Goal: Information Seeking & Learning: Find specific page/section

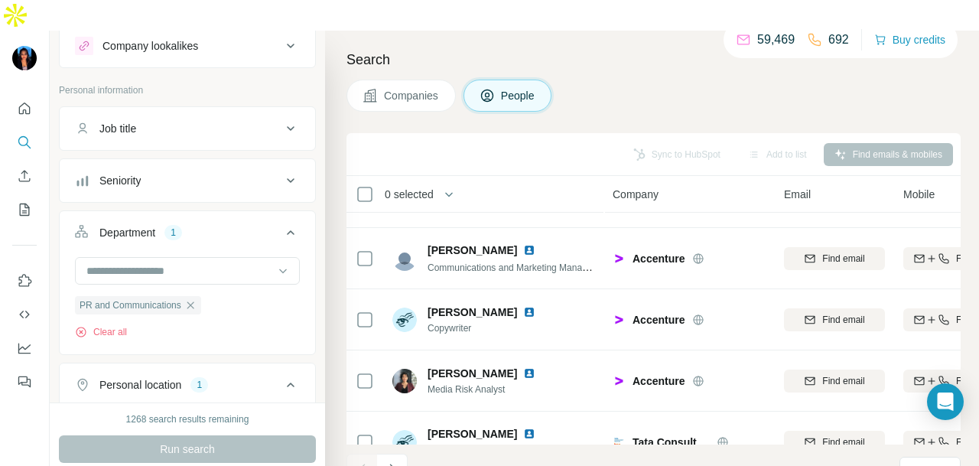
scroll to position [3443, 0]
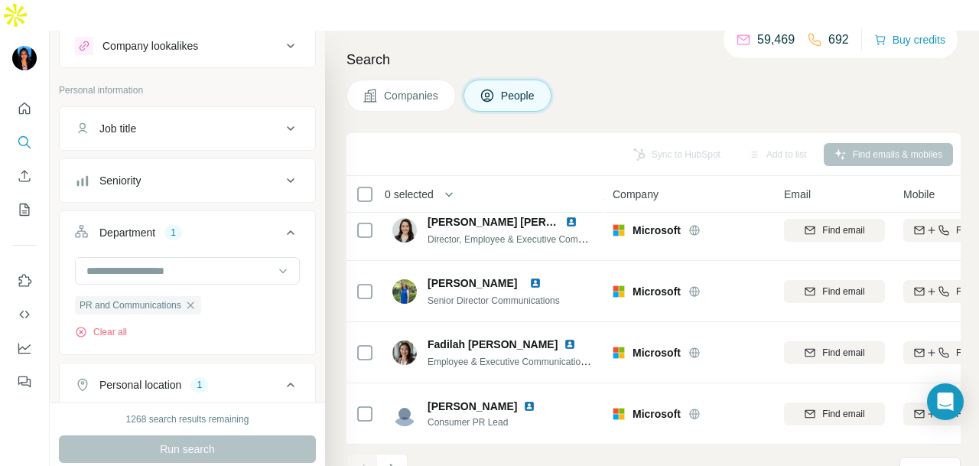
click at [386, 461] on icon "Navigate to next page" at bounding box center [392, 468] width 15 height 15
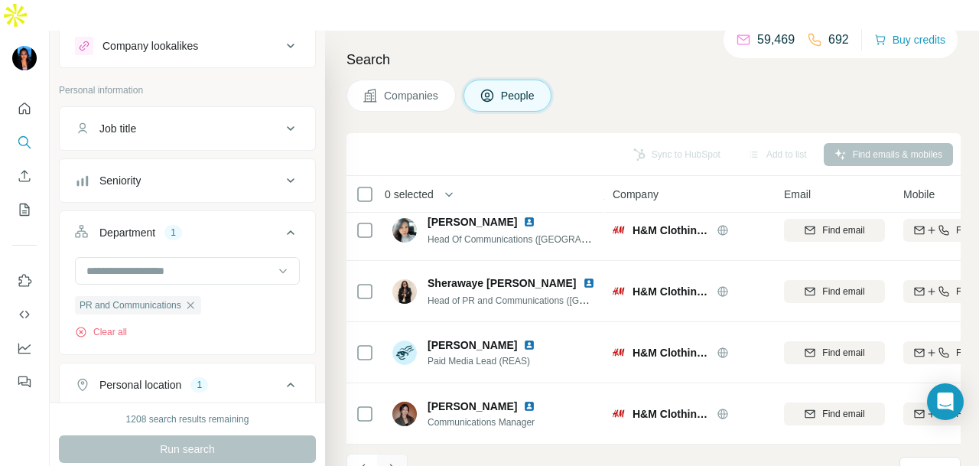
click at [385, 461] on icon "Navigate to next page" at bounding box center [392, 468] width 15 height 15
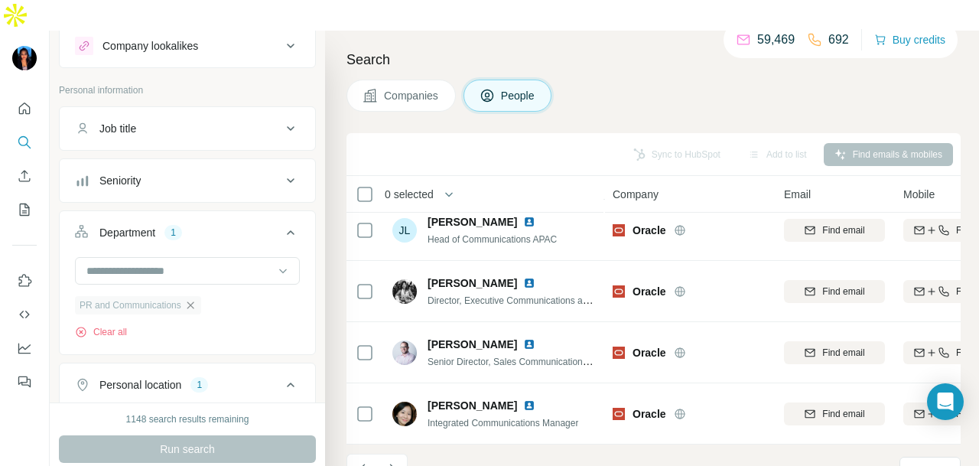
click at [194, 299] on icon "button" at bounding box center [190, 305] width 12 height 12
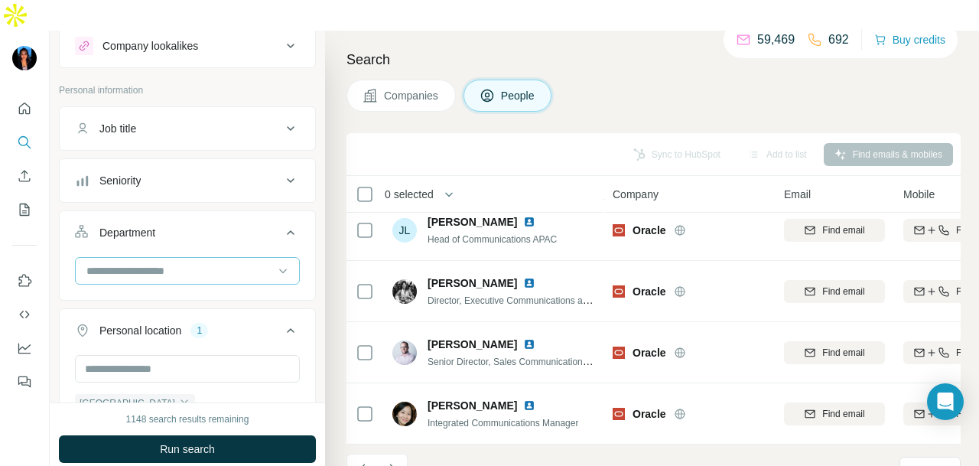
click at [226, 262] on input at bounding box center [179, 270] width 189 height 17
type input "**"
click at [210, 255] on div "PR and Communications Procurement Product" at bounding box center [180, 300] width 213 height 90
click at [234, 262] on input at bounding box center [179, 270] width 189 height 17
type input "**"
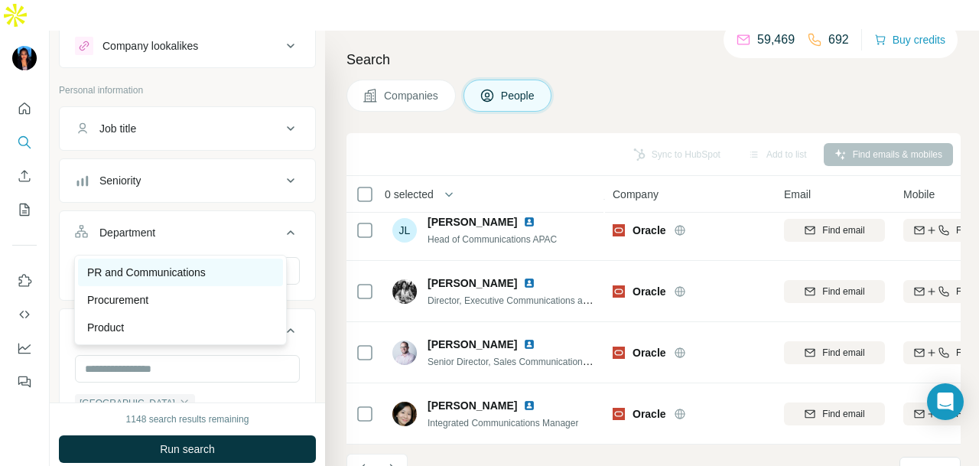
click at [187, 265] on p "PR and Communications" at bounding box center [146, 272] width 119 height 15
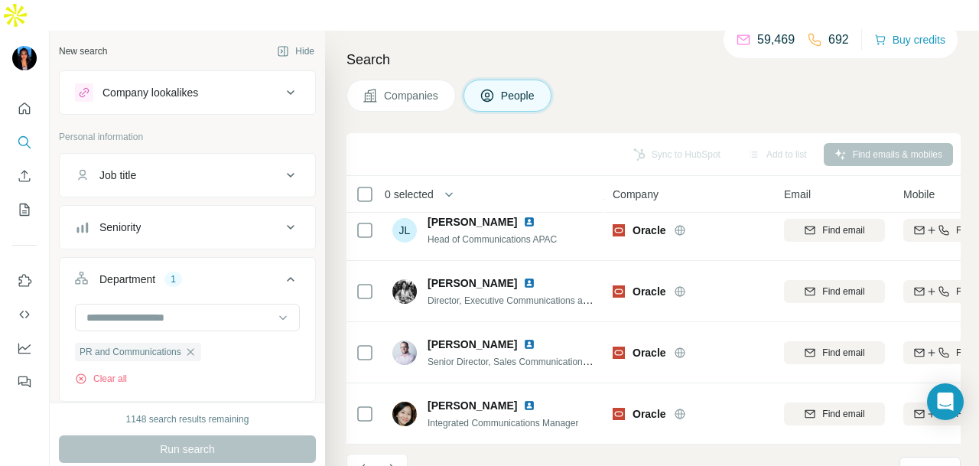
click at [31, 101] on icon "Quick start" at bounding box center [24, 108] width 15 height 15
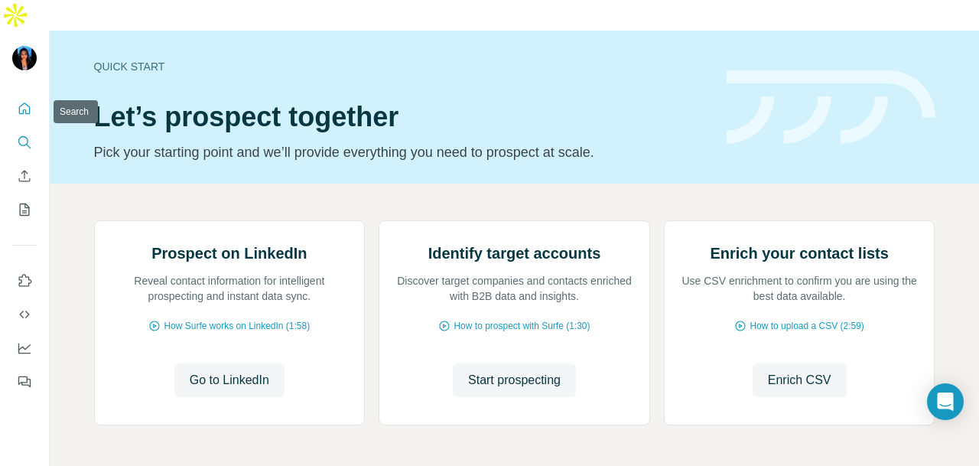
click at [32, 128] on button "Search" at bounding box center [24, 142] width 24 height 28
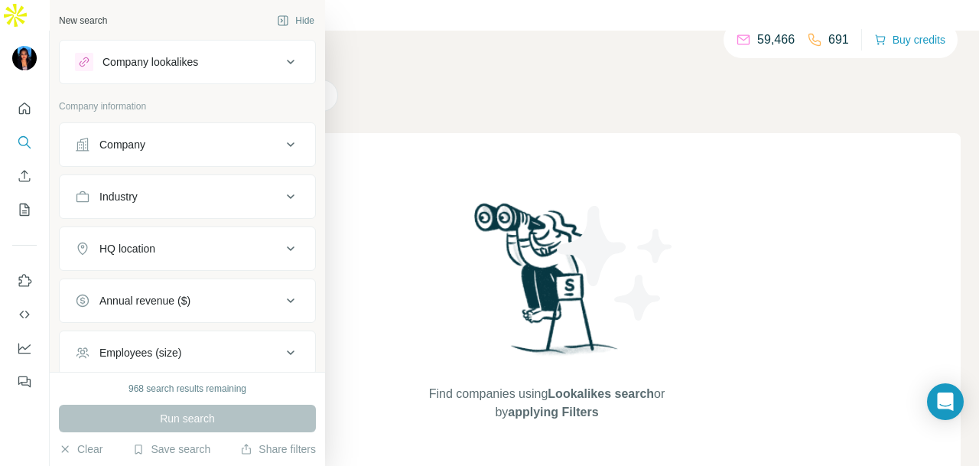
click at [72, 70] on button "Company lookalikes" at bounding box center [187, 62] width 255 height 37
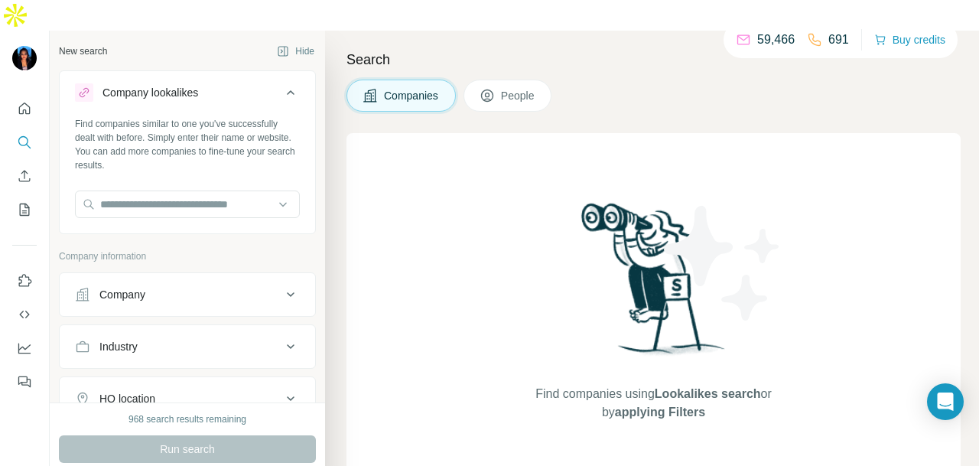
click at [73, 74] on button "Company lookalikes" at bounding box center [187, 95] width 255 height 43
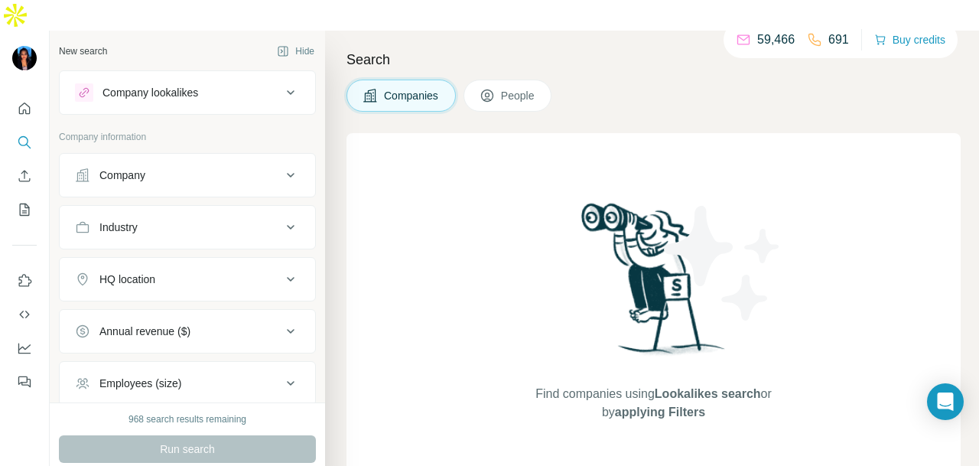
drag, startPoint x: 153, startPoint y: 144, endPoint x: 142, endPoint y: 167, distance: 25.3
click at [153, 168] on div "Company" at bounding box center [178, 175] width 207 height 15
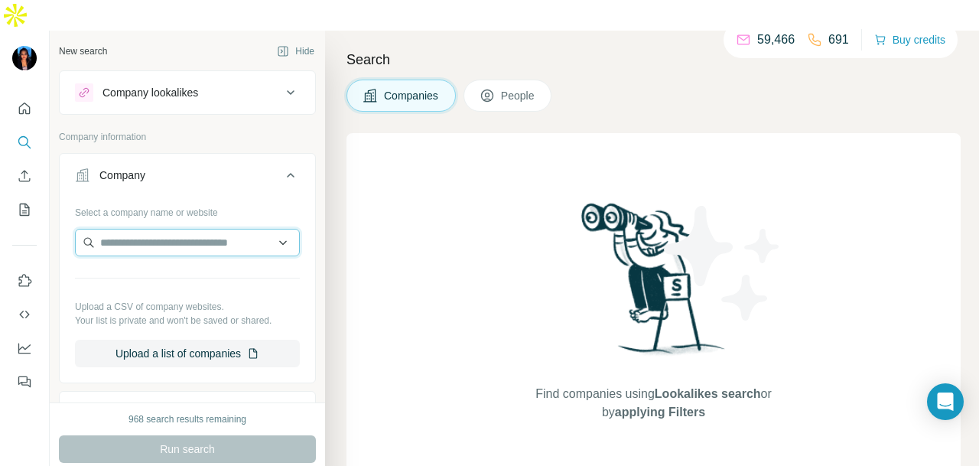
click at [141, 229] on input "text" at bounding box center [187, 243] width 225 height 28
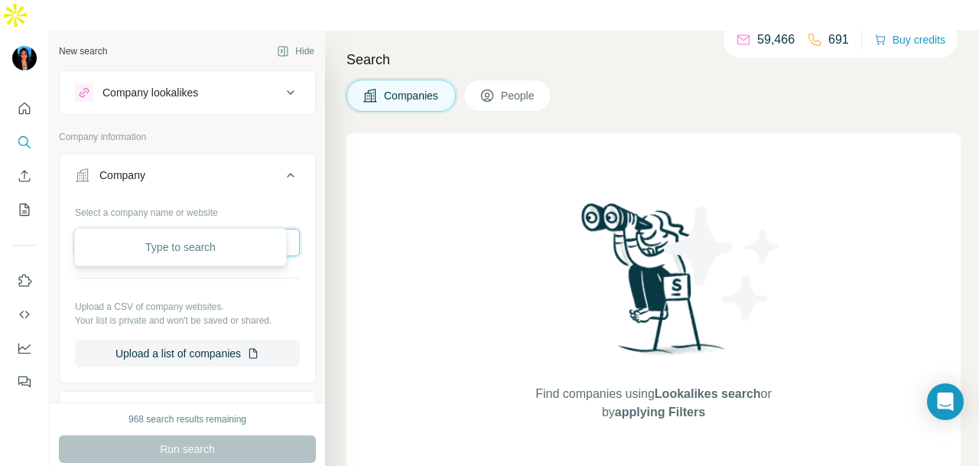
paste input "**********"
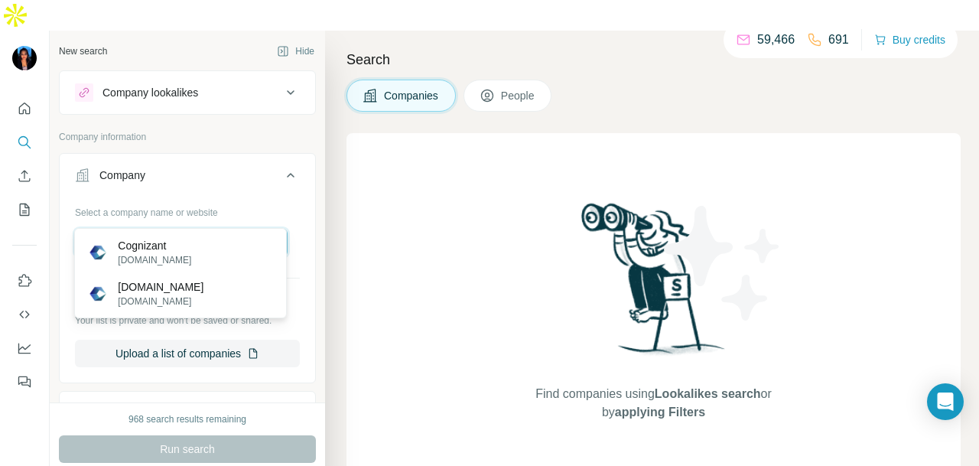
type input "**********"
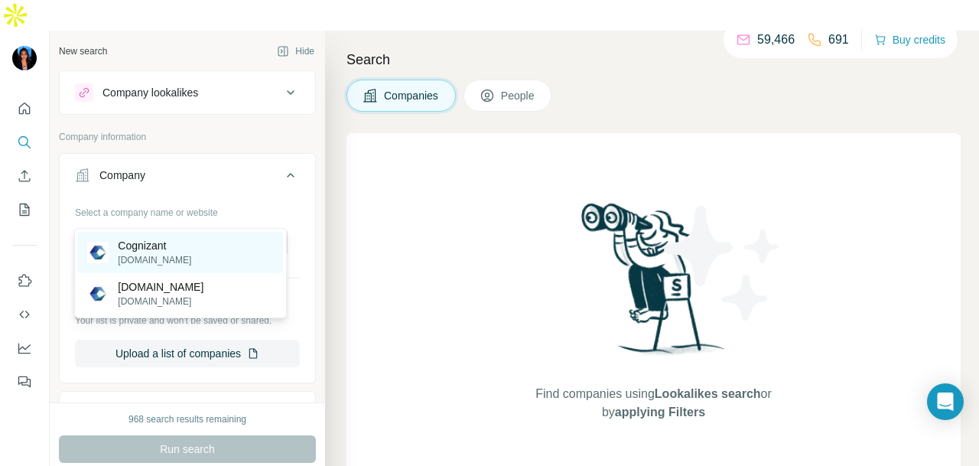
click at [172, 253] on p "cognizant.com" at bounding box center [154, 260] width 73 height 14
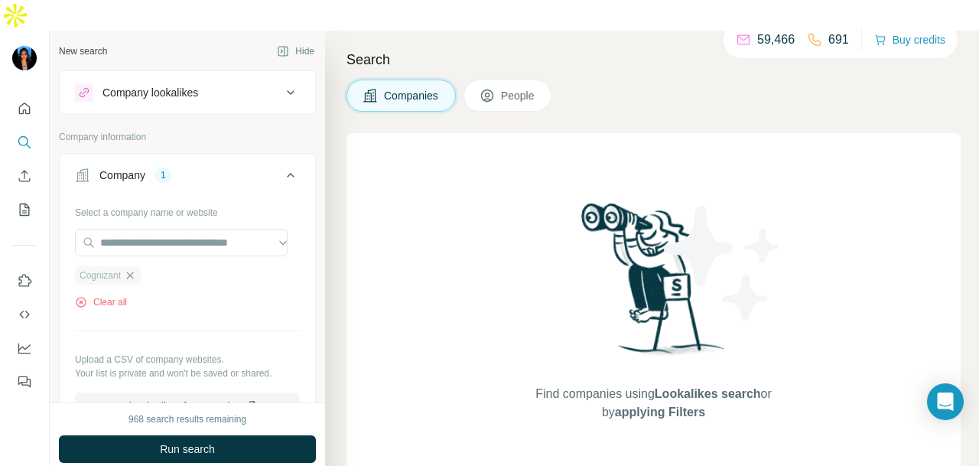
click at [134, 269] on icon "button" at bounding box center [130, 275] width 12 height 12
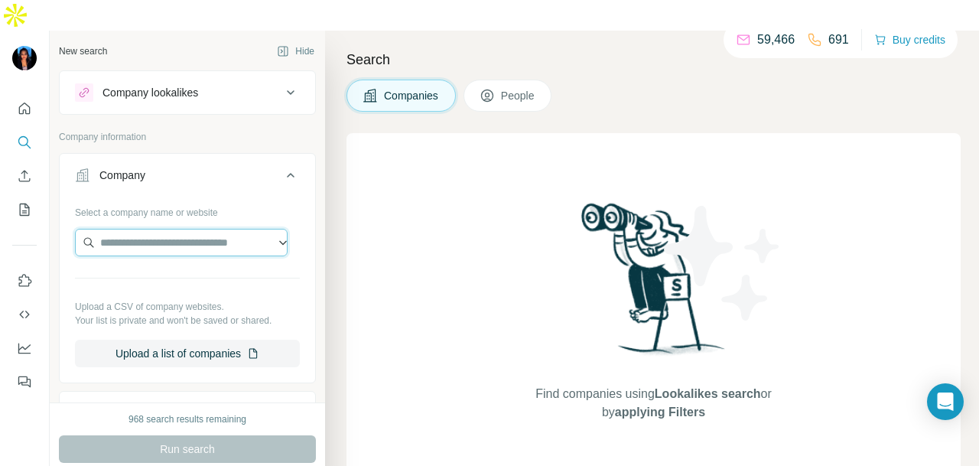
click at [143, 229] on input "text" at bounding box center [181, 243] width 213 height 28
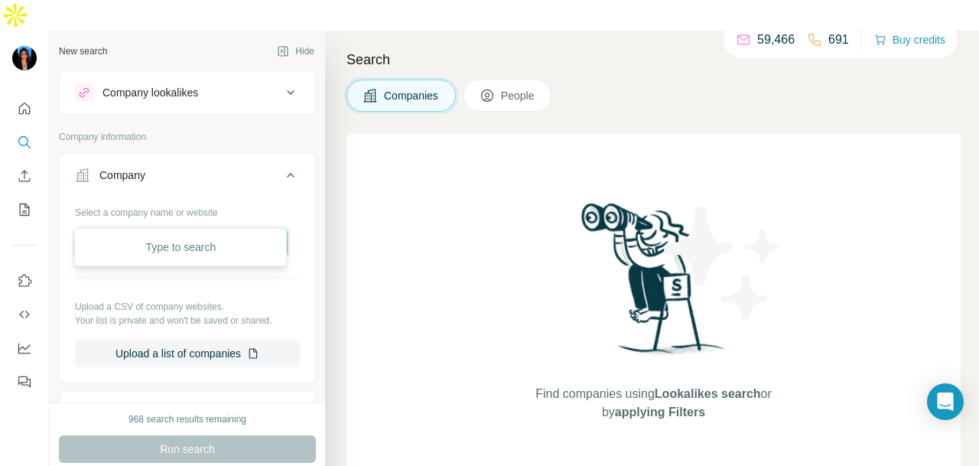
paste input "**********"
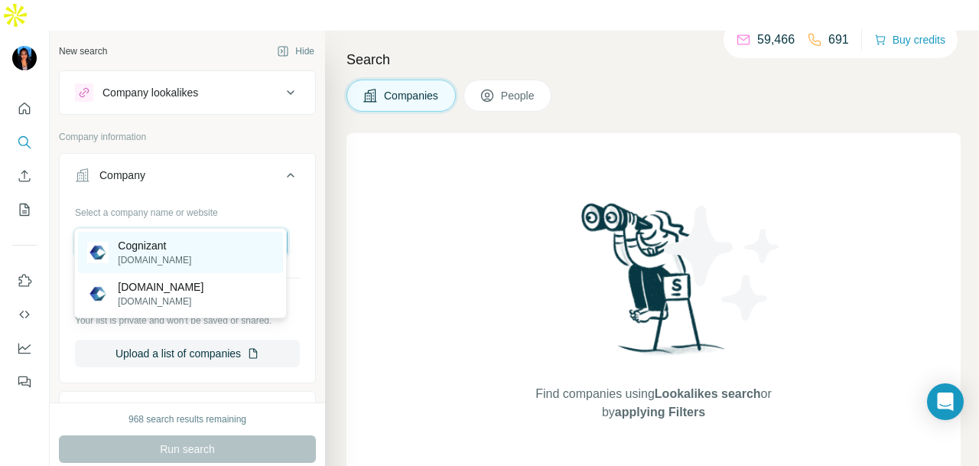
type input "**********"
click at [179, 249] on p "Cognizant" at bounding box center [154, 245] width 73 height 15
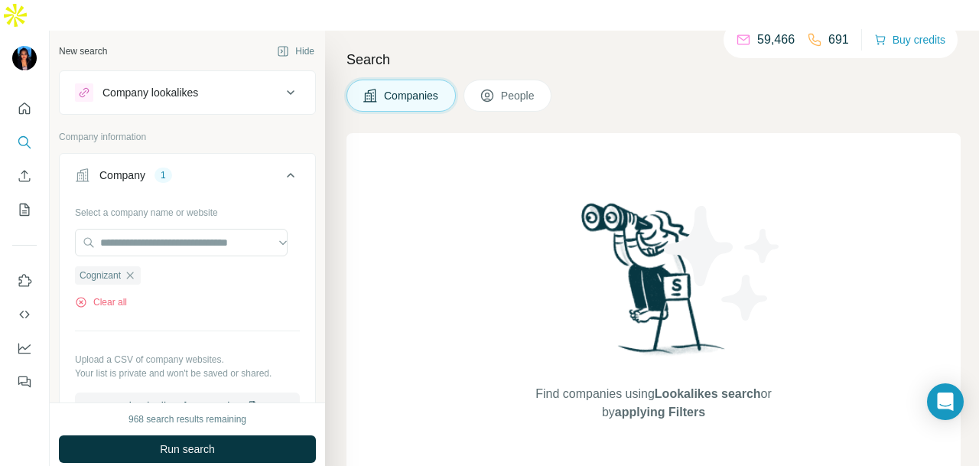
click at [174, 435] on button "Run search" at bounding box center [187, 449] width 257 height 28
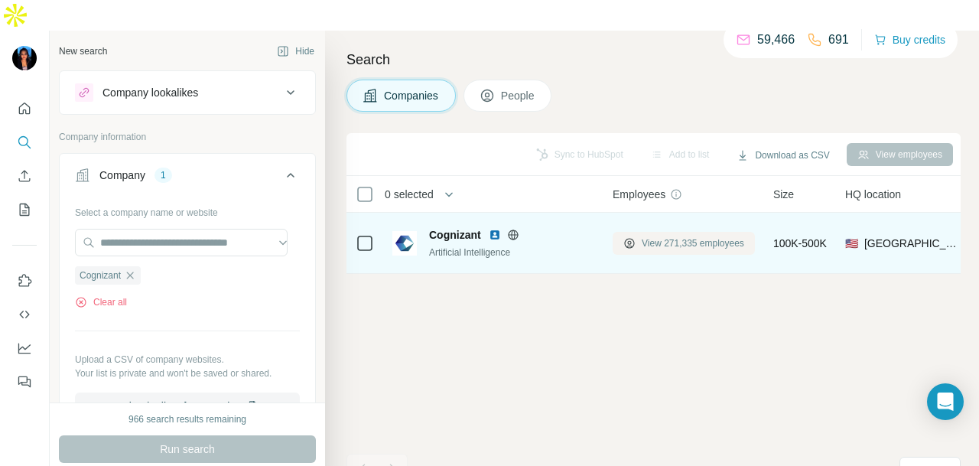
click at [682, 236] on span "View 271,335 employees" at bounding box center [693, 243] width 102 height 14
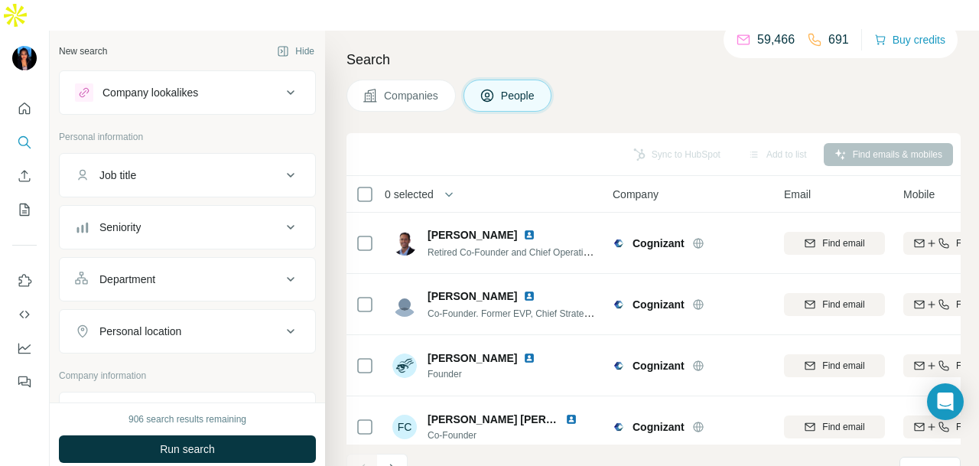
click at [223, 324] on div "Personal location" at bounding box center [178, 331] width 207 height 15
click at [193, 356] on input "text" at bounding box center [187, 370] width 225 height 28
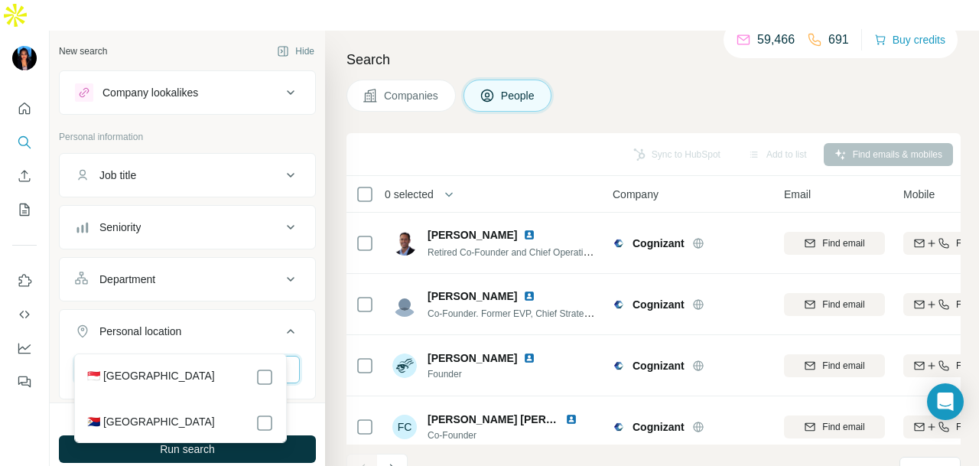
type input "*"
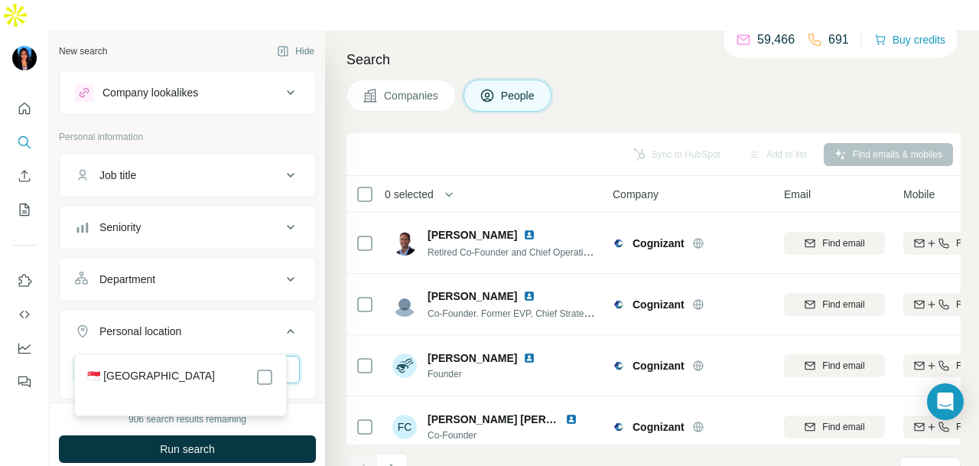
type input "*********"
click at [220, 272] on div "Department" at bounding box center [178, 279] width 207 height 15
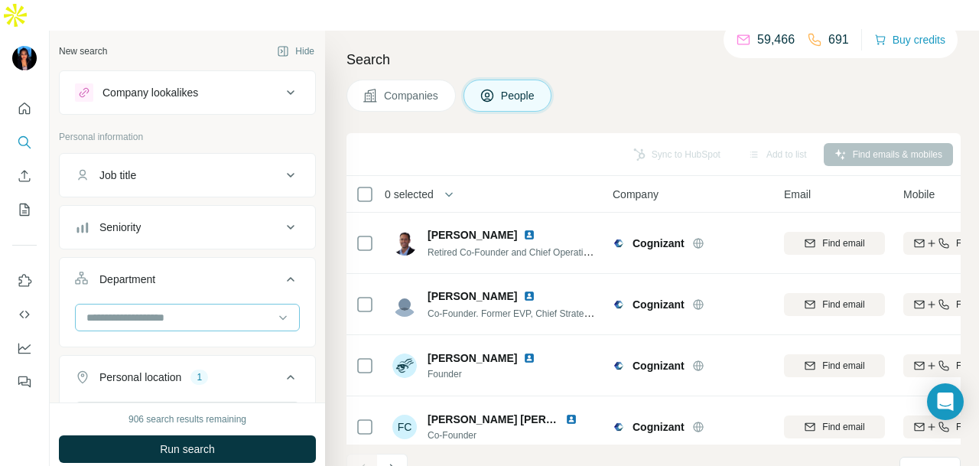
click at [205, 309] on input at bounding box center [179, 317] width 189 height 17
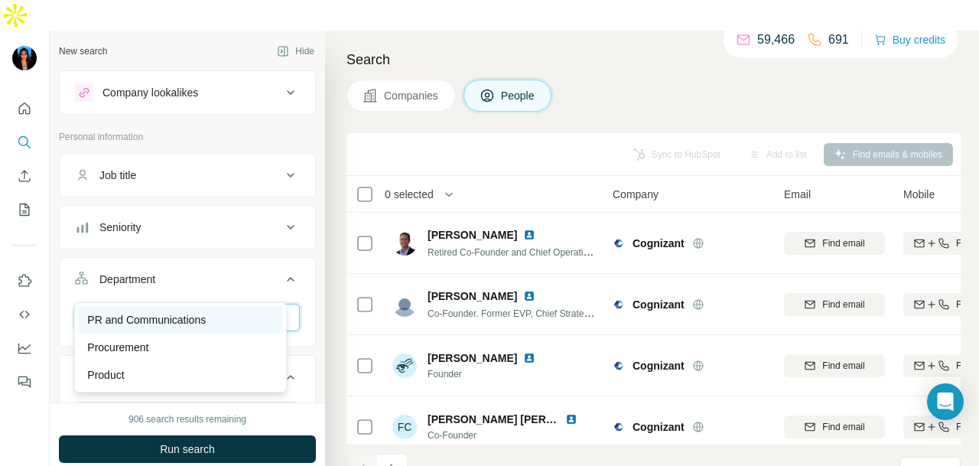
type input "**"
click at [204, 306] on div "PR and Communications" at bounding box center [180, 320] width 205 height 28
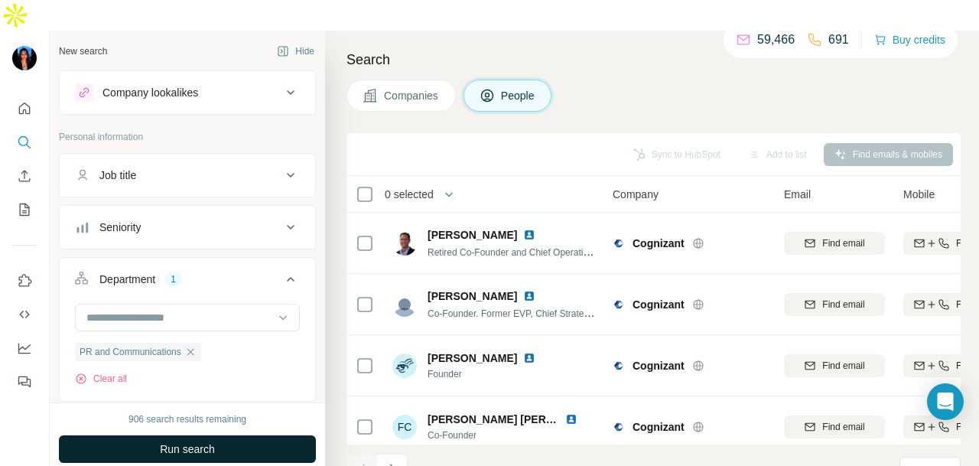
click at [200, 441] on span "Run search" at bounding box center [187, 448] width 55 height 15
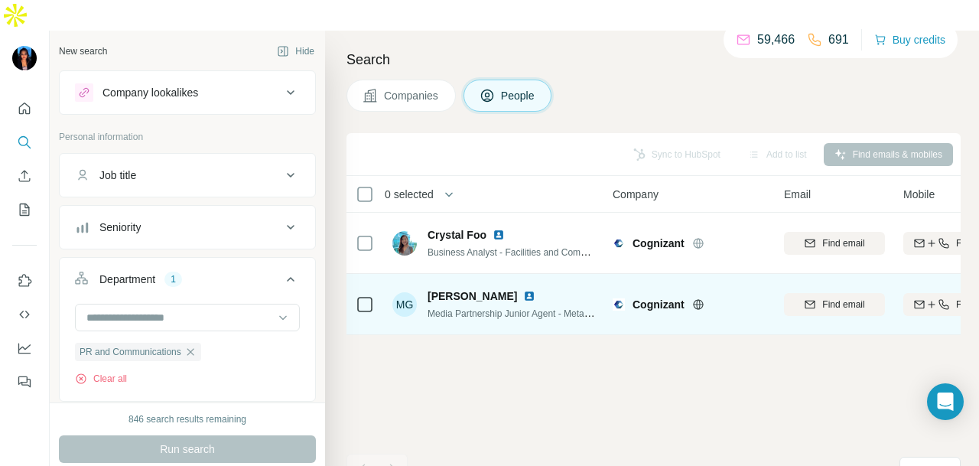
click at [523, 290] on img at bounding box center [529, 296] width 12 height 12
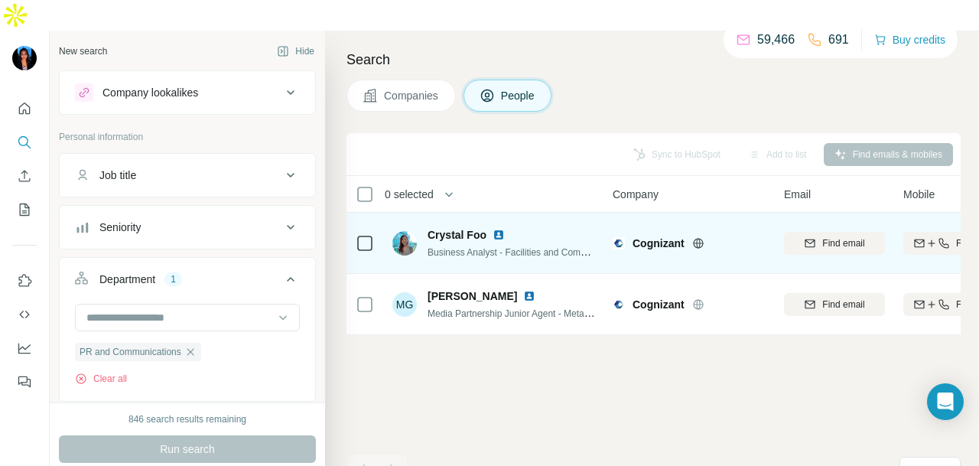
click at [503, 229] on img at bounding box center [499, 235] width 12 height 12
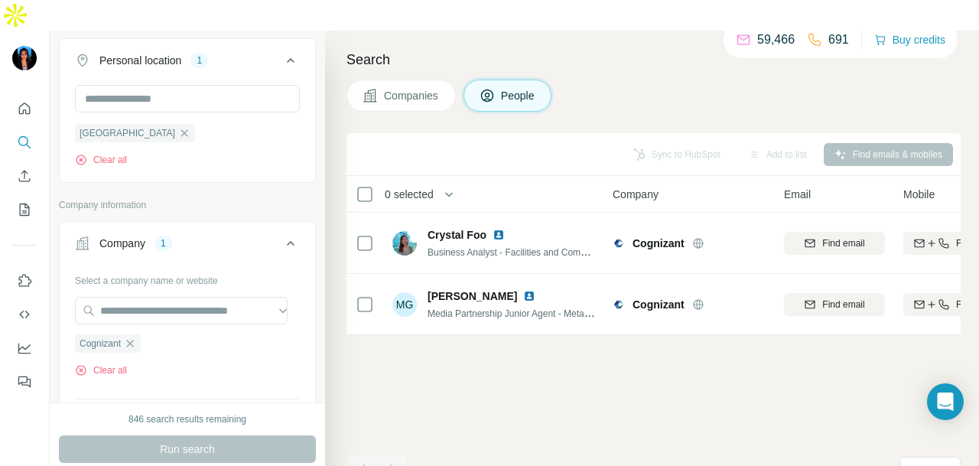
scroll to position [459, 0]
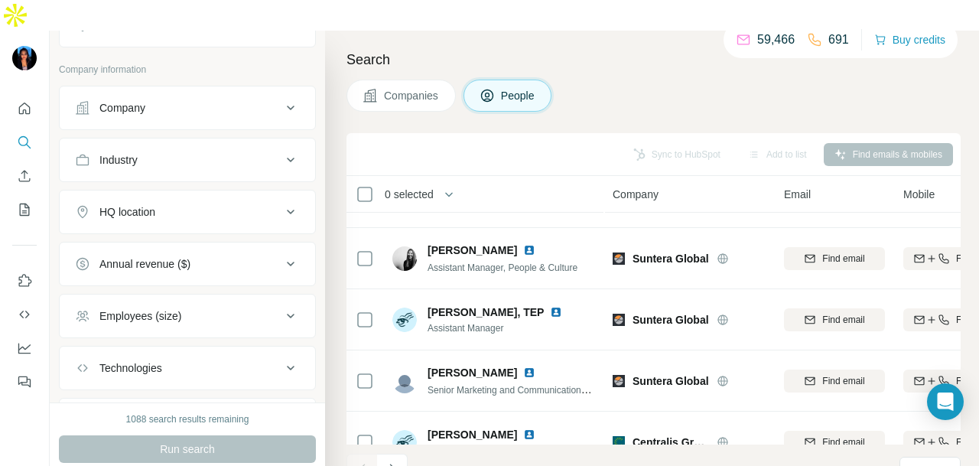
scroll to position [76, 0]
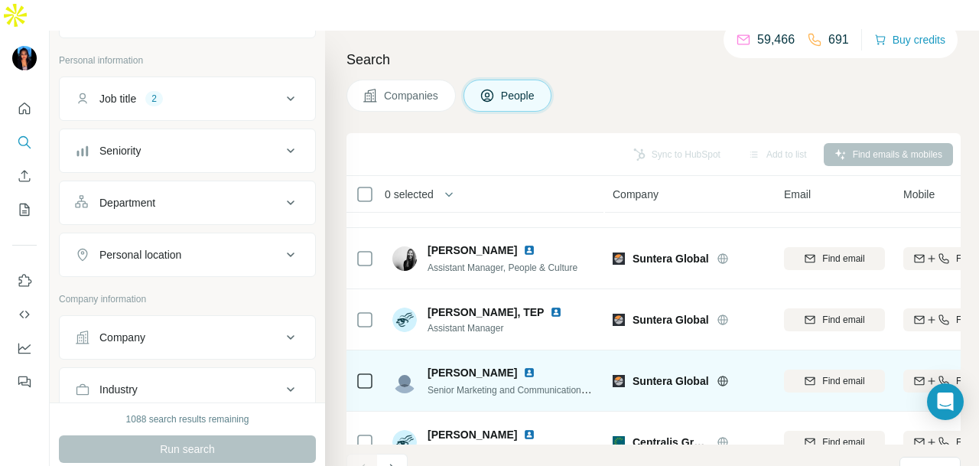
click at [523, 366] on img at bounding box center [529, 372] width 12 height 12
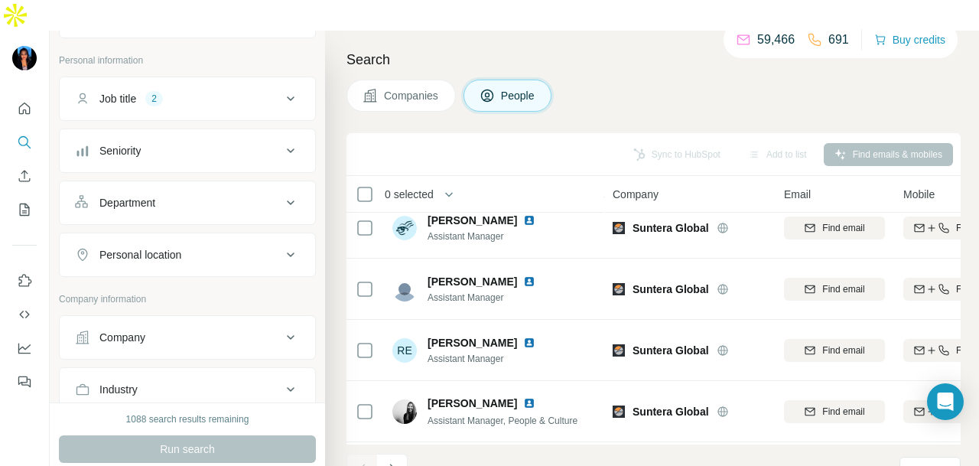
scroll to position [1453, 0]
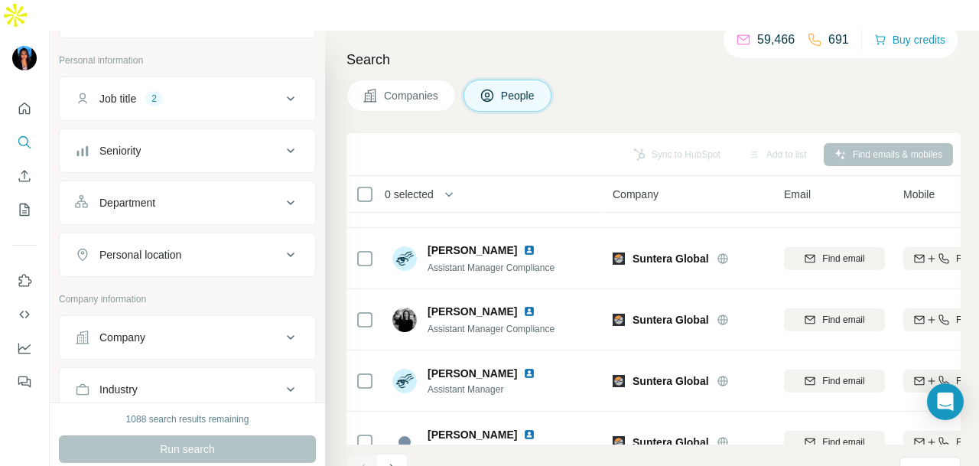
click at [221, 195] on div "Department" at bounding box center [178, 202] width 207 height 15
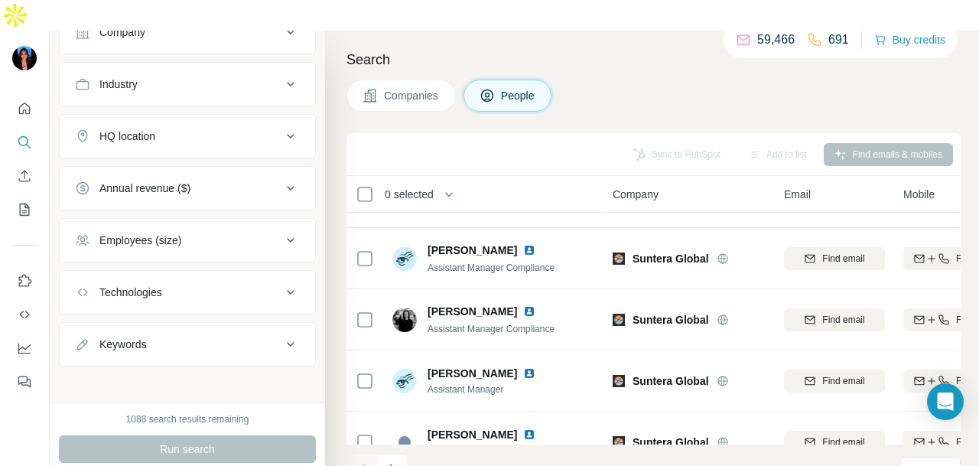
scroll to position [0, 0]
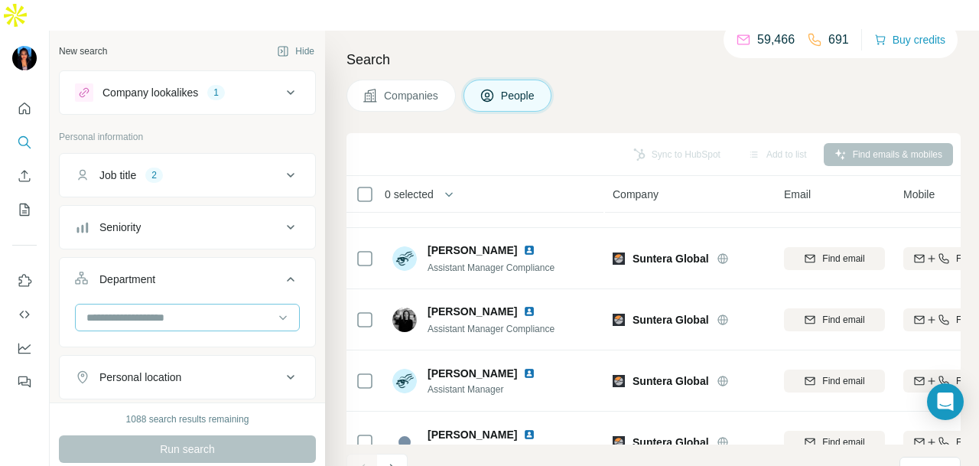
click at [216, 309] on input at bounding box center [179, 317] width 189 height 17
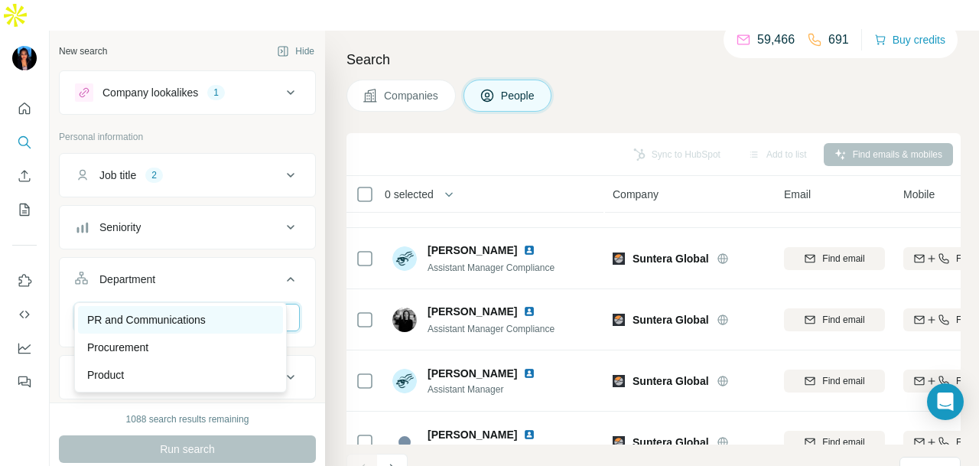
type input "**"
click at [214, 317] on div "PR and Communications" at bounding box center [180, 319] width 187 height 15
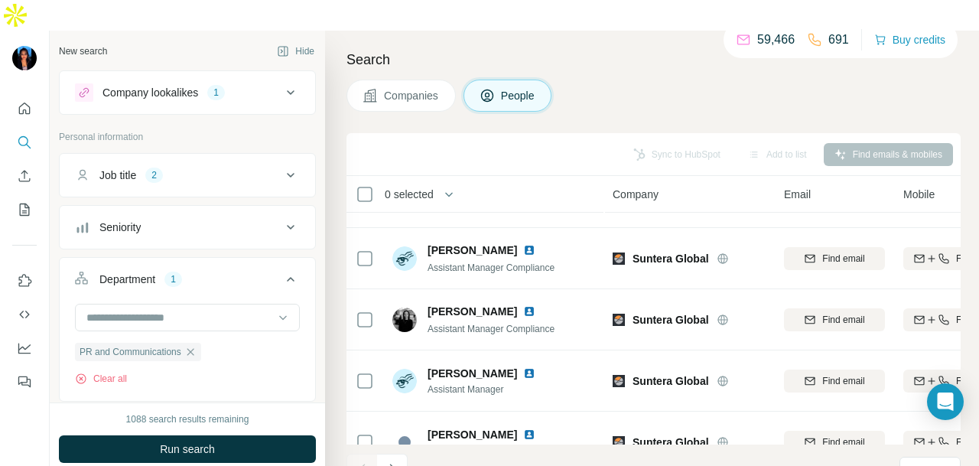
click at [242, 435] on button "Run search" at bounding box center [187, 449] width 257 height 28
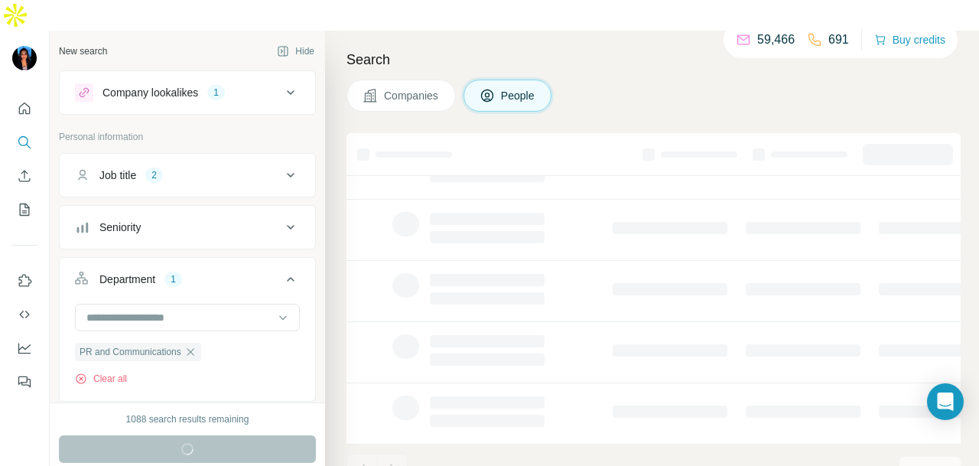
scroll to position [384, 0]
click at [213, 157] on button "Job title 2" at bounding box center [187, 175] width 255 height 37
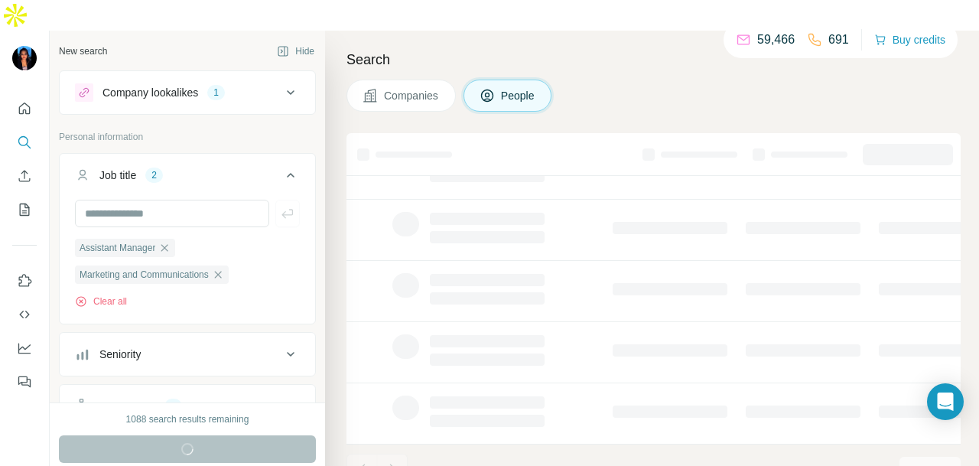
click at [213, 157] on button "Job title 2" at bounding box center [187, 178] width 255 height 43
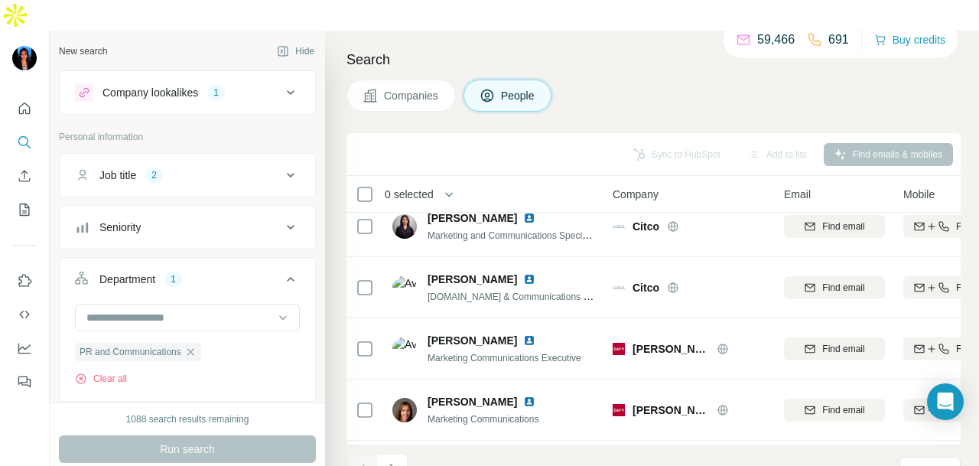
scroll to position [1453, 0]
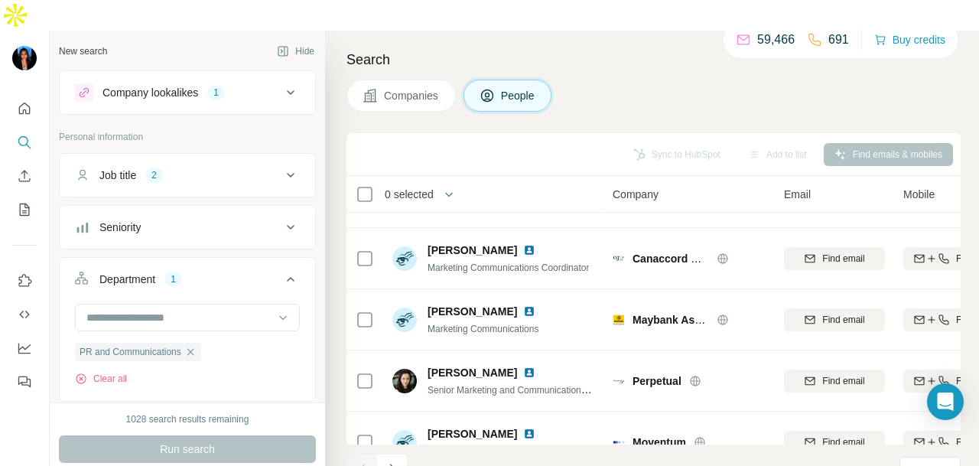
click at [216, 168] on div "Job title 2" at bounding box center [178, 175] width 207 height 15
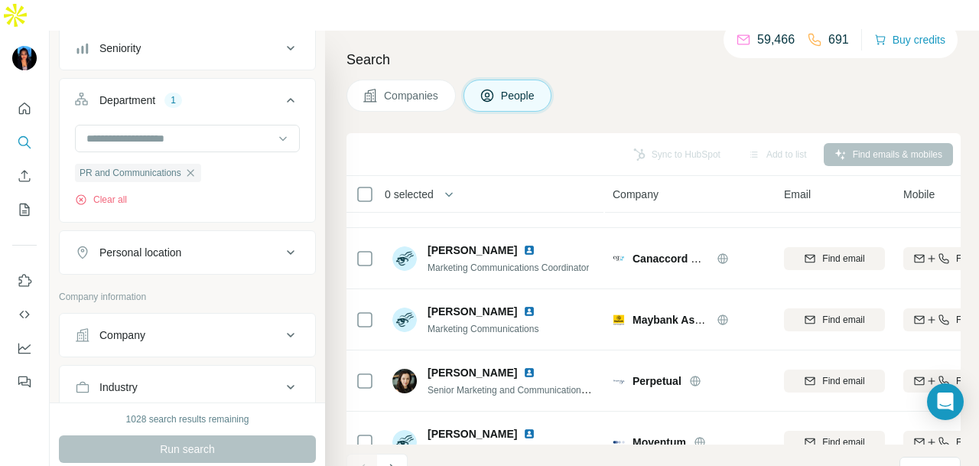
scroll to position [382, 0]
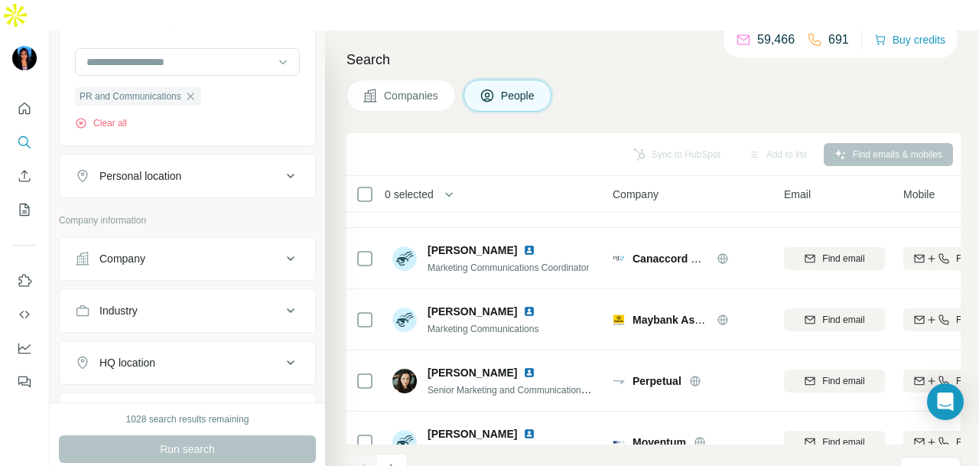
click at [259, 251] on div "Company" at bounding box center [178, 258] width 207 height 15
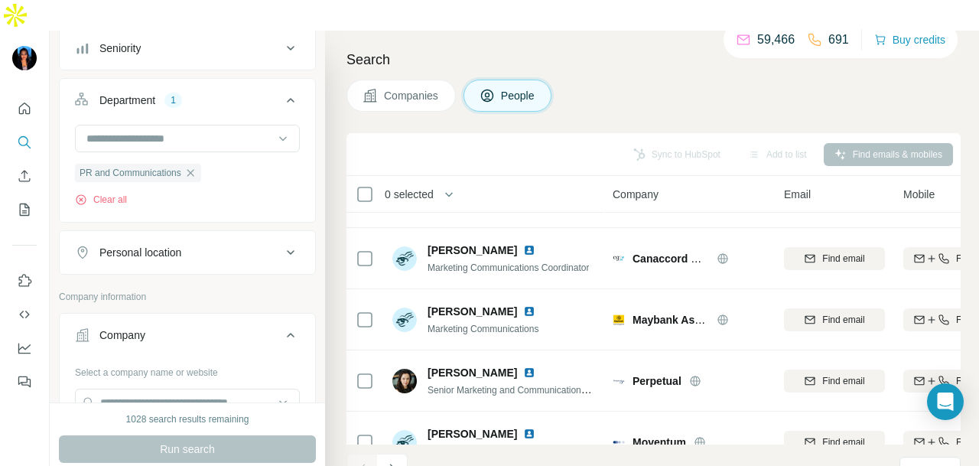
scroll to position [306, 0]
click at [223, 237] on button "Personal location" at bounding box center [187, 252] width 255 height 37
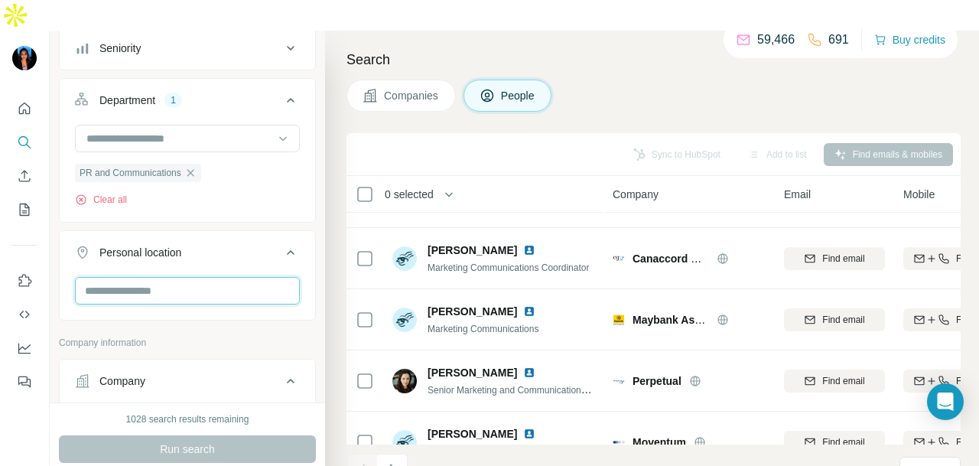
click at [195, 277] on input "text" at bounding box center [187, 291] width 225 height 28
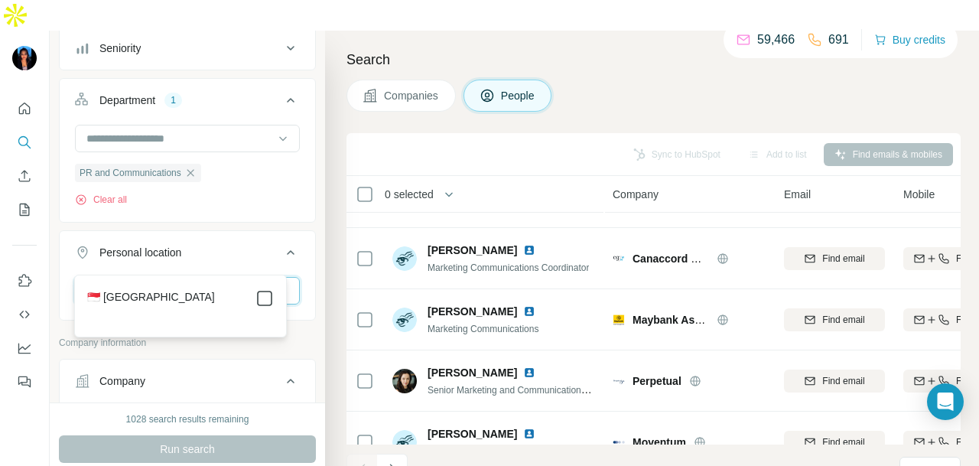
type input "*****"
click at [257, 298] on icon at bounding box center [264, 298] width 18 height 18
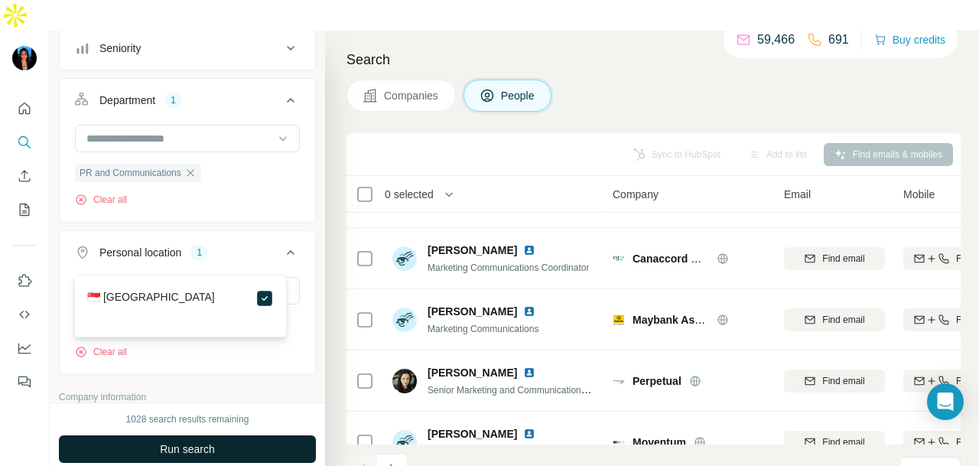
click at [267, 435] on button "Run search" at bounding box center [187, 449] width 257 height 28
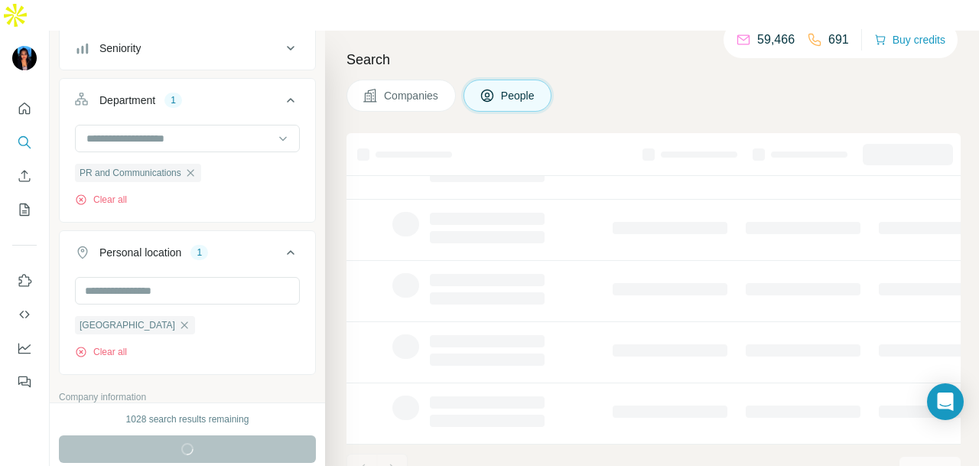
scroll to position [384, 0]
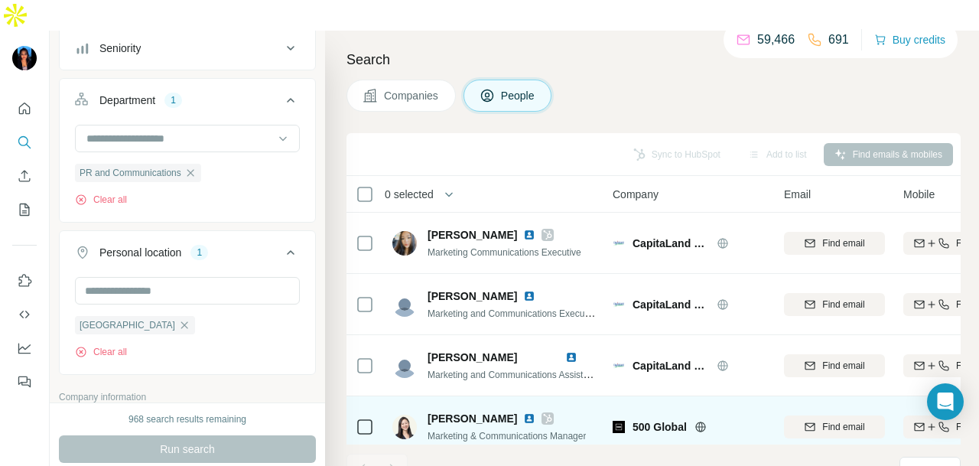
scroll to position [1377, 0]
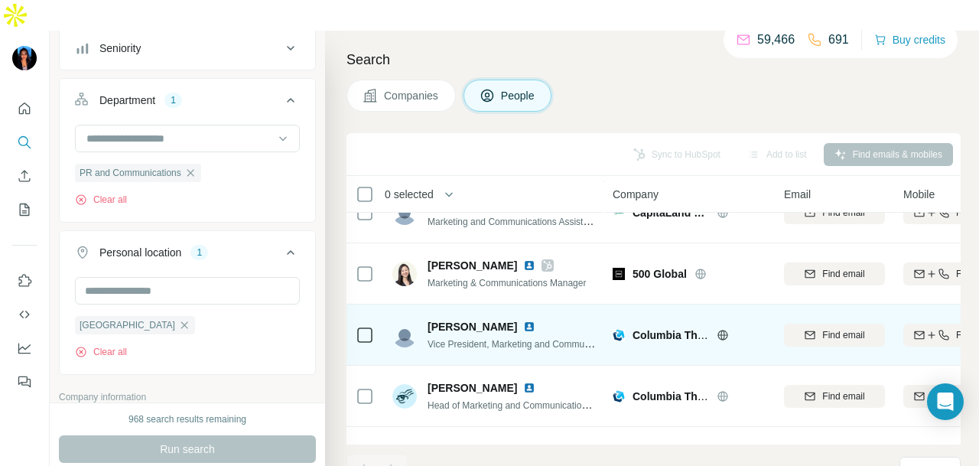
click at [523, 320] on img at bounding box center [529, 326] width 12 height 12
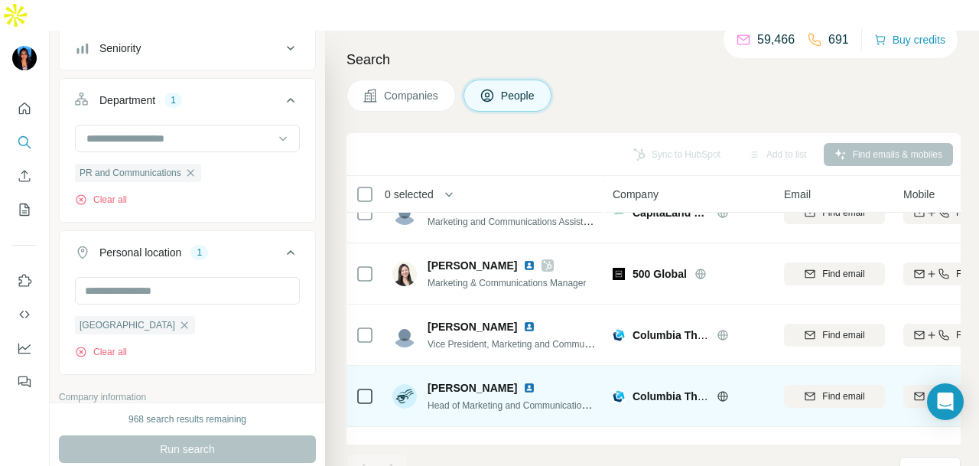
click at [523, 382] on img at bounding box center [529, 388] width 12 height 12
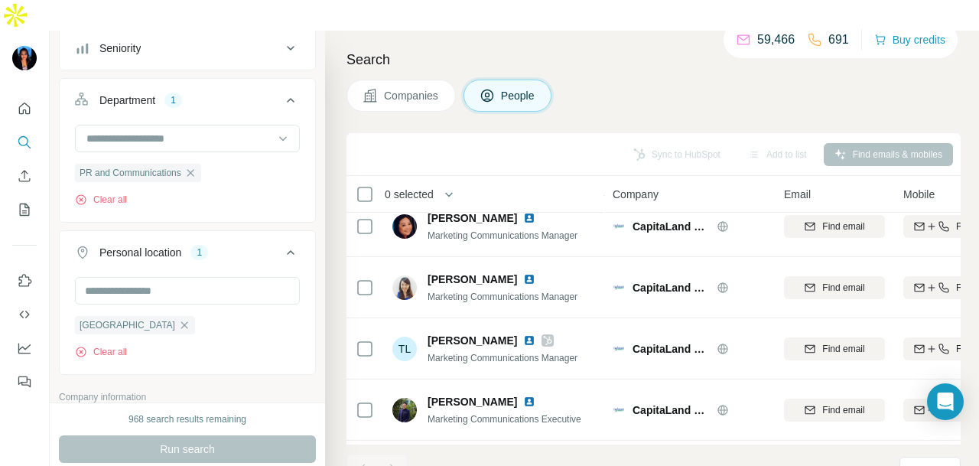
scroll to position [369, 0]
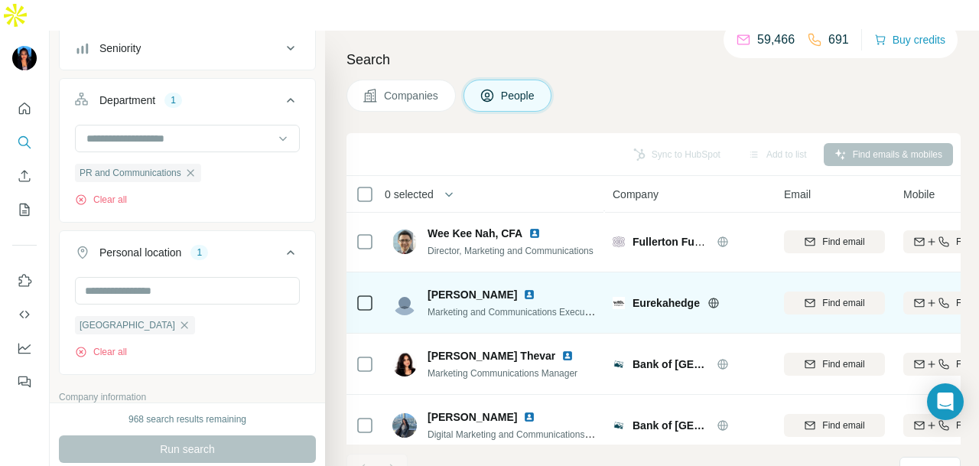
click at [523, 288] on img at bounding box center [529, 294] width 12 height 12
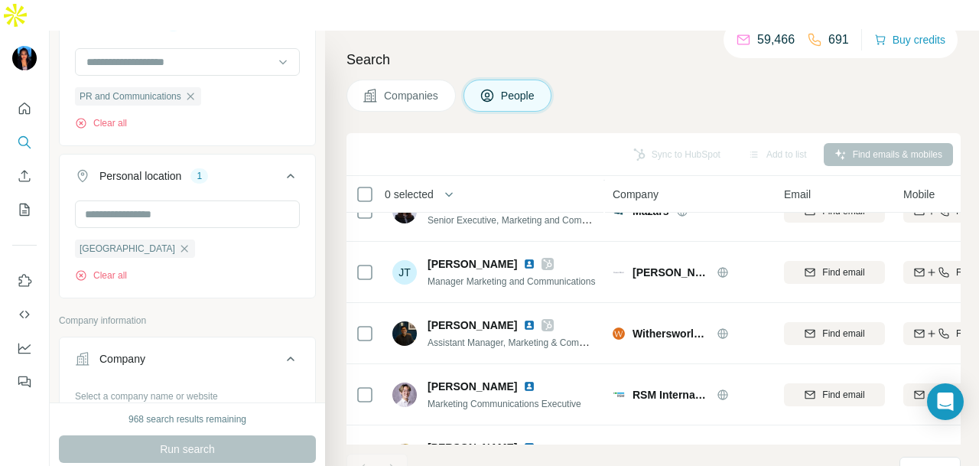
scroll to position [0, 0]
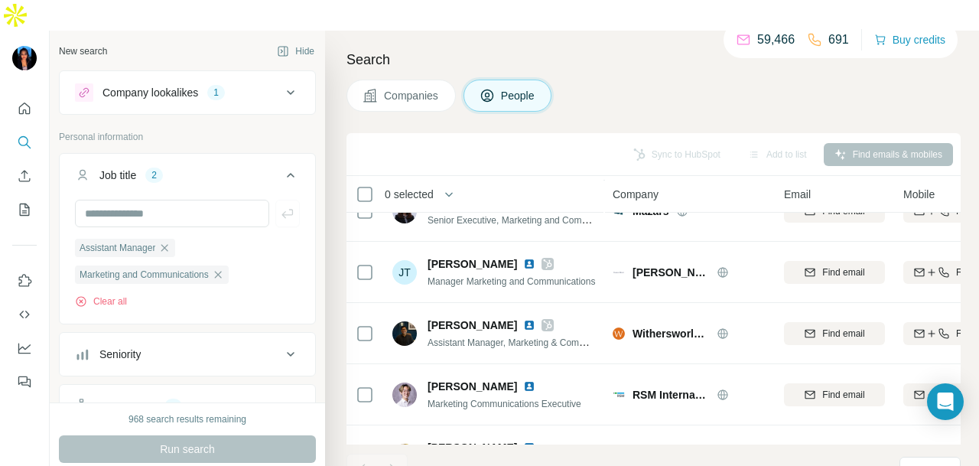
click at [179, 85] on div "Company lookalikes" at bounding box center [150, 92] width 96 height 15
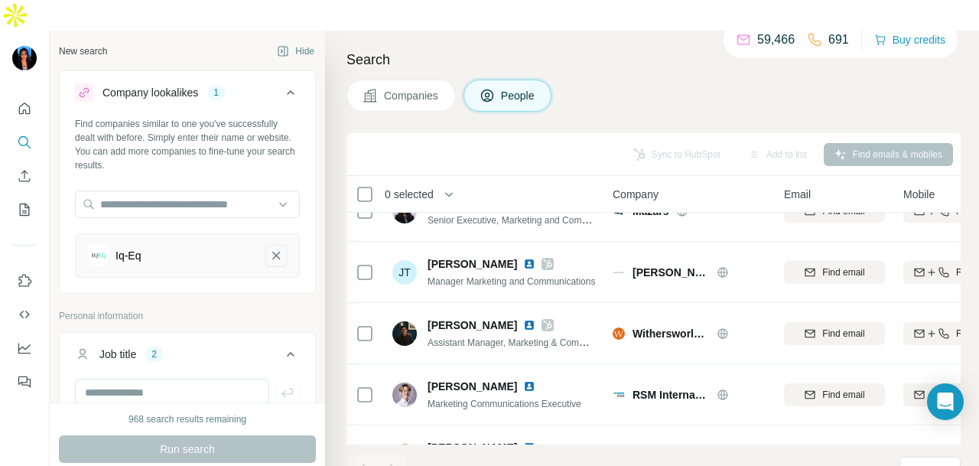
click at [269, 248] on icon "Iq-Eq-remove-button" at bounding box center [276, 255] width 14 height 15
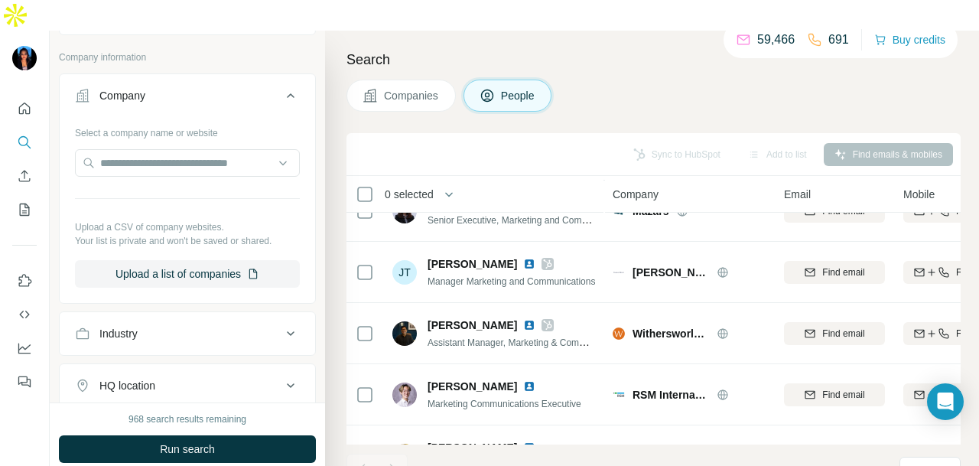
scroll to position [841, 0]
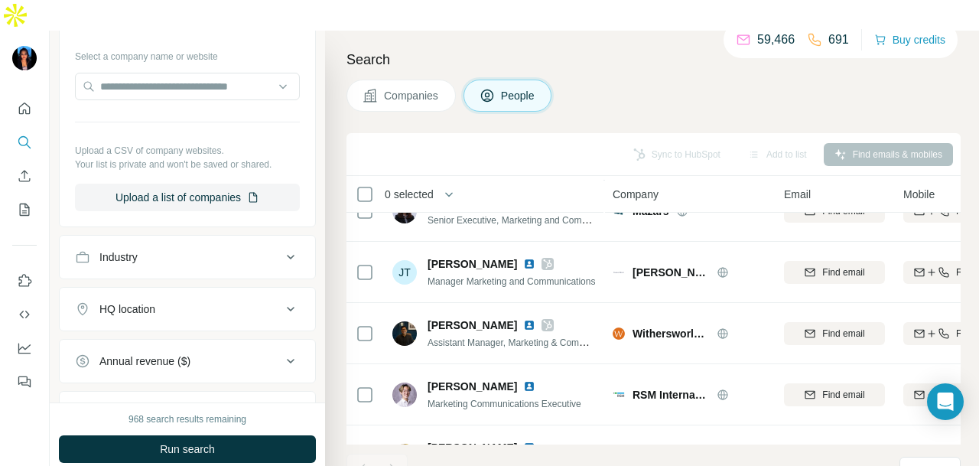
drag, startPoint x: 198, startPoint y: 226, endPoint x: 193, endPoint y: 304, distance: 78.2
click at [198, 249] on div "Industry" at bounding box center [178, 256] width 207 height 15
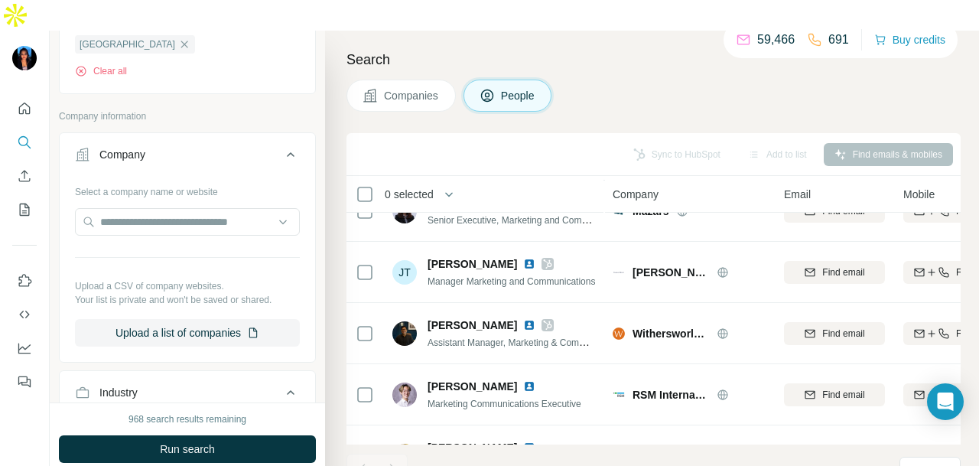
scroll to position [678, 0]
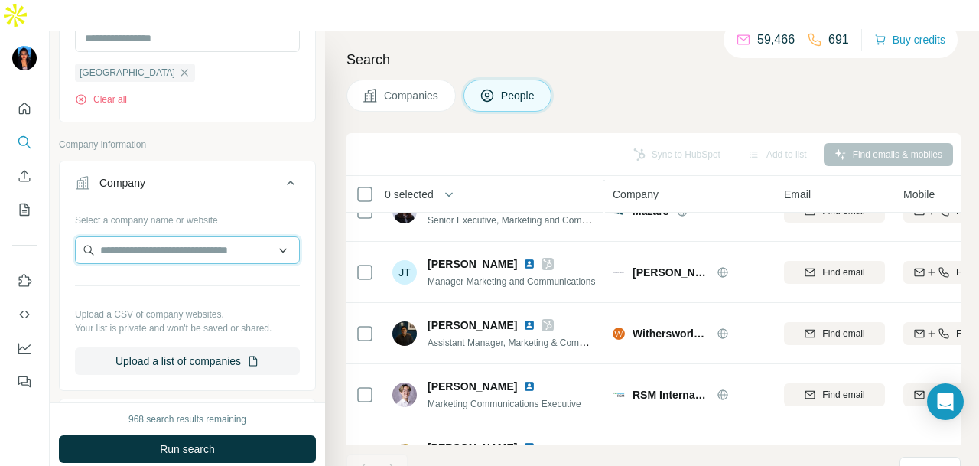
click at [207, 236] on input "text" at bounding box center [187, 250] width 225 height 28
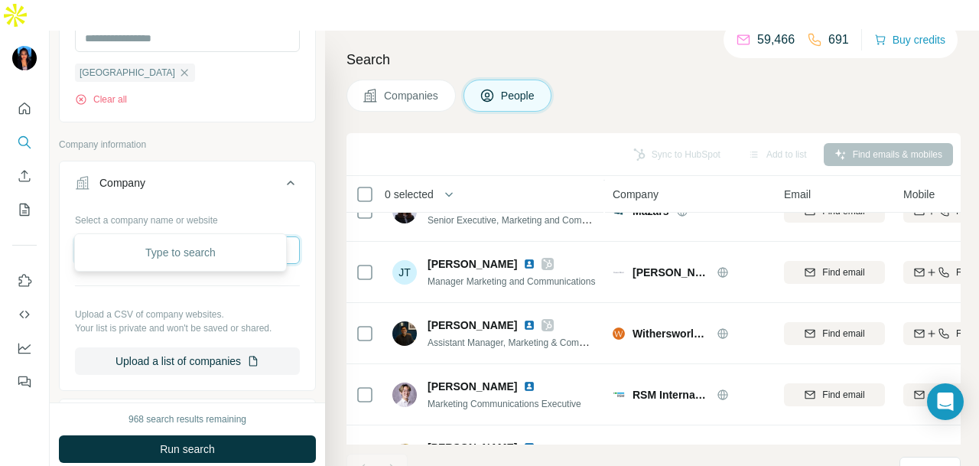
click at [213, 236] on input "text" at bounding box center [187, 250] width 225 height 28
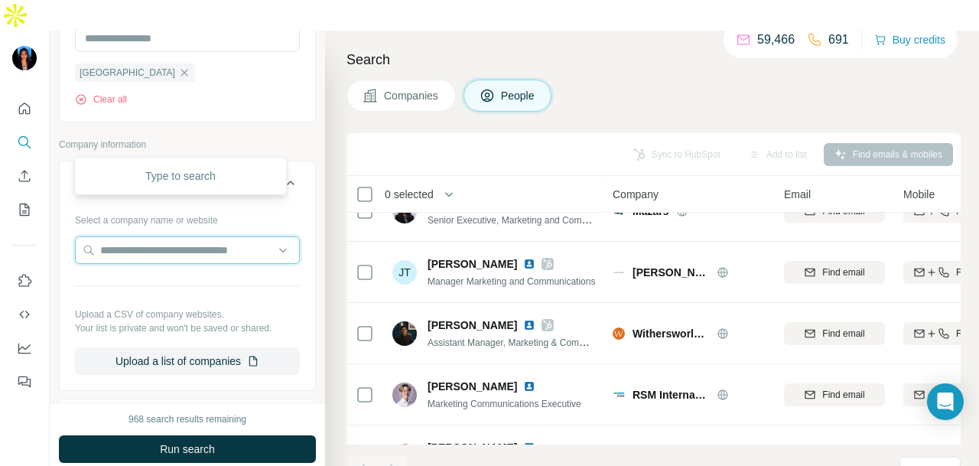
scroll to position [754, 0]
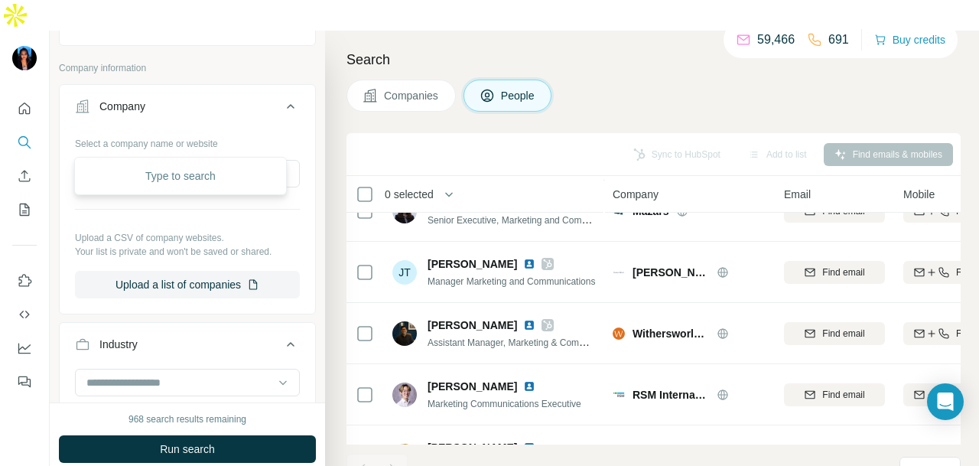
click at [186, 337] on div "Industry" at bounding box center [178, 344] width 207 height 15
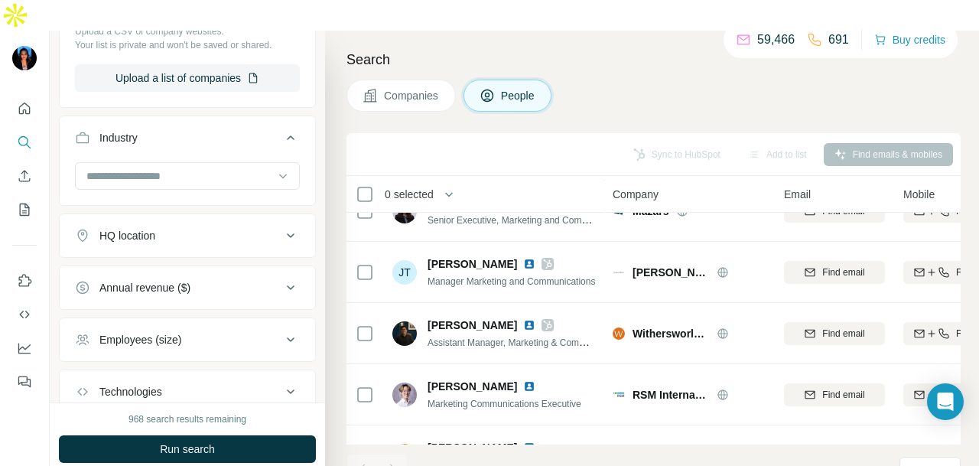
scroll to position [984, 0]
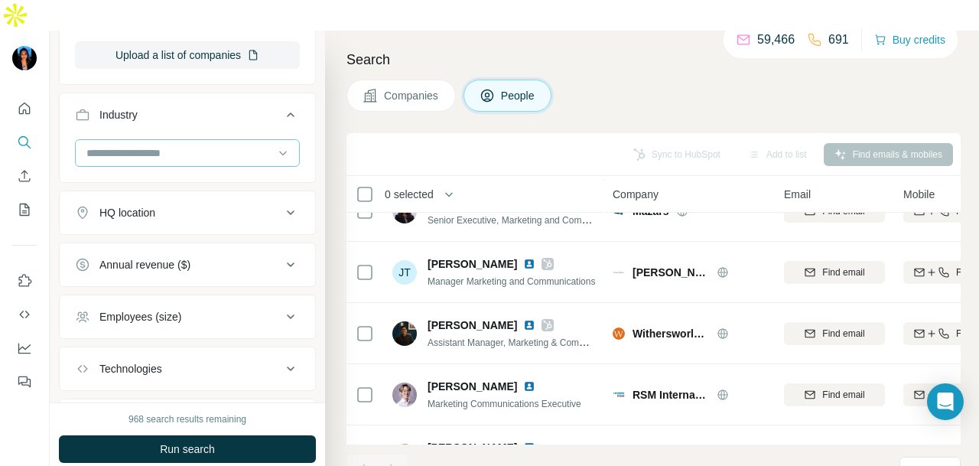
click at [181, 145] on input at bounding box center [179, 153] width 189 height 17
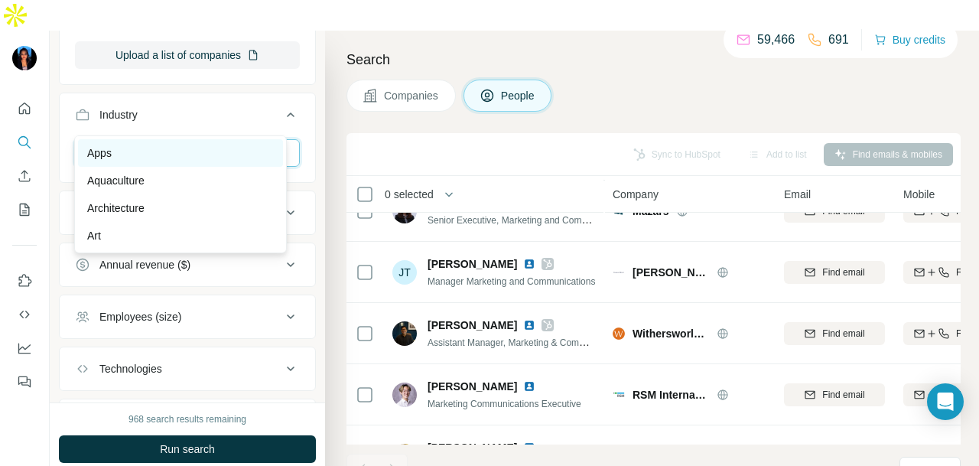
scroll to position [765, 0]
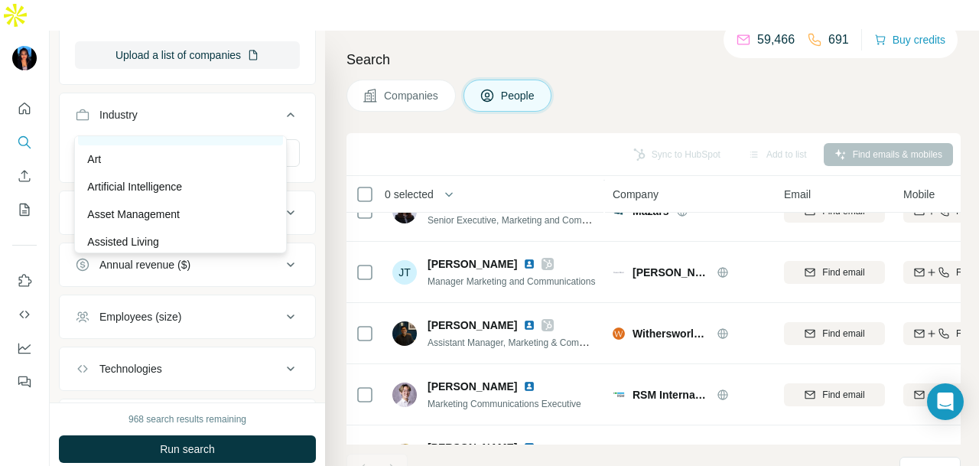
click at [191, 139] on div "Architecture" at bounding box center [180, 131] width 187 height 15
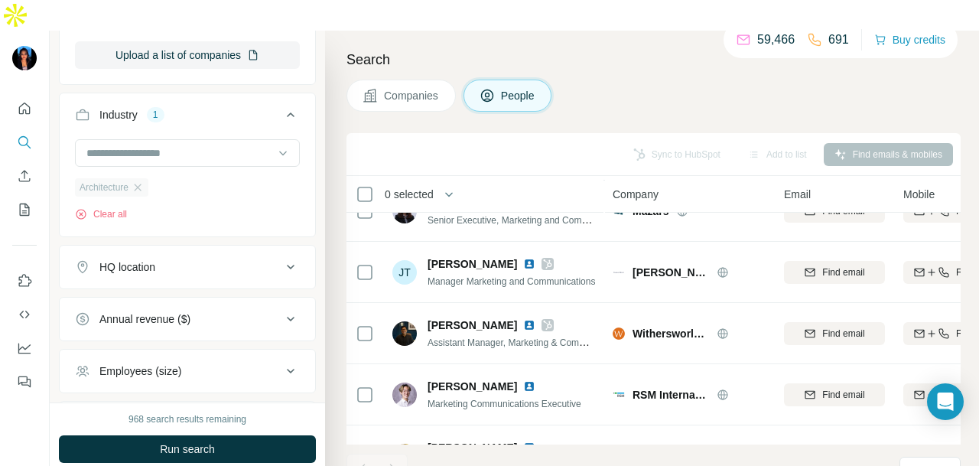
click at [148, 178] on div "Architecture" at bounding box center [111, 187] width 73 height 18
click at [139, 181] on icon "button" at bounding box center [138, 187] width 12 height 12
click at [193, 145] on input at bounding box center [179, 153] width 189 height 17
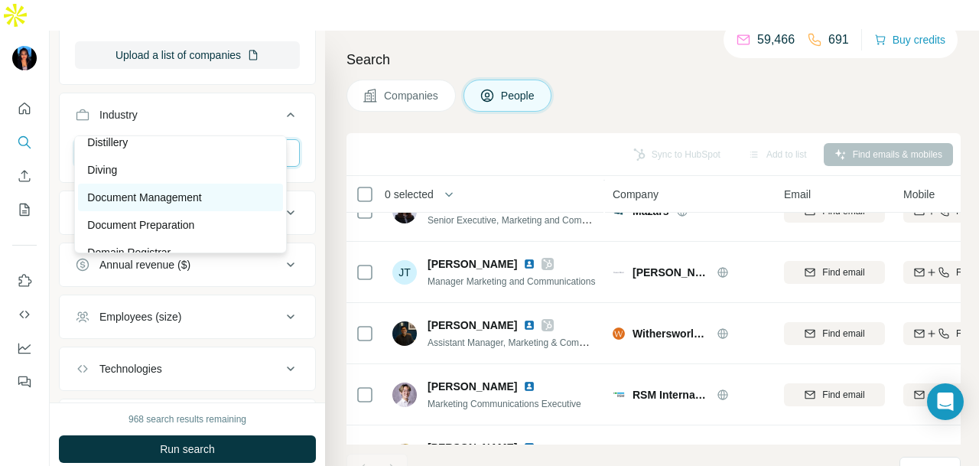
scroll to position [4666, 0]
click at [176, 203] on p "Document Management" at bounding box center [144, 195] width 114 height 15
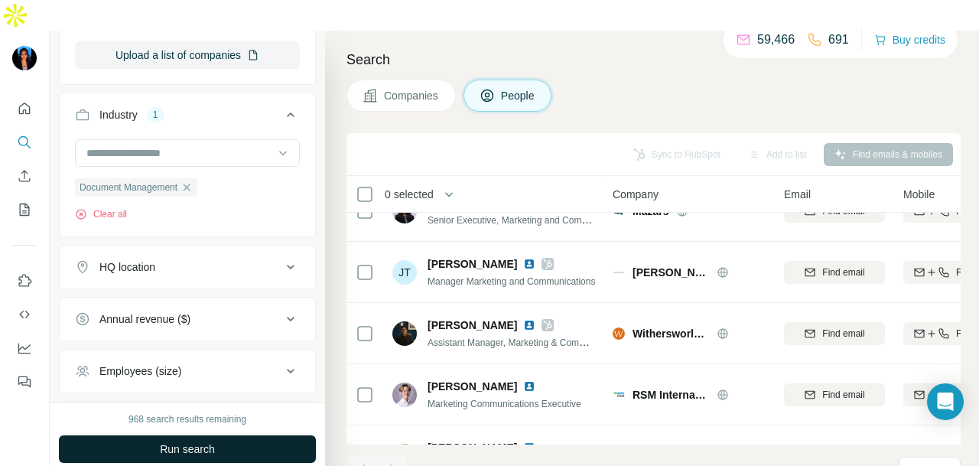
click at [208, 441] on span "Run search" at bounding box center [187, 448] width 55 height 15
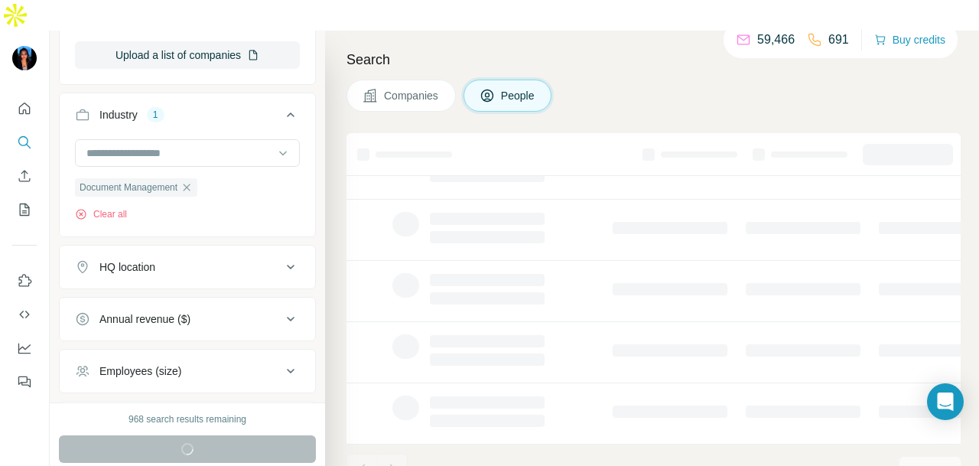
scroll to position [384, 0]
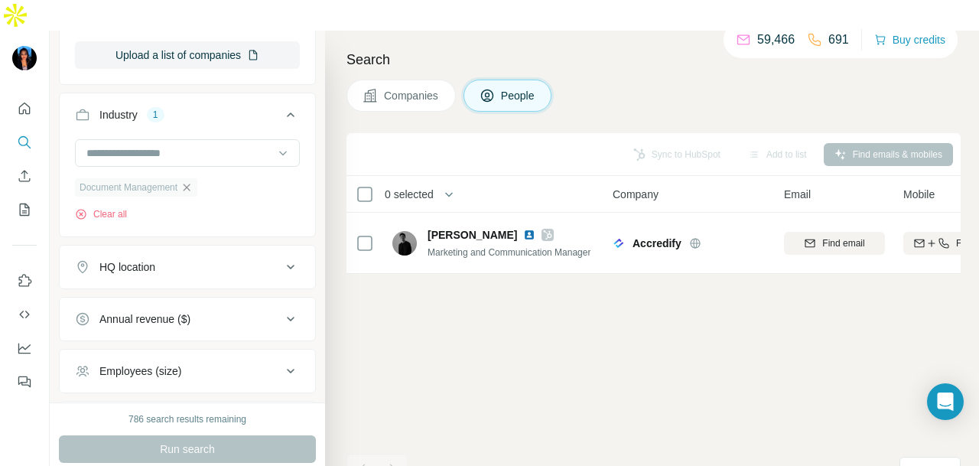
click at [190, 184] on icon "button" at bounding box center [187, 187] width 7 height 7
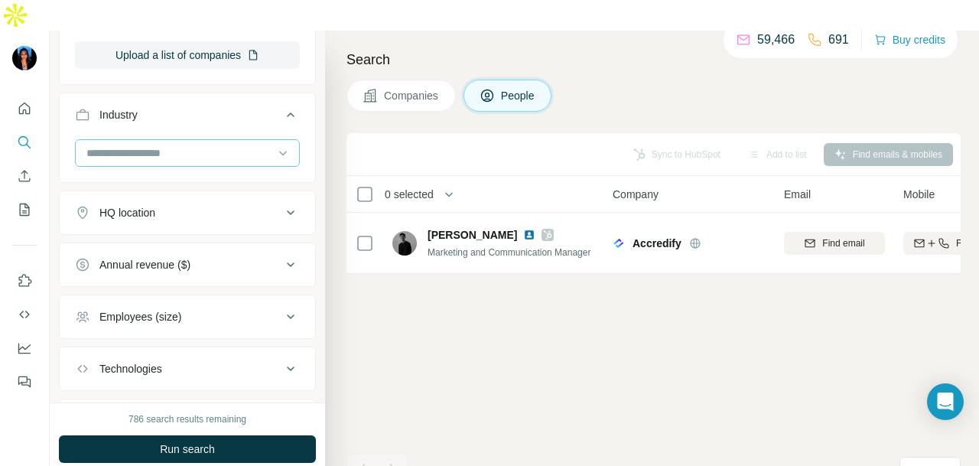
click at [226, 145] on input at bounding box center [179, 153] width 189 height 17
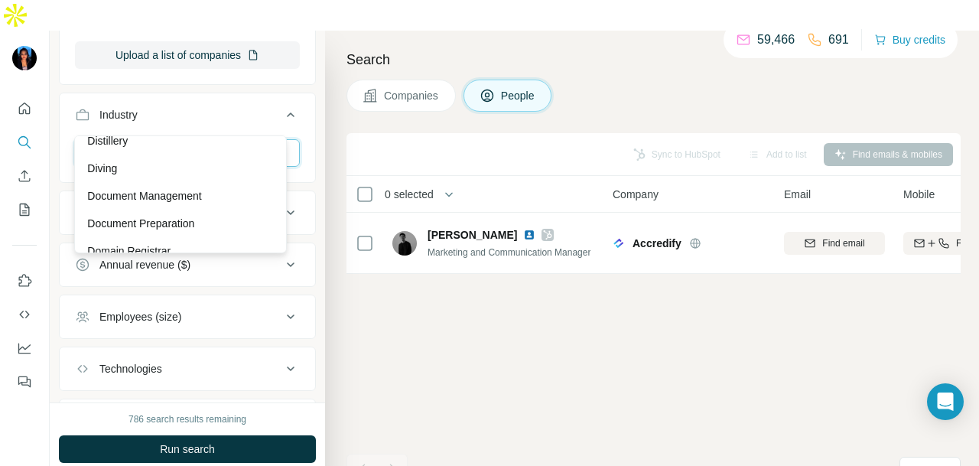
scroll to position [4819, 0]
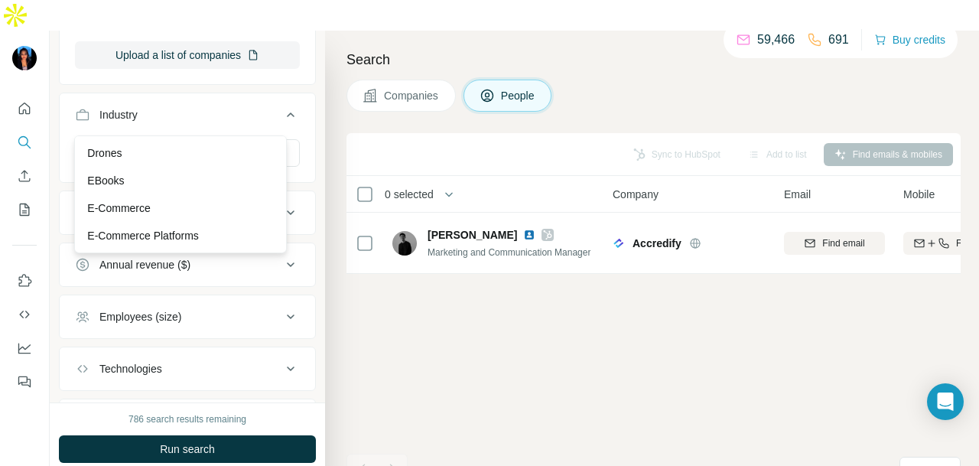
click at [210, 194] on div "EBooks" at bounding box center [180, 181] width 205 height 28
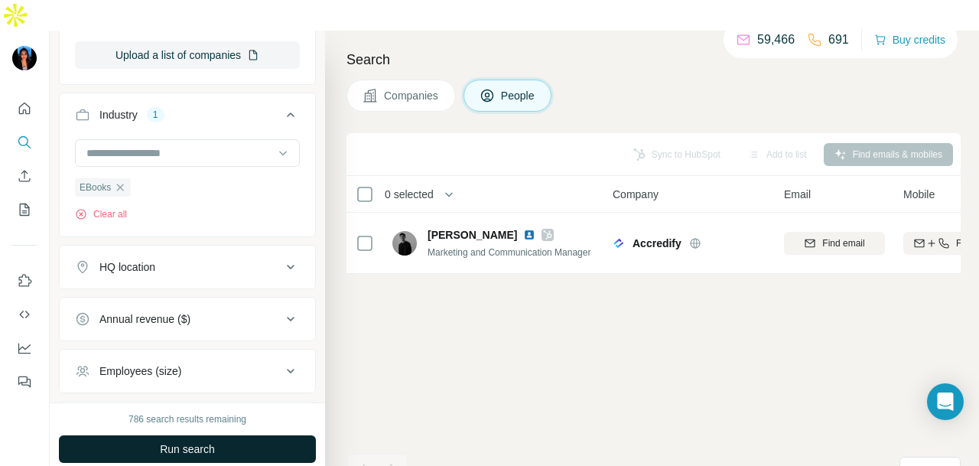
click at [210, 435] on button "Run search" at bounding box center [187, 449] width 257 height 28
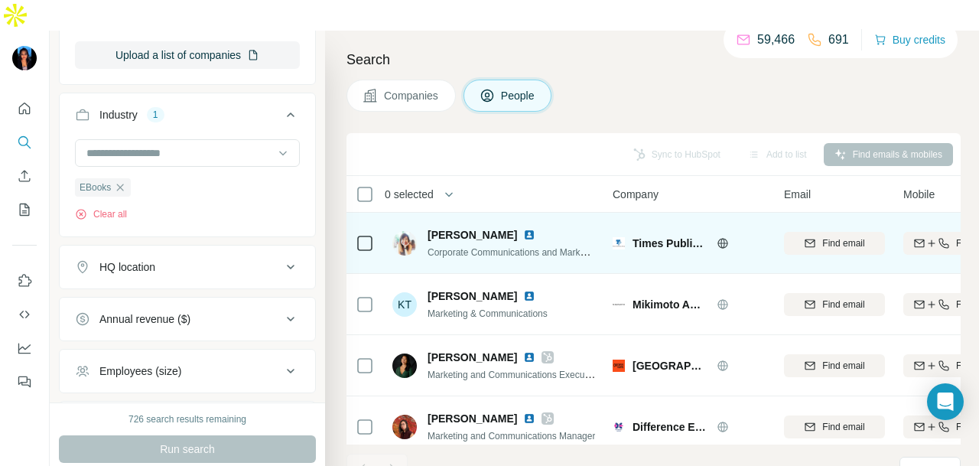
click at [523, 229] on img at bounding box center [529, 235] width 12 height 12
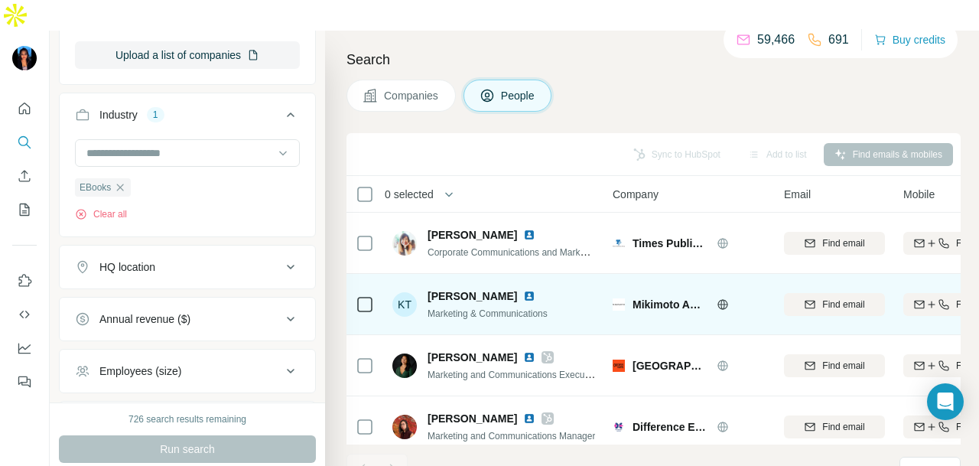
click at [523, 290] on img at bounding box center [529, 296] width 12 height 12
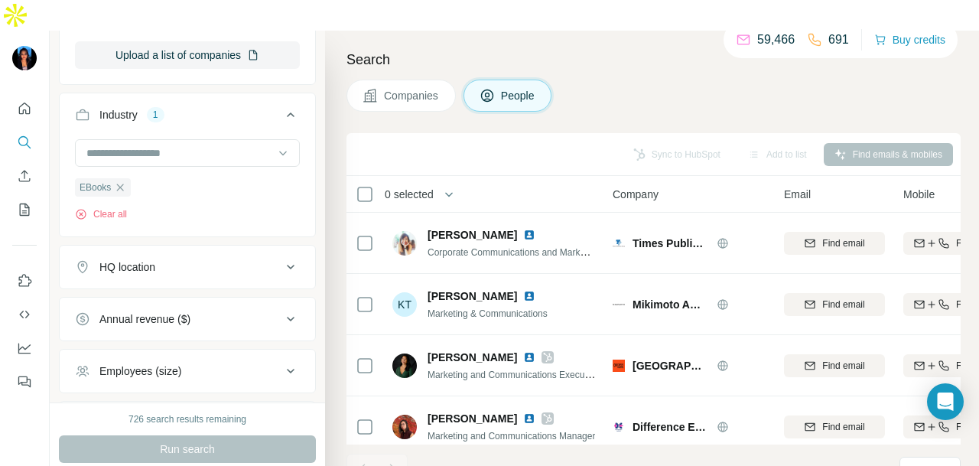
drag, startPoint x: 125, startPoint y: 154, endPoint x: 164, endPoint y: 148, distance: 38.9
click at [122, 181] on icon "button" at bounding box center [120, 187] width 12 height 12
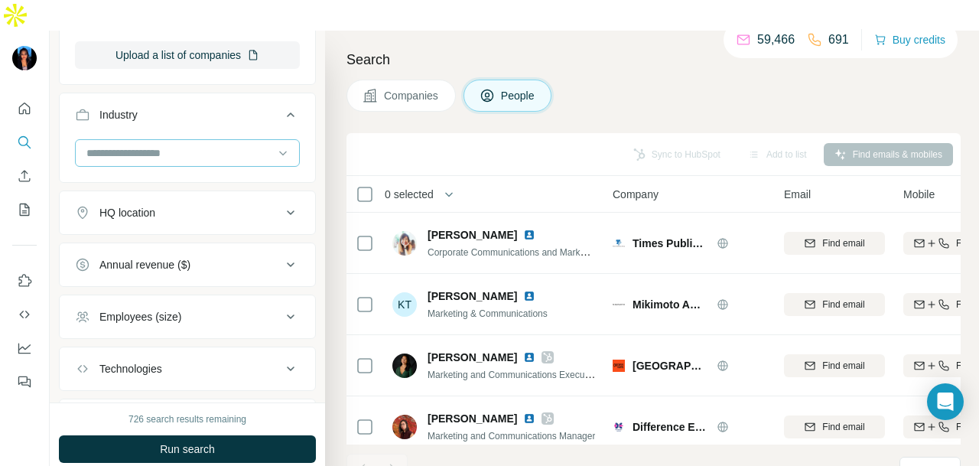
click at [179, 140] on div at bounding box center [179, 153] width 189 height 26
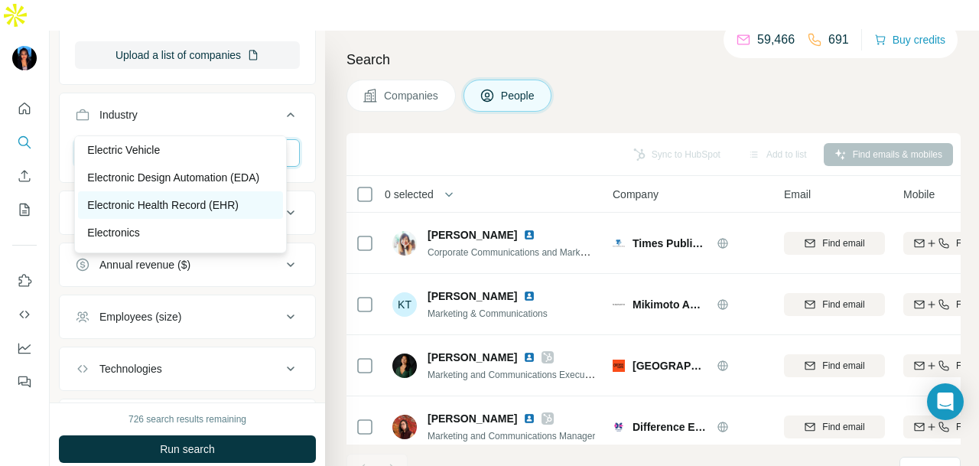
scroll to position [5507, 0]
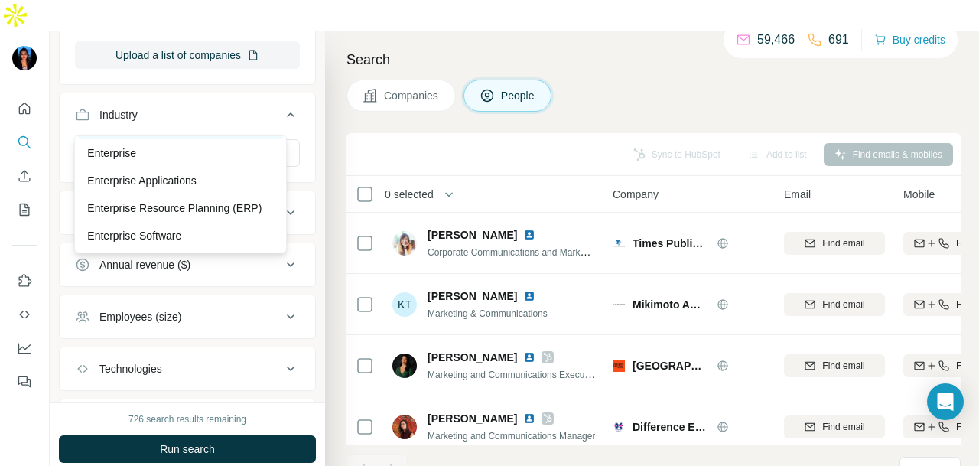
click at [175, 133] on div "Energy Storage" at bounding box center [180, 125] width 187 height 15
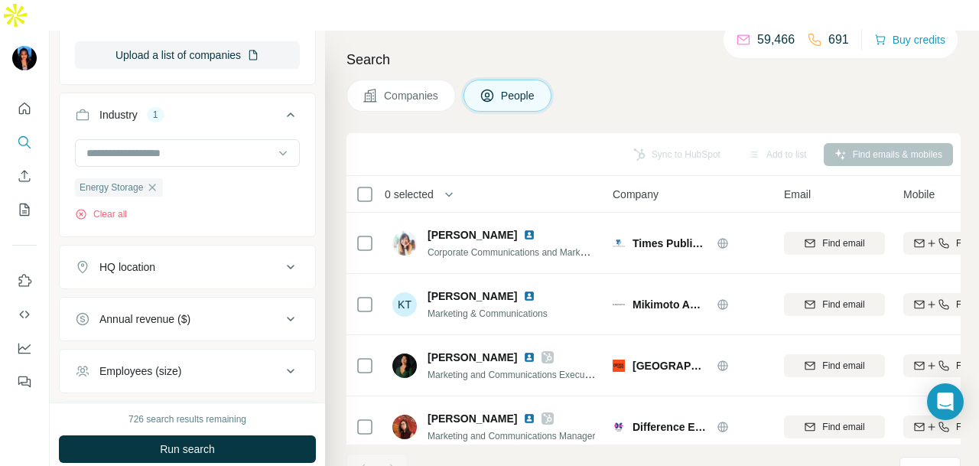
click at [271, 403] on div "726 search results remaining Run search Clear Save search Share filters" at bounding box center [187, 449] width 275 height 94
click at [269, 435] on button "Run search" at bounding box center [187, 449] width 257 height 28
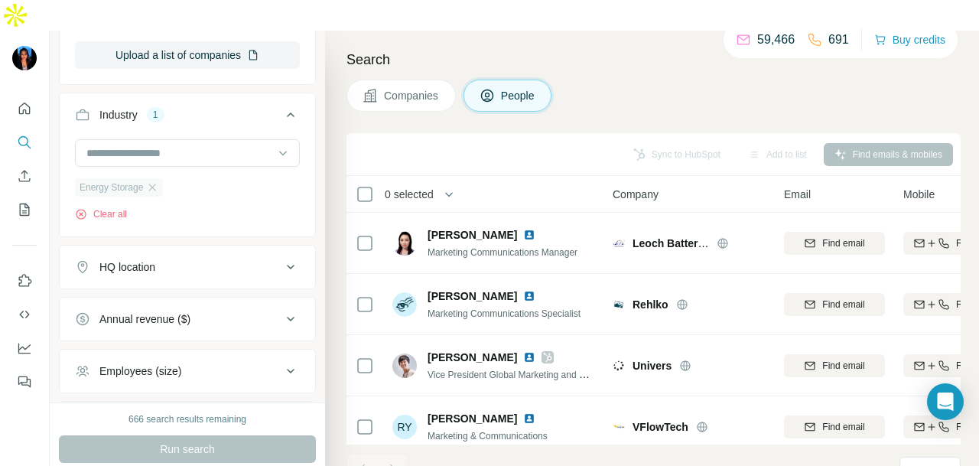
click at [162, 178] on div "Energy Storage" at bounding box center [119, 187] width 88 height 18
click at [158, 181] on icon "button" at bounding box center [152, 187] width 12 height 12
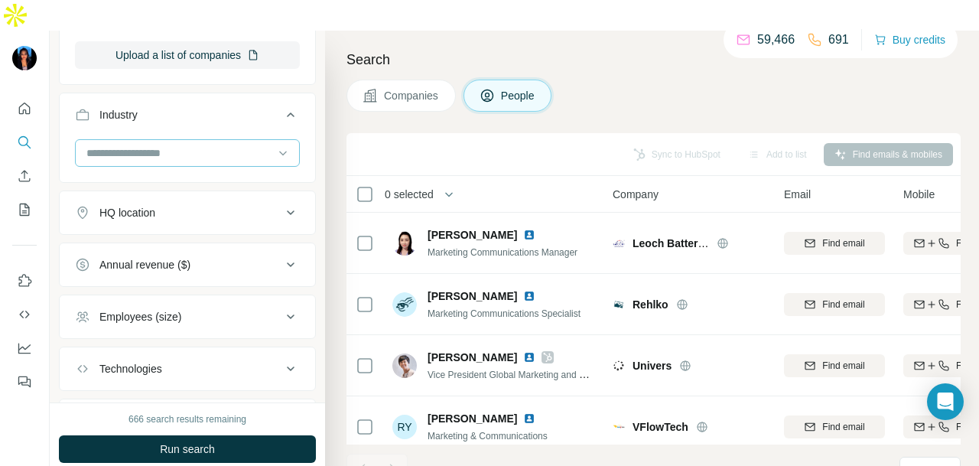
click at [234, 145] on input at bounding box center [179, 153] width 189 height 17
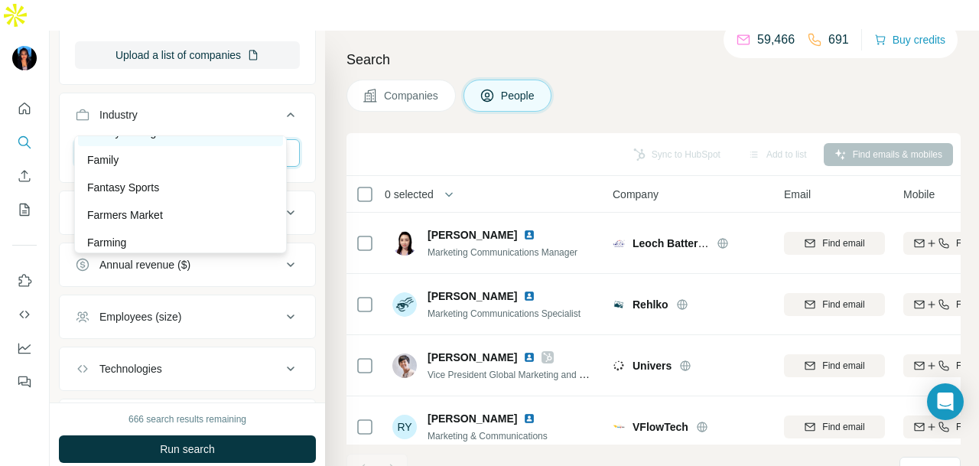
scroll to position [5889, 0]
click at [226, 136] on div "Facilities Support Services" at bounding box center [180, 128] width 187 height 15
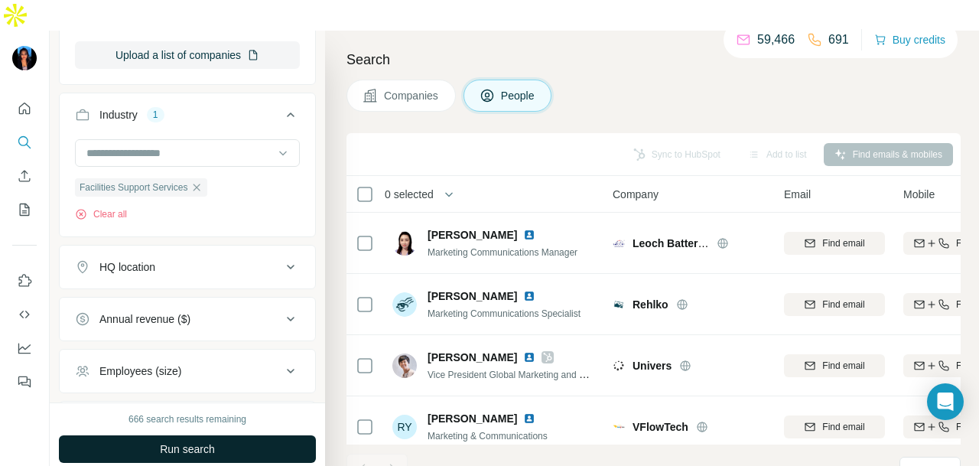
click at [266, 435] on button "Run search" at bounding box center [187, 449] width 257 height 28
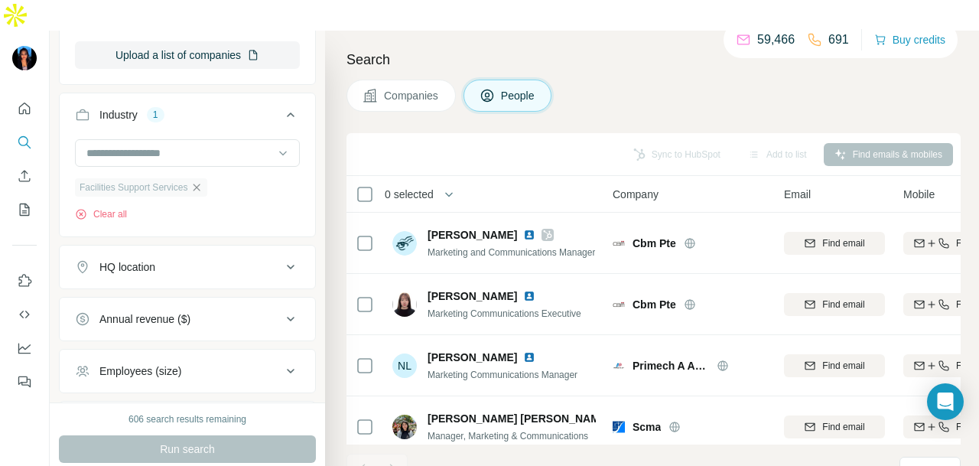
click at [203, 181] on icon "button" at bounding box center [196, 187] width 12 height 12
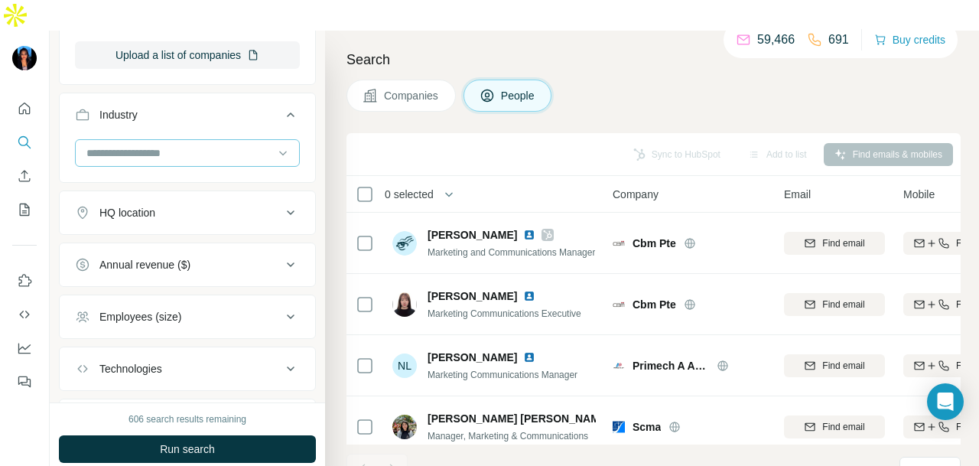
click at [257, 145] on input at bounding box center [179, 153] width 189 height 17
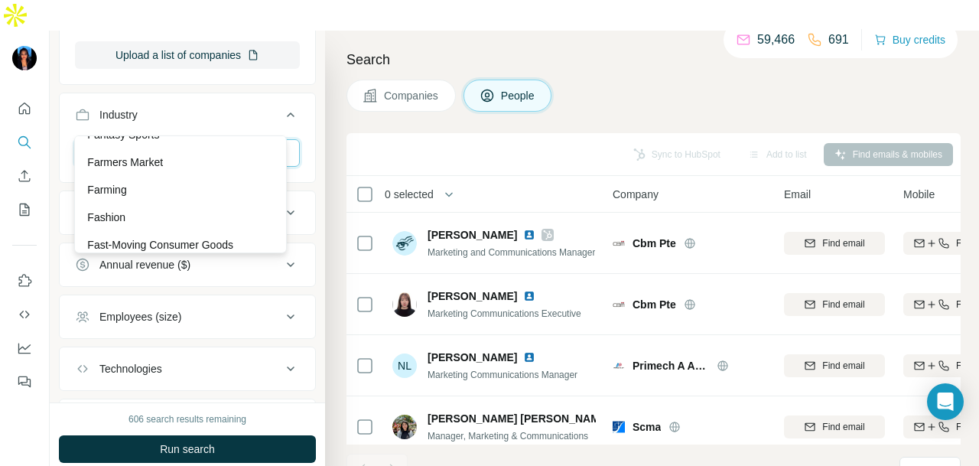
scroll to position [5889, 0]
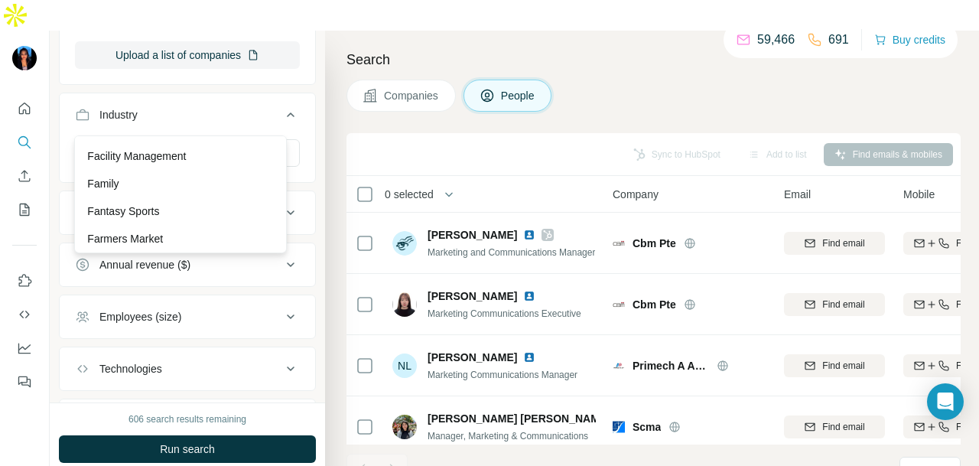
click at [139, 109] on div "Eyewear" at bounding box center [180, 100] width 187 height 15
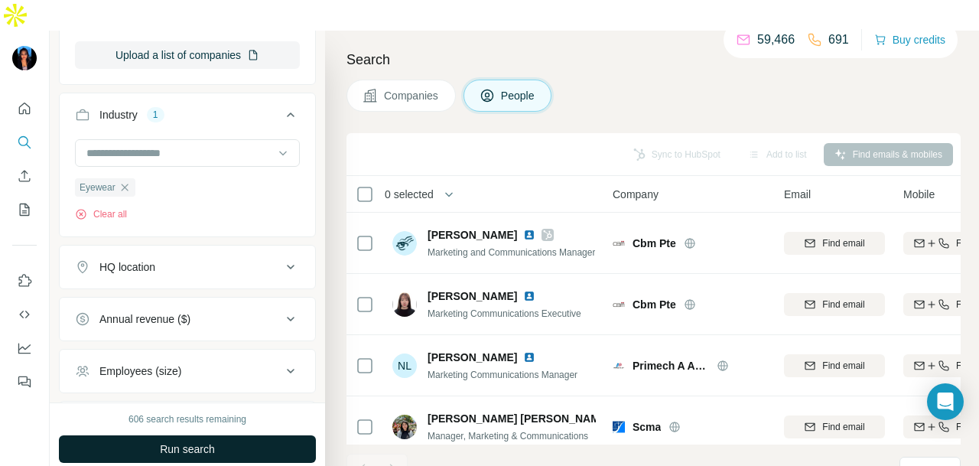
click at [201, 441] on span "Run search" at bounding box center [187, 448] width 55 height 15
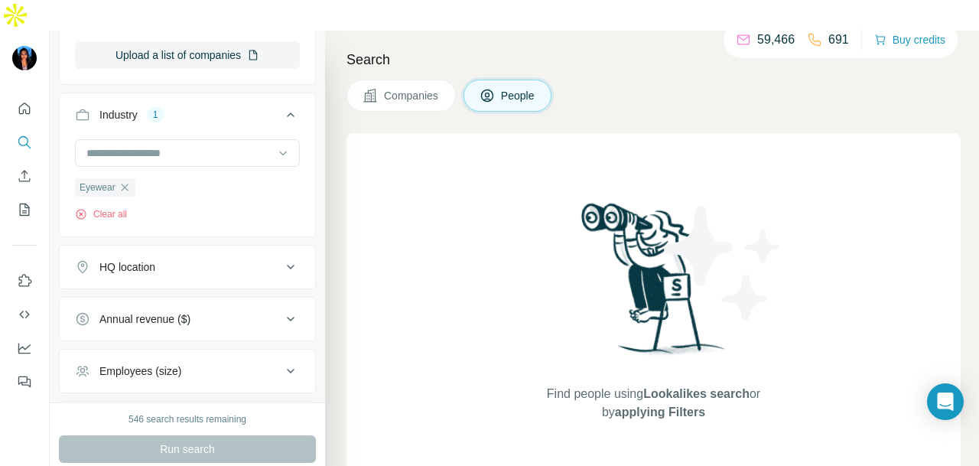
drag, startPoint x: 127, startPoint y: 153, endPoint x: 208, endPoint y: 139, distance: 82.2
click at [126, 181] on icon "button" at bounding box center [125, 187] width 12 height 12
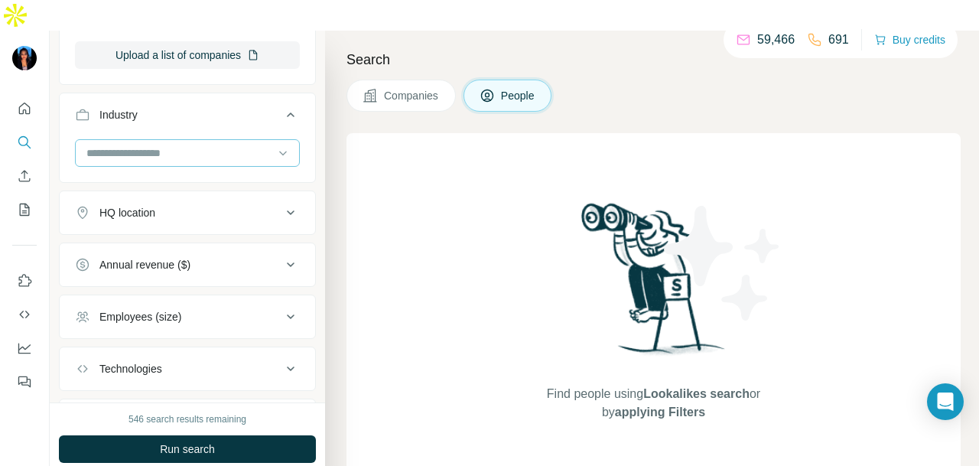
click at [211, 145] on input at bounding box center [179, 153] width 189 height 17
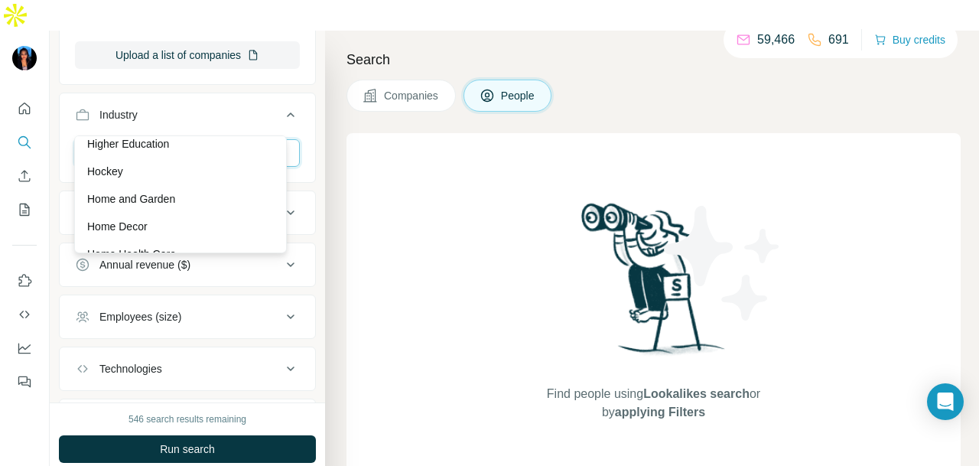
scroll to position [7495, 0]
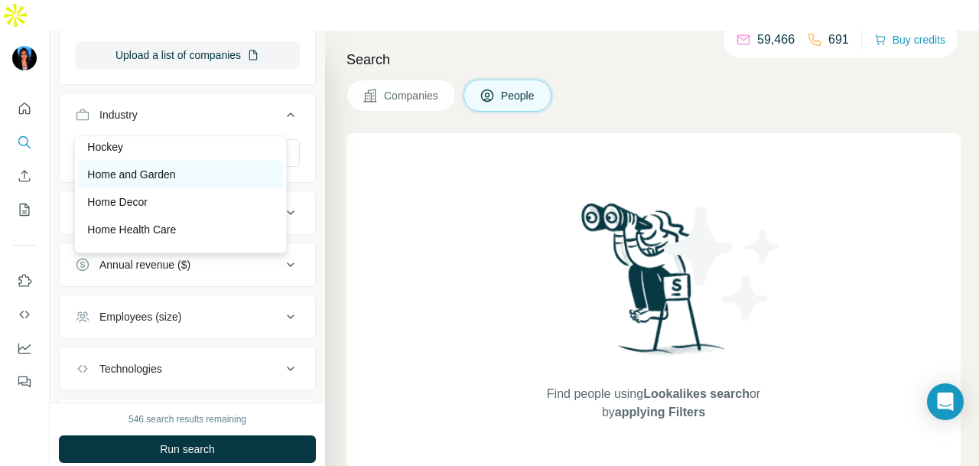
click at [208, 182] on div "Home and Garden" at bounding box center [180, 174] width 187 height 15
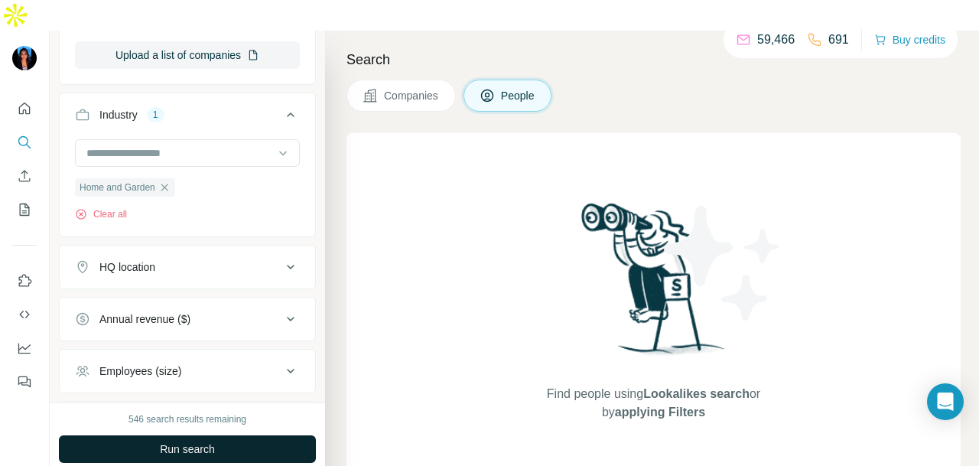
click at [207, 441] on span "Run search" at bounding box center [187, 448] width 55 height 15
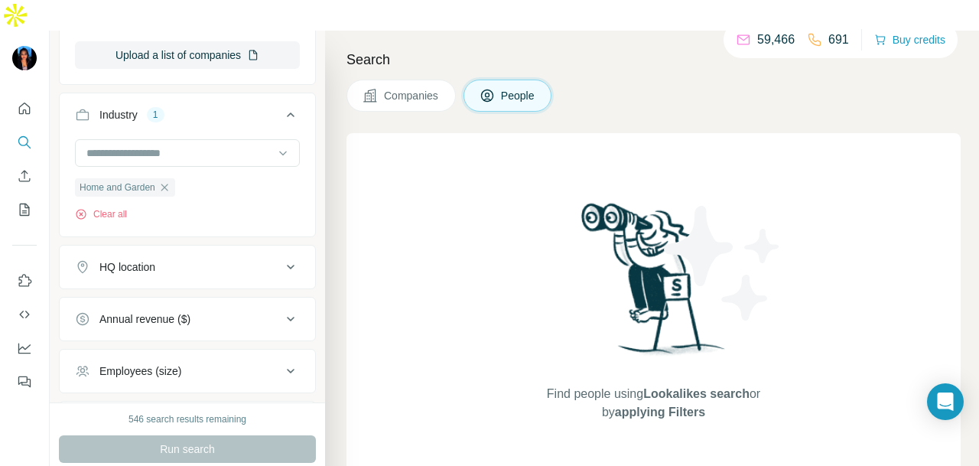
drag, startPoint x: 183, startPoint y: 391, endPoint x: 197, endPoint y: 132, distance: 258.9
click at [167, 181] on icon "button" at bounding box center [164, 187] width 12 height 12
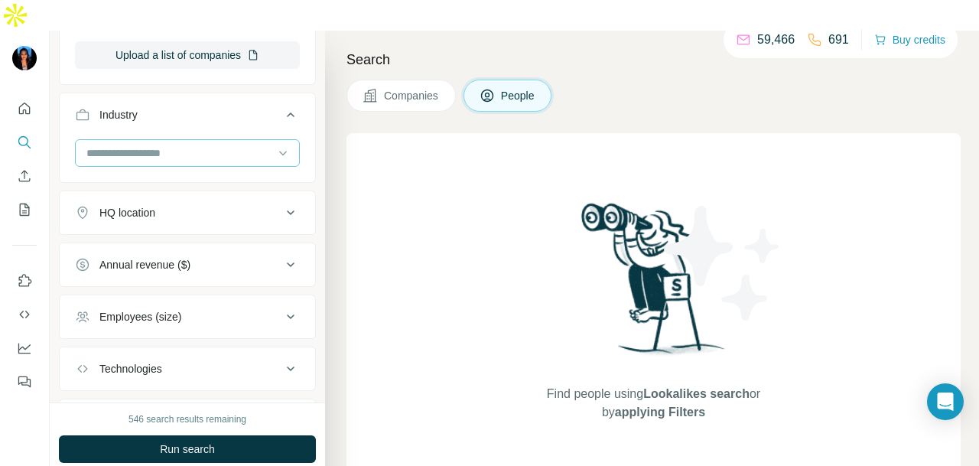
click at [200, 140] on div at bounding box center [179, 153] width 189 height 26
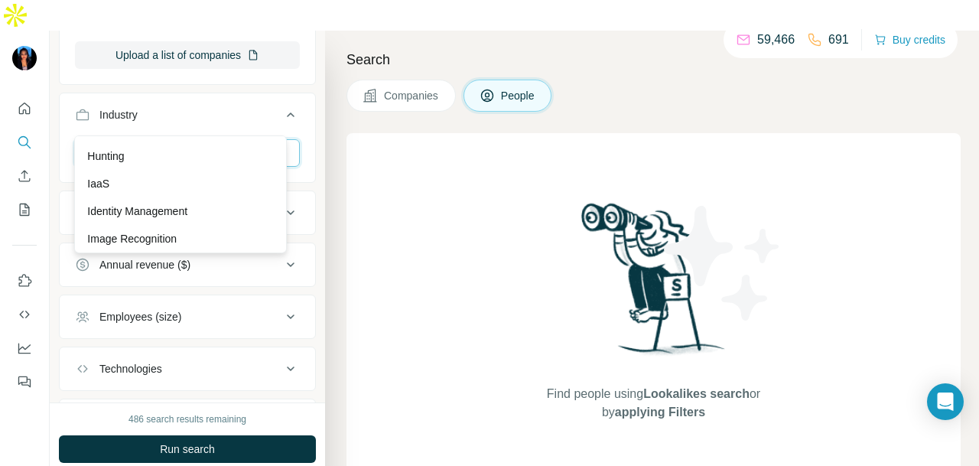
scroll to position [8490, 0]
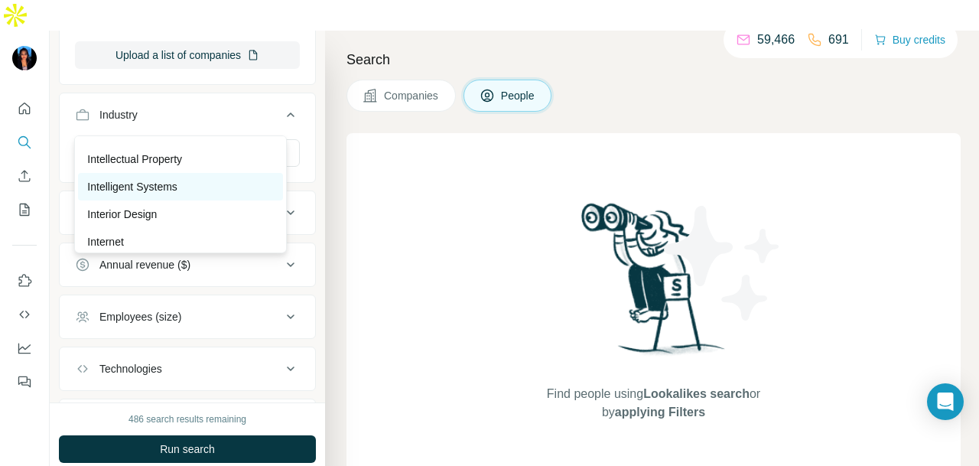
click at [190, 194] on div "Intelligent Systems" at bounding box center [180, 186] width 187 height 15
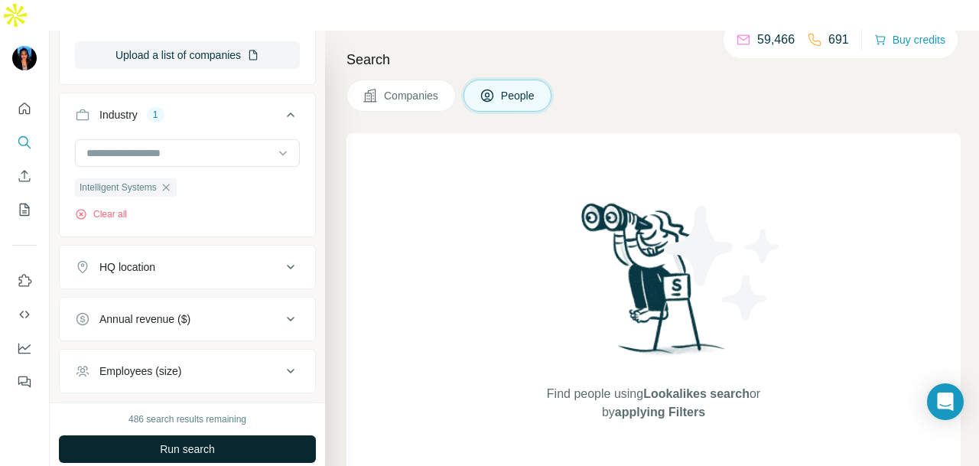
click at [201, 441] on span "Run search" at bounding box center [187, 448] width 55 height 15
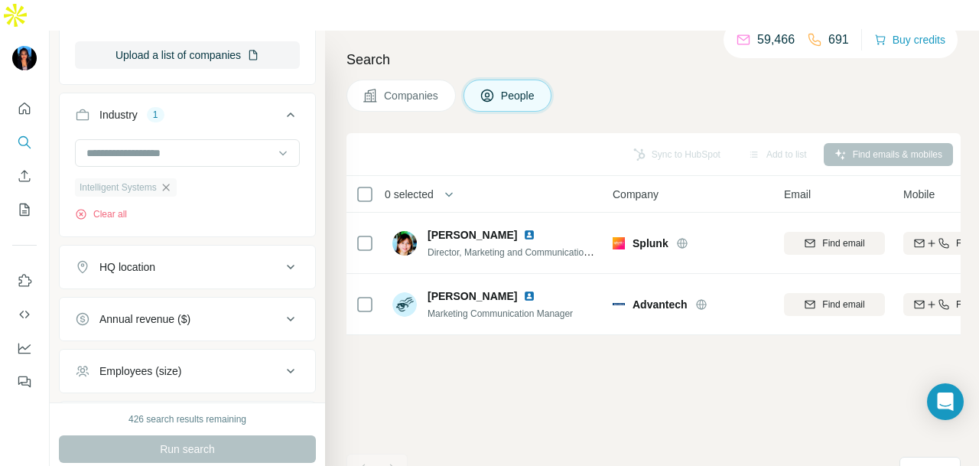
click at [167, 181] on icon "button" at bounding box center [166, 187] width 12 height 12
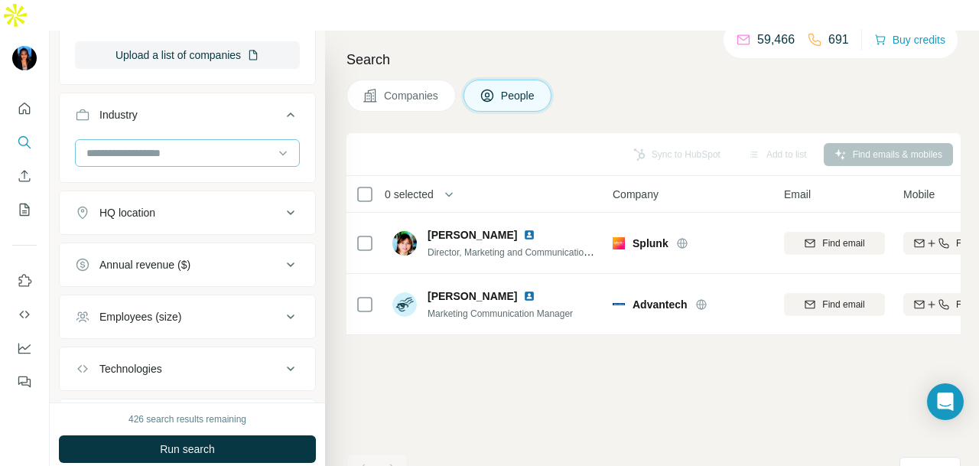
click at [203, 145] on input at bounding box center [179, 153] width 189 height 17
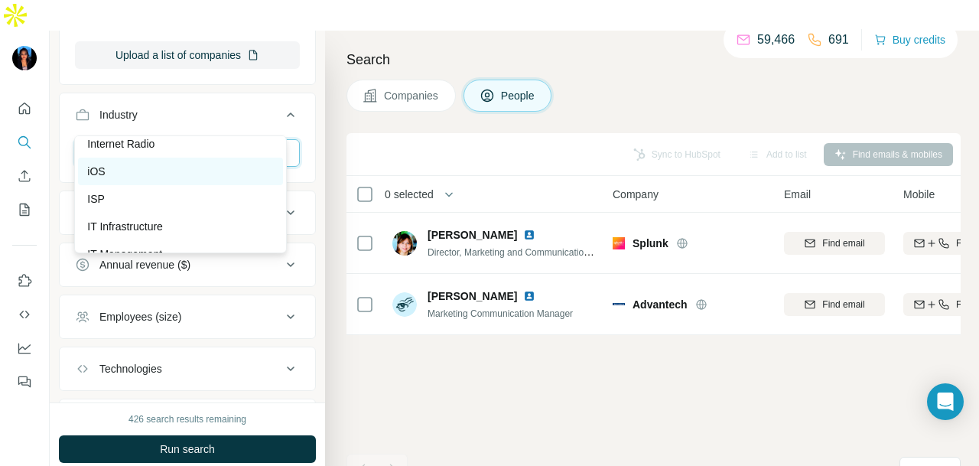
scroll to position [8796, 0]
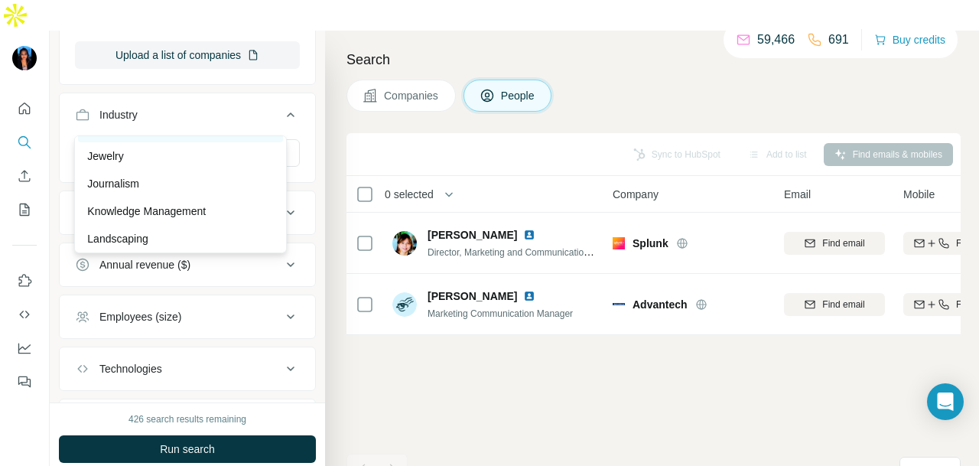
click at [199, 136] on div "Janitorial Service" at bounding box center [180, 128] width 187 height 15
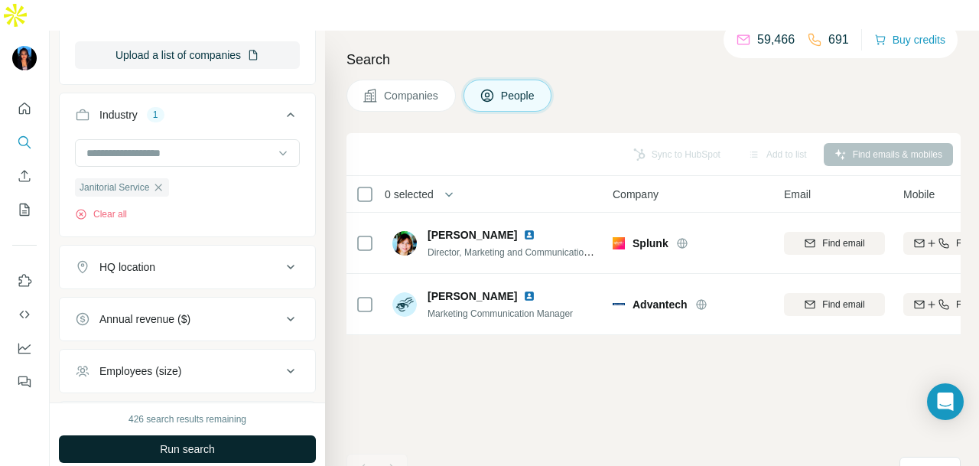
click at [254, 435] on button "Run search" at bounding box center [187, 449] width 257 height 28
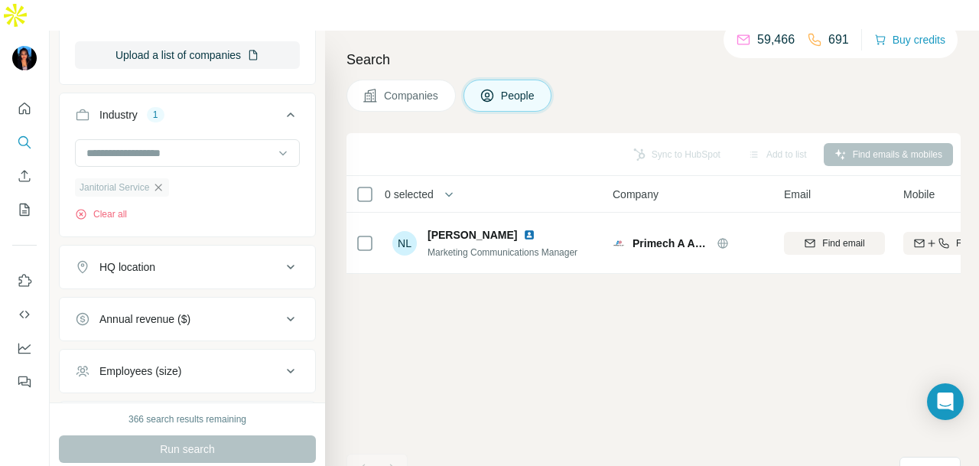
click at [161, 184] on icon "button" at bounding box center [158, 187] width 7 height 7
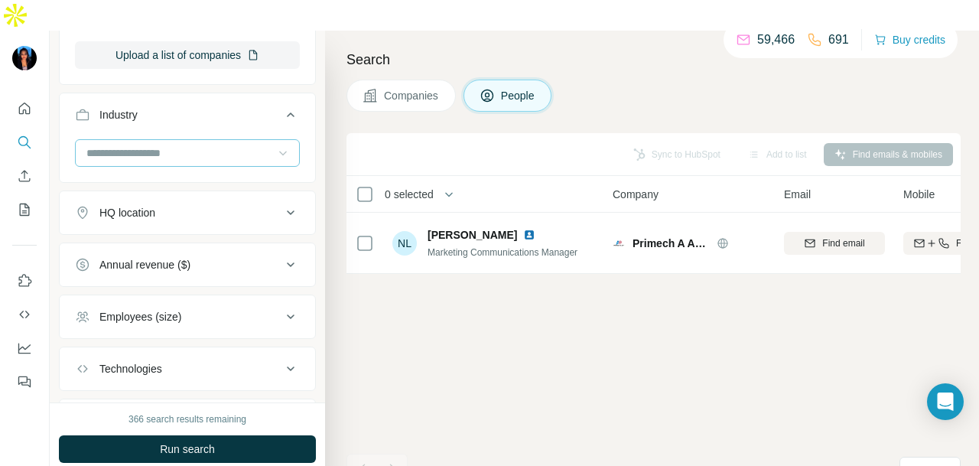
click at [262, 139] on div at bounding box center [187, 153] width 225 height 28
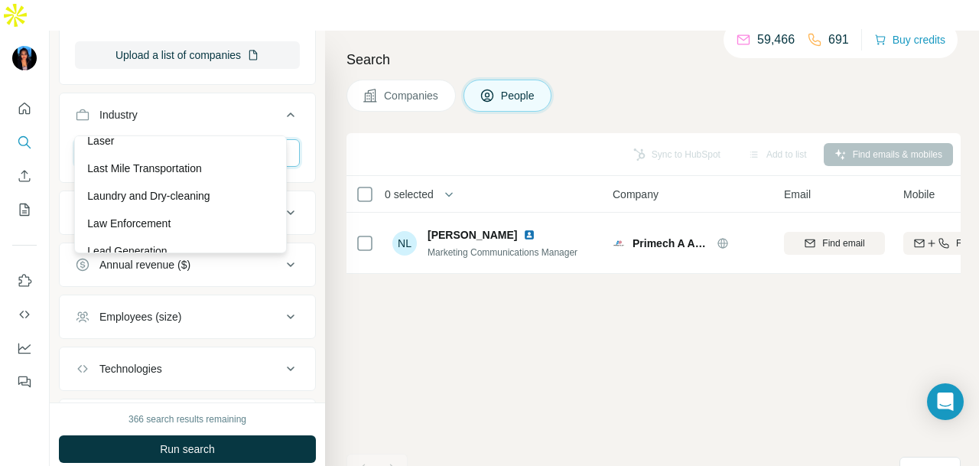
scroll to position [9025, 0]
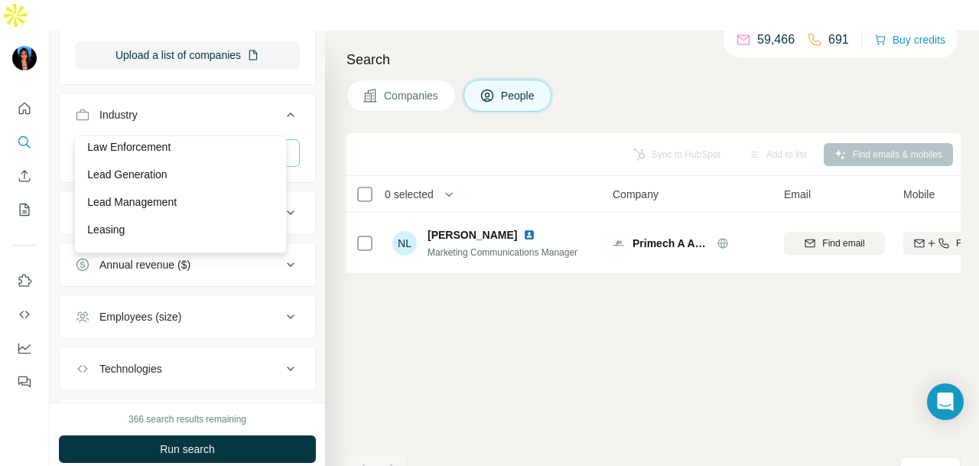
click at [215, 133] on div "Laundry and Dry-cleaning" at bounding box center [180, 120] width 205 height 28
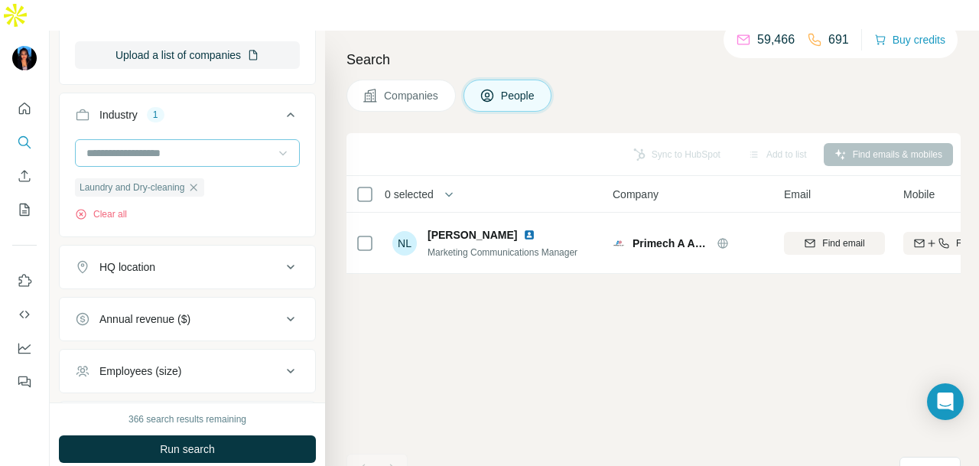
click at [202, 402] on div "366 search results remaining Run search Clear Save search Share filters" at bounding box center [187, 449] width 275 height 94
click at [205, 435] on button "Run search" at bounding box center [187, 449] width 257 height 28
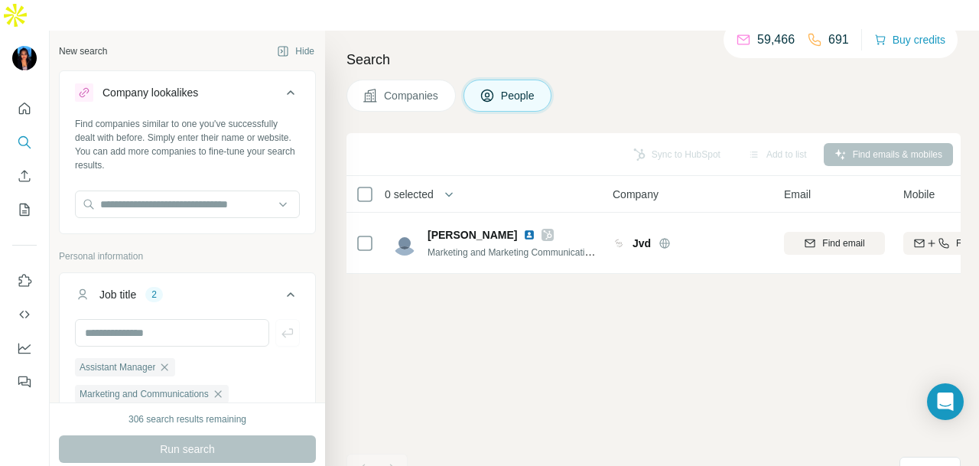
scroll to position [9025, 0]
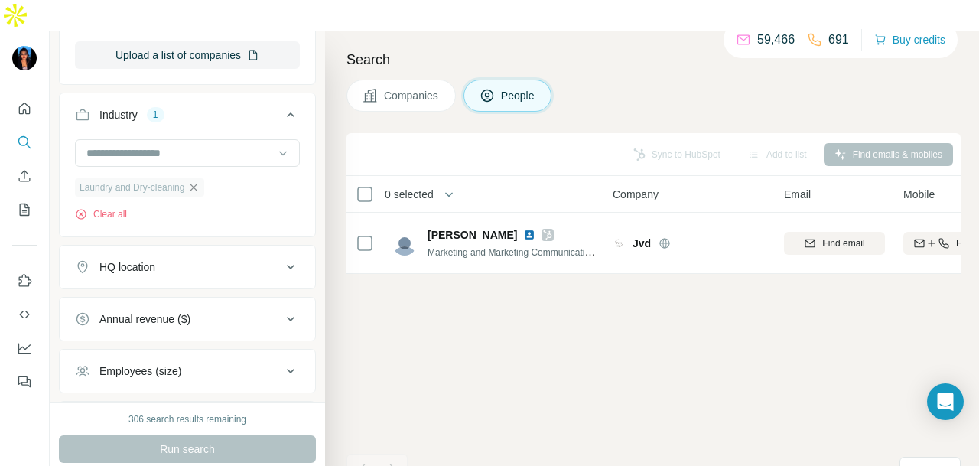
click at [200, 181] on icon "button" at bounding box center [193, 187] width 12 height 12
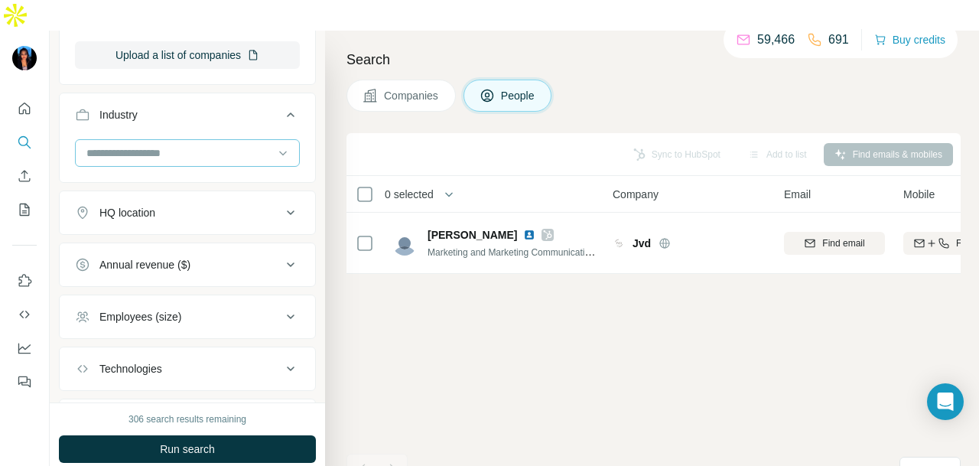
click at [236, 145] on input at bounding box center [179, 153] width 189 height 17
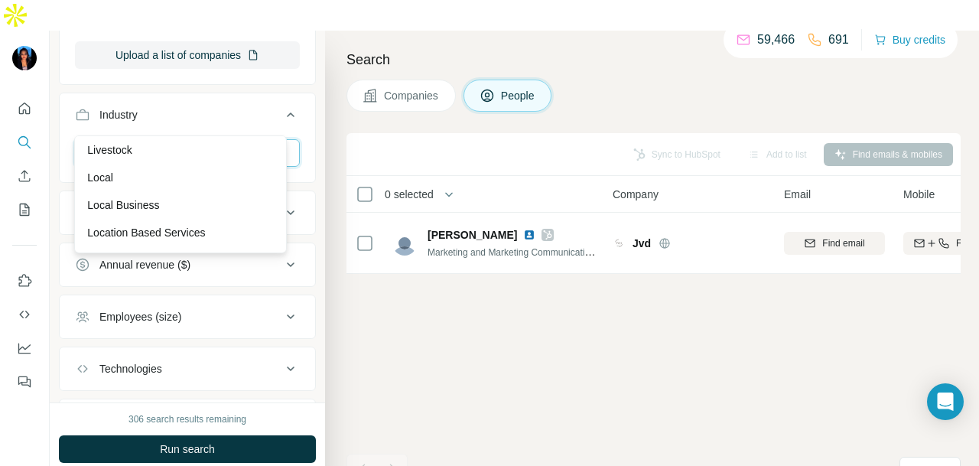
scroll to position [9331, 0]
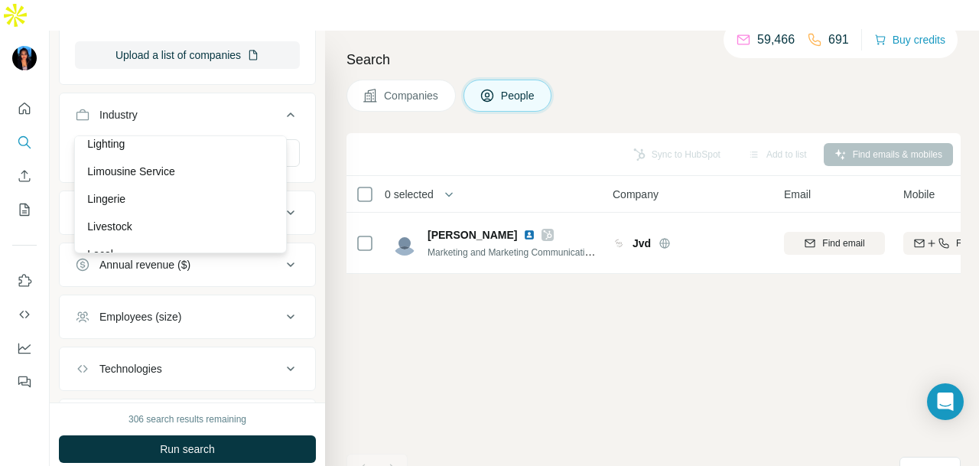
click at [220, 179] on div "Limousine Service" at bounding box center [180, 171] width 187 height 15
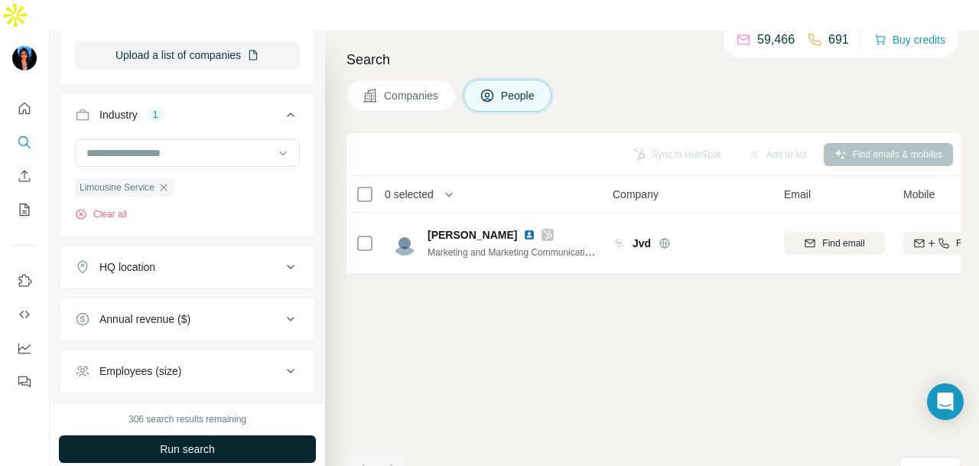
click at [259, 435] on button "Run search" at bounding box center [187, 449] width 257 height 28
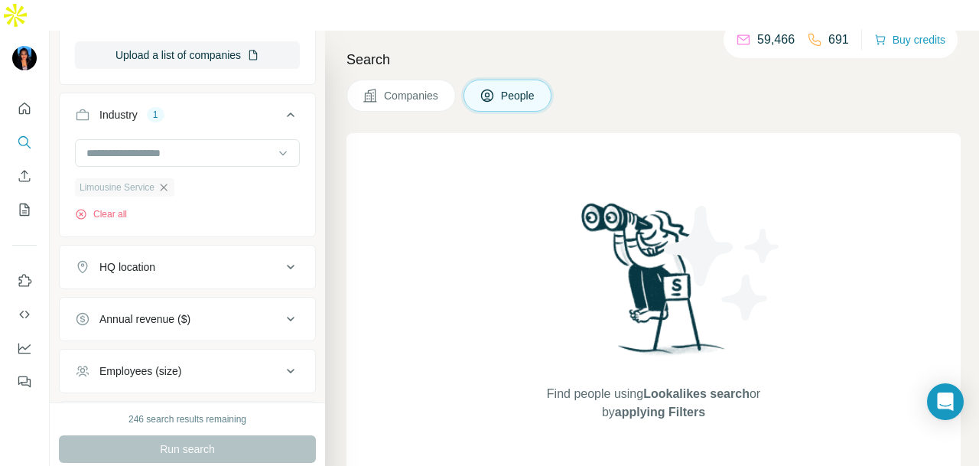
click at [162, 181] on icon "button" at bounding box center [164, 187] width 12 height 12
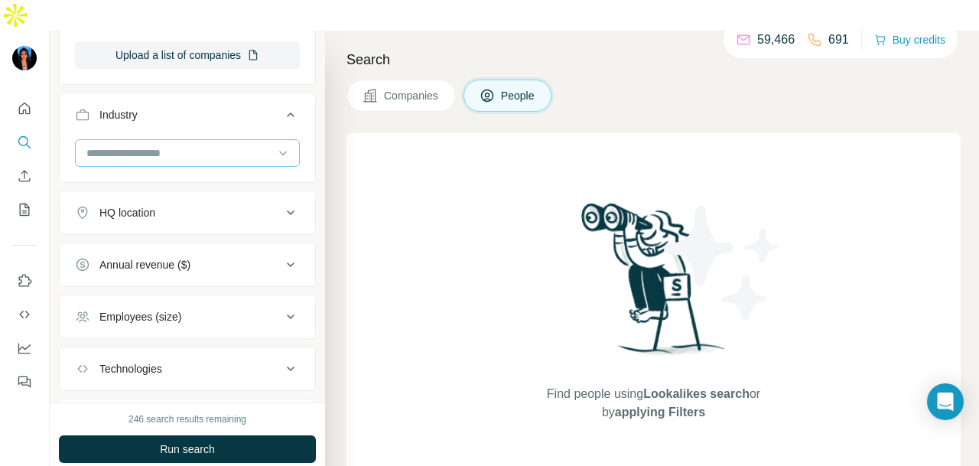
click at [183, 145] on input at bounding box center [179, 153] width 189 height 17
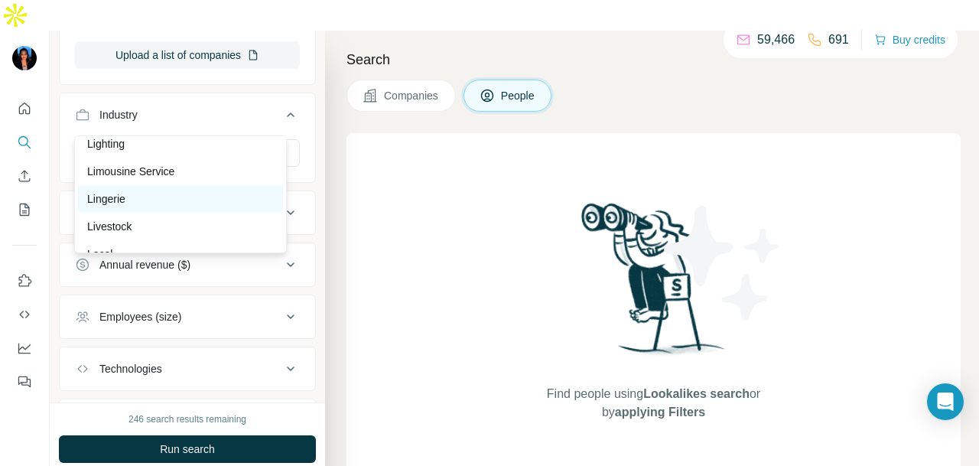
click at [187, 207] on div "Lingerie" at bounding box center [180, 198] width 187 height 15
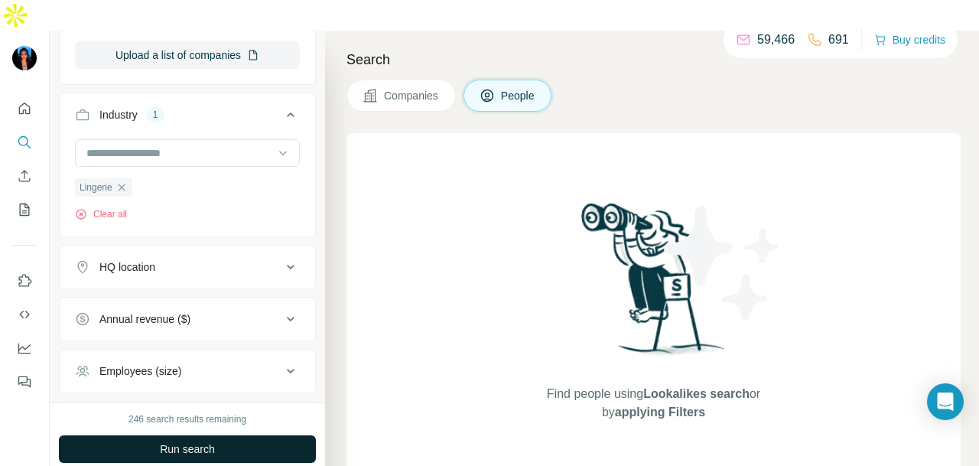
click at [204, 441] on span "Run search" at bounding box center [187, 448] width 55 height 15
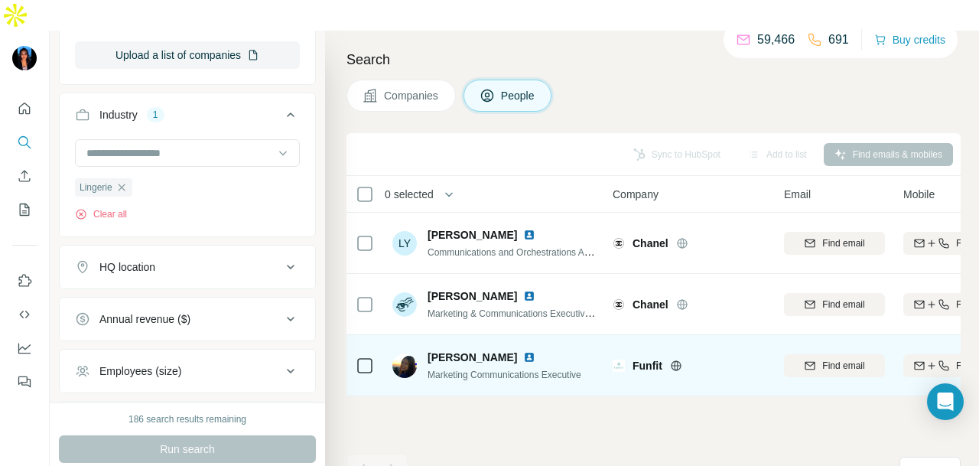
click at [523, 351] on img at bounding box center [529, 357] width 12 height 12
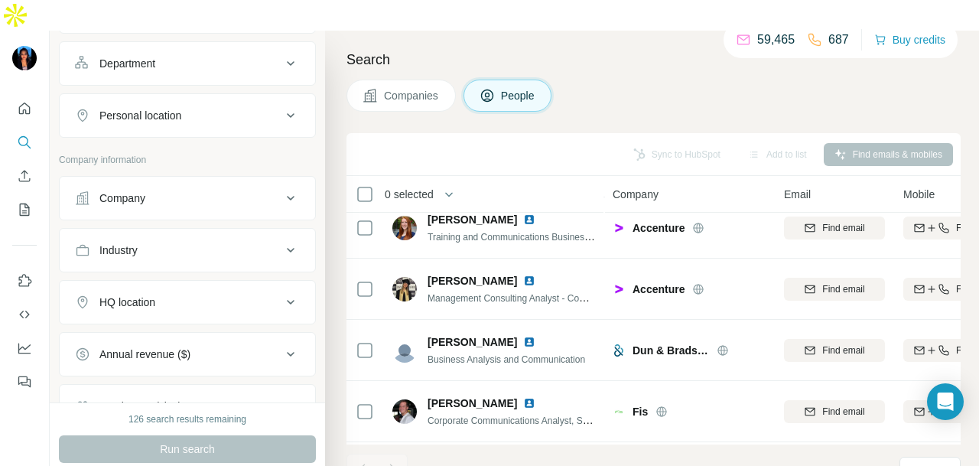
scroll to position [153, 0]
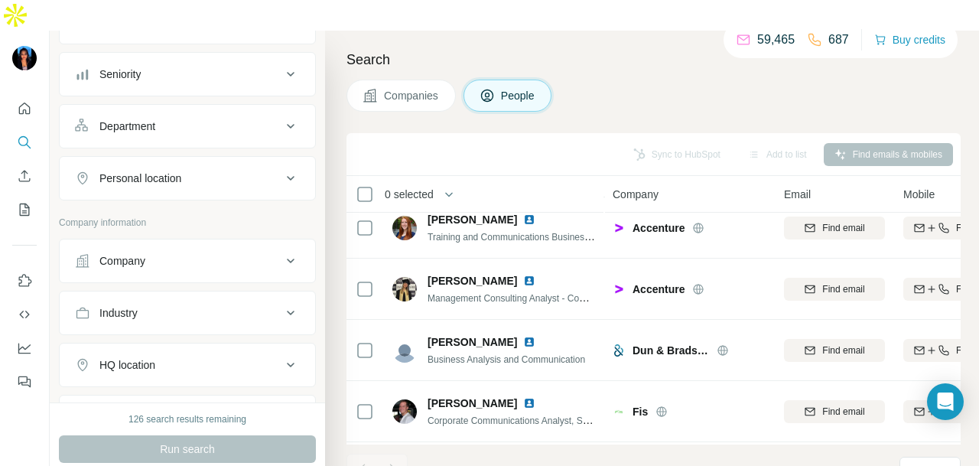
click at [223, 171] on div "Personal location" at bounding box center [178, 178] width 207 height 15
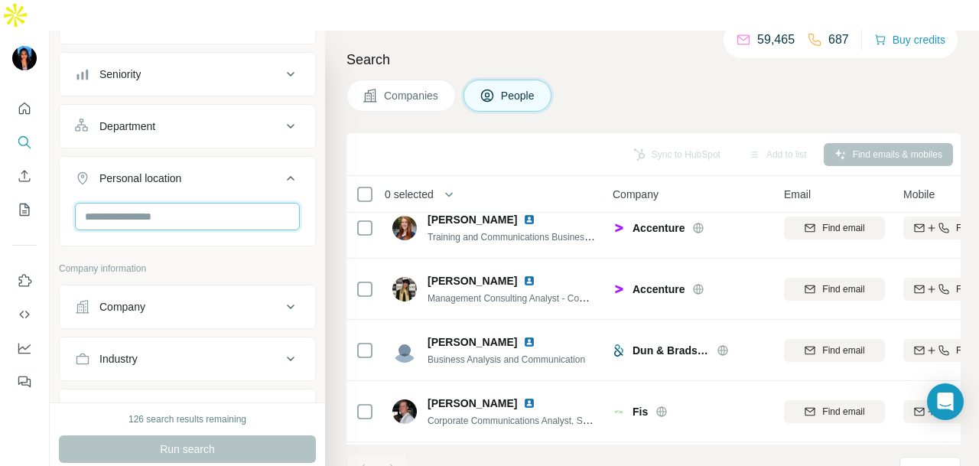
click at [184, 203] on input "text" at bounding box center [187, 217] width 225 height 28
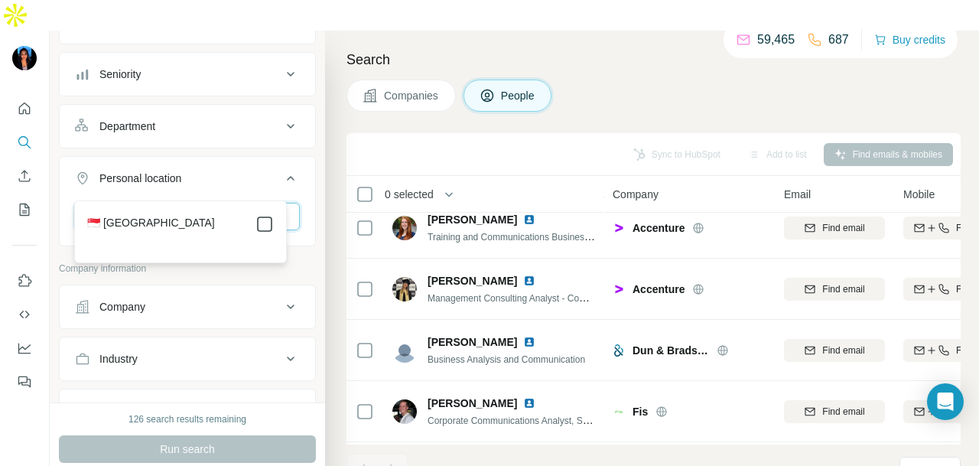
type input "*********"
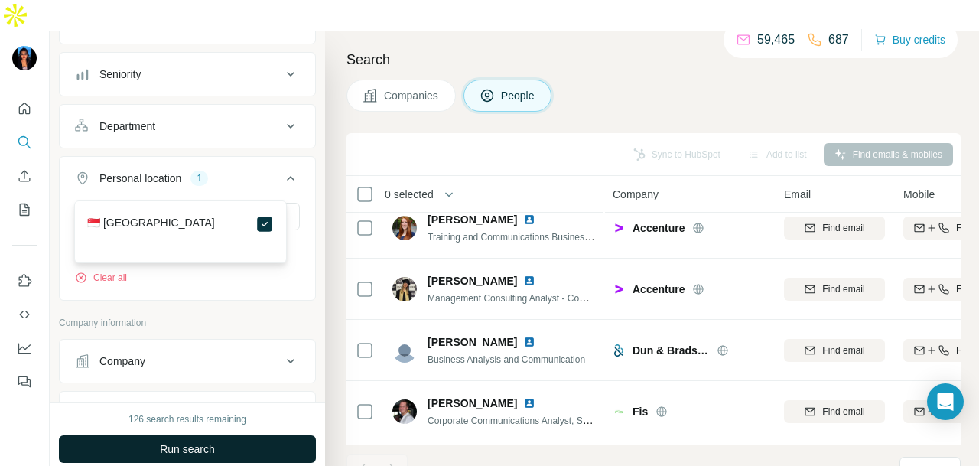
click at [224, 435] on button "Run search" at bounding box center [187, 449] width 257 height 28
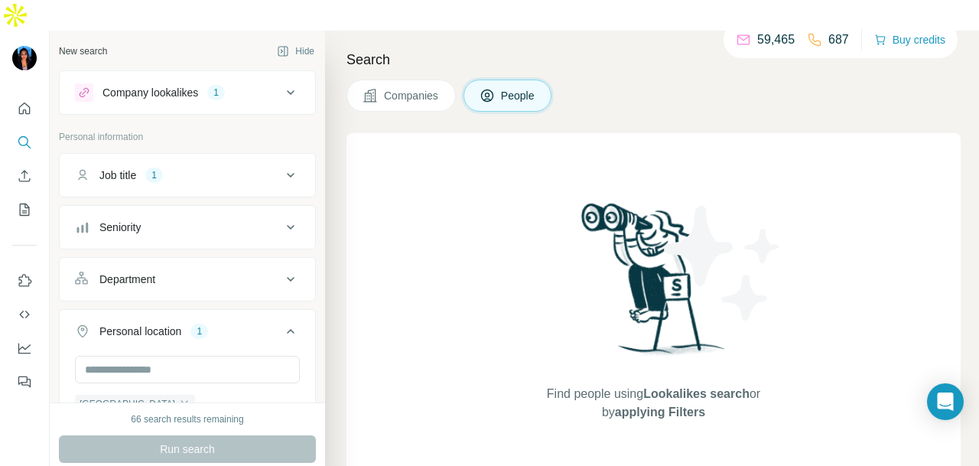
click at [225, 86] on div "1" at bounding box center [216, 93] width 18 height 14
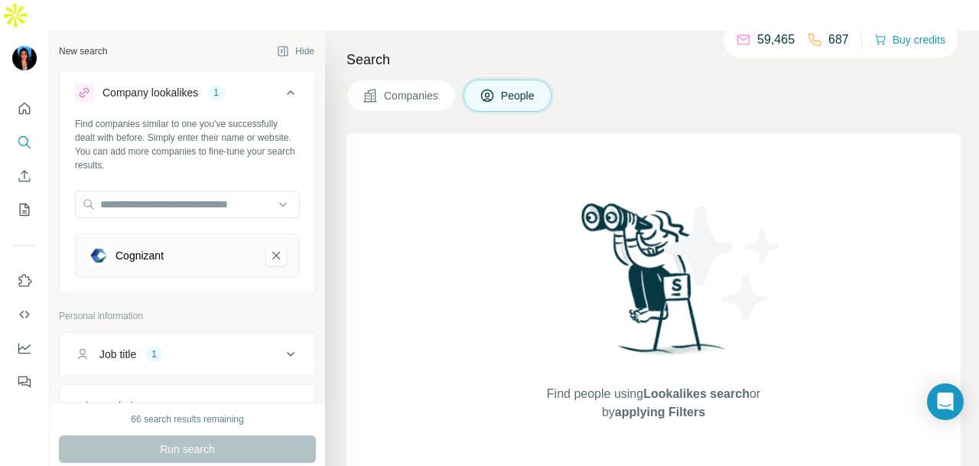
scroll to position [76, 0]
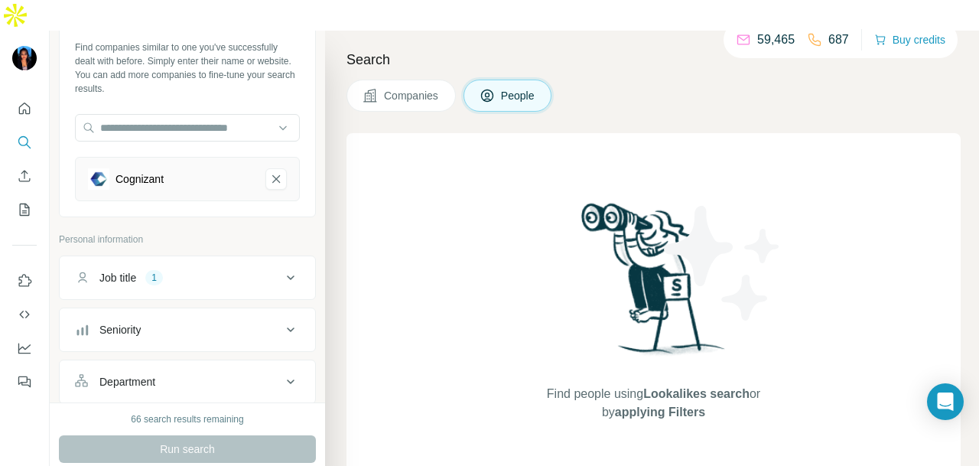
click at [193, 270] on div "Job title 1" at bounding box center [178, 277] width 207 height 15
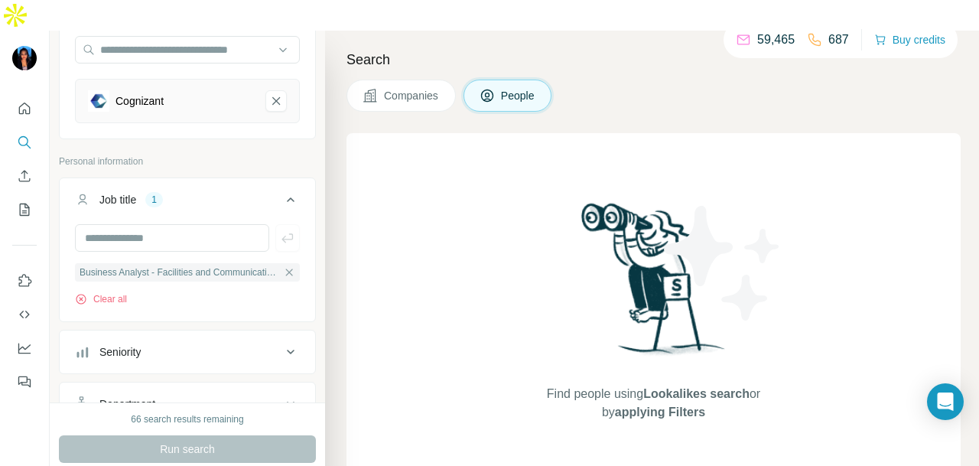
scroll to position [229, 0]
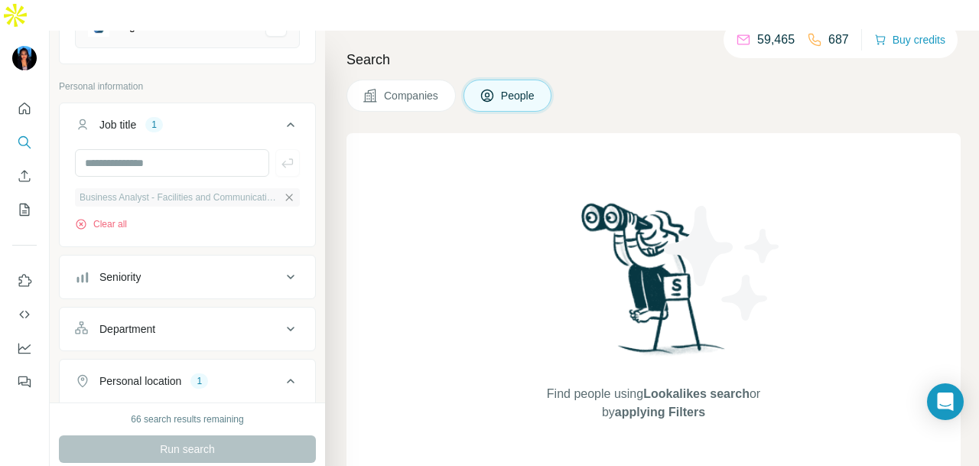
click at [286, 194] on icon "button" at bounding box center [289, 197] width 7 height 7
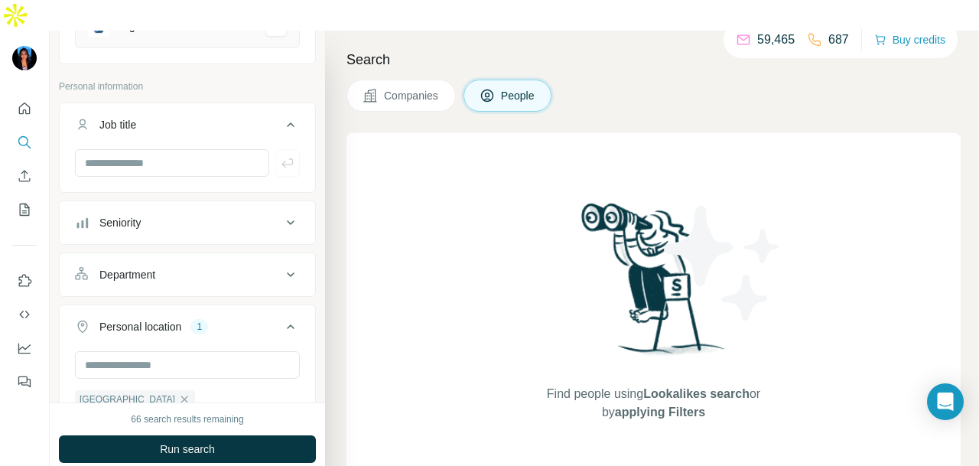
click at [216, 267] on div "Department" at bounding box center [178, 274] width 207 height 15
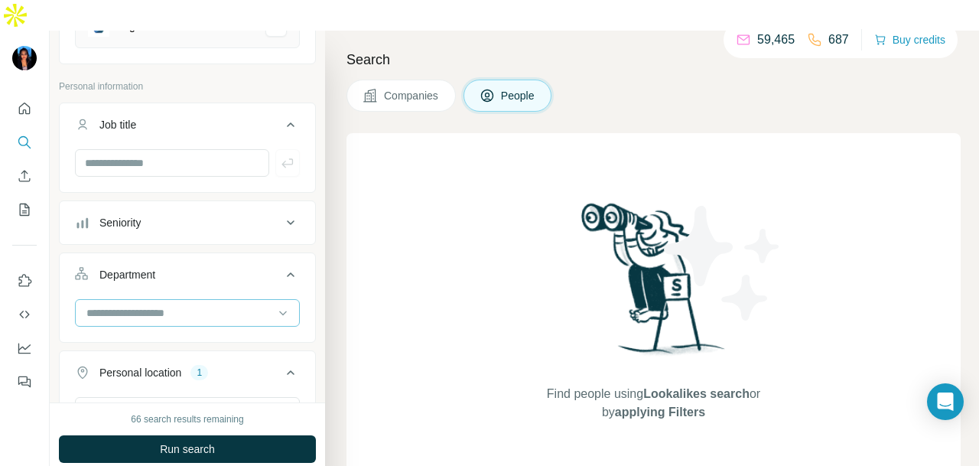
click at [210, 304] on input at bounding box center [179, 312] width 189 height 17
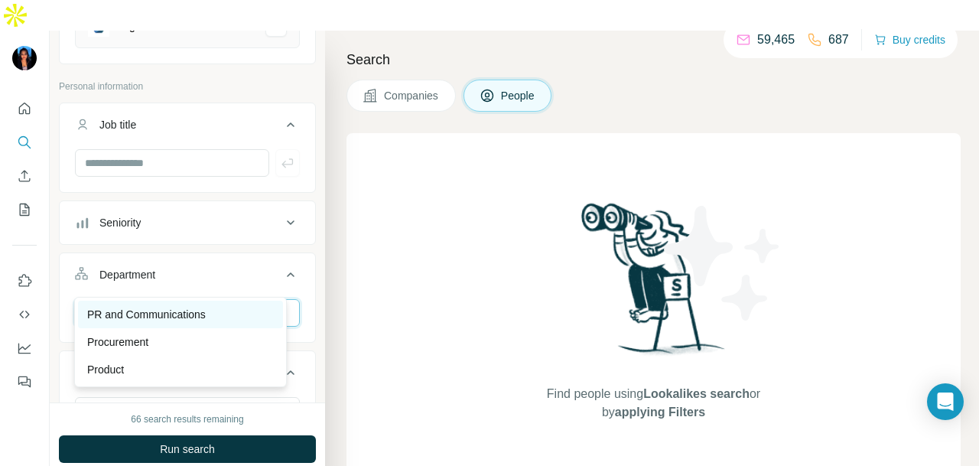
type input "**"
click at [212, 313] on div "PR and Communications" at bounding box center [180, 314] width 187 height 15
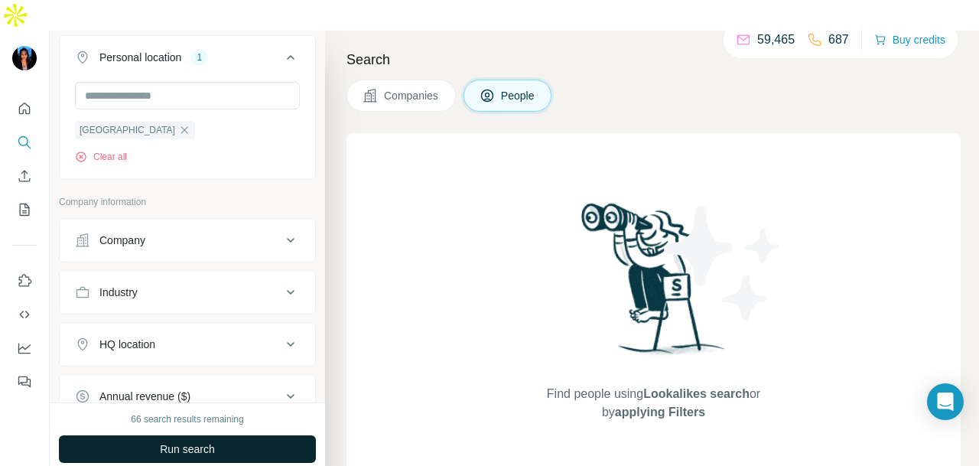
scroll to position [688, 0]
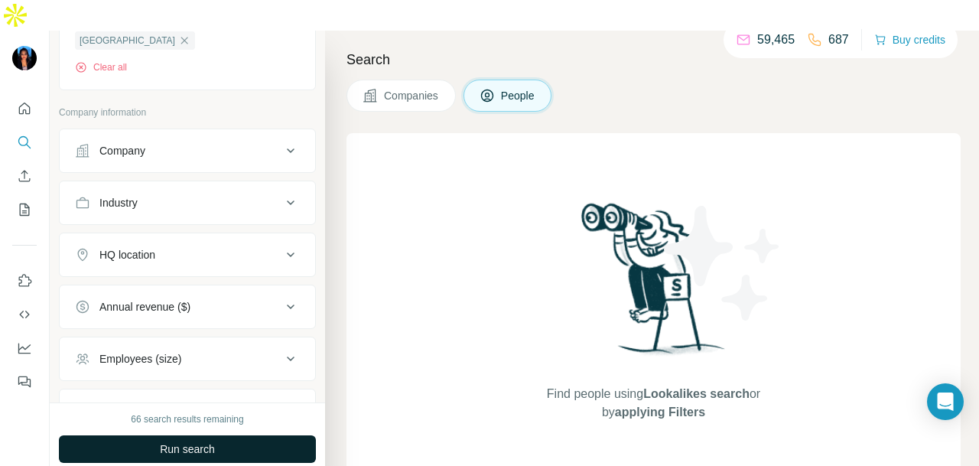
click at [194, 435] on button "Run search" at bounding box center [187, 449] width 257 height 28
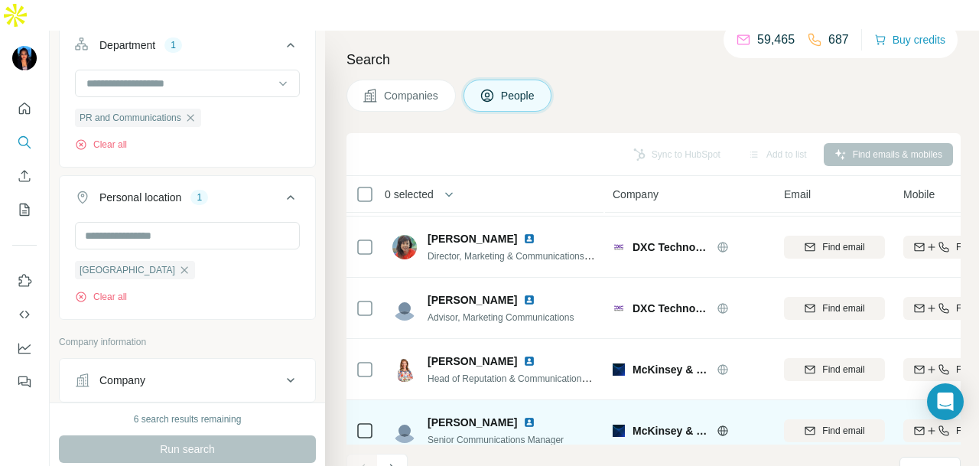
scroll to position [2298, 0]
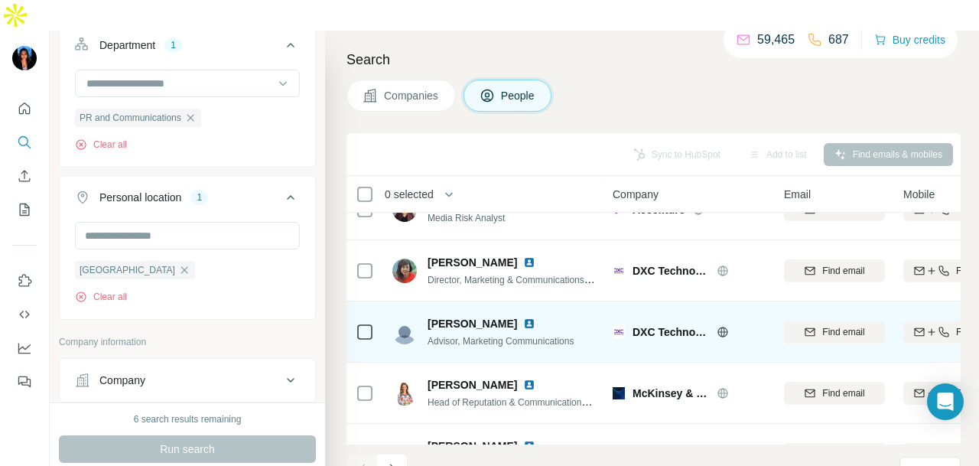
click at [535, 317] on img at bounding box center [529, 323] width 12 height 12
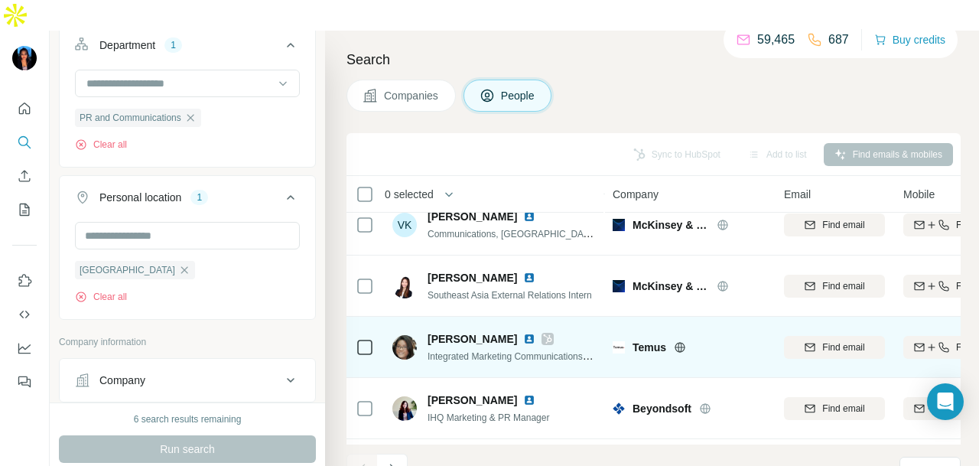
scroll to position [3215, 0]
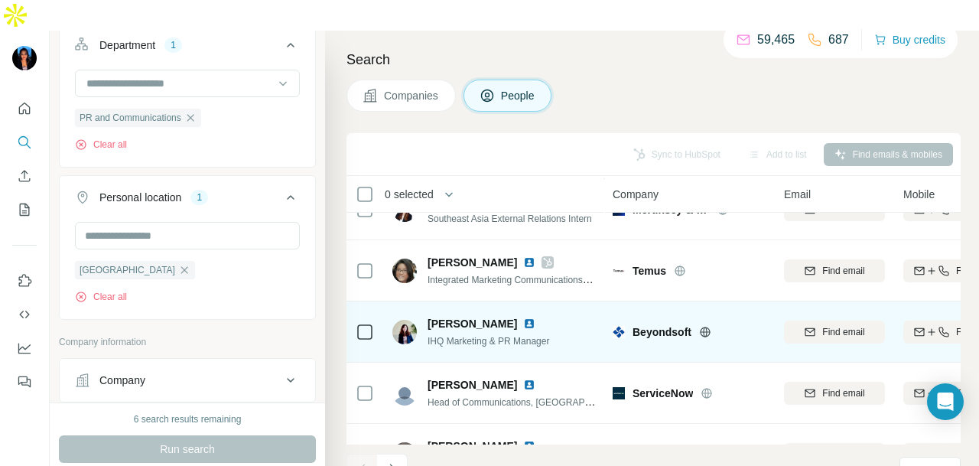
click at [523, 317] on img at bounding box center [529, 323] width 12 height 12
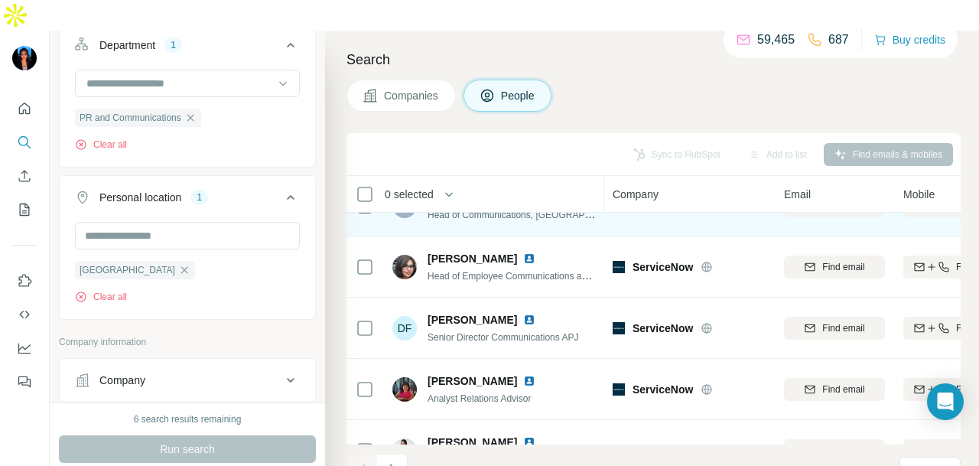
scroll to position [3443, 0]
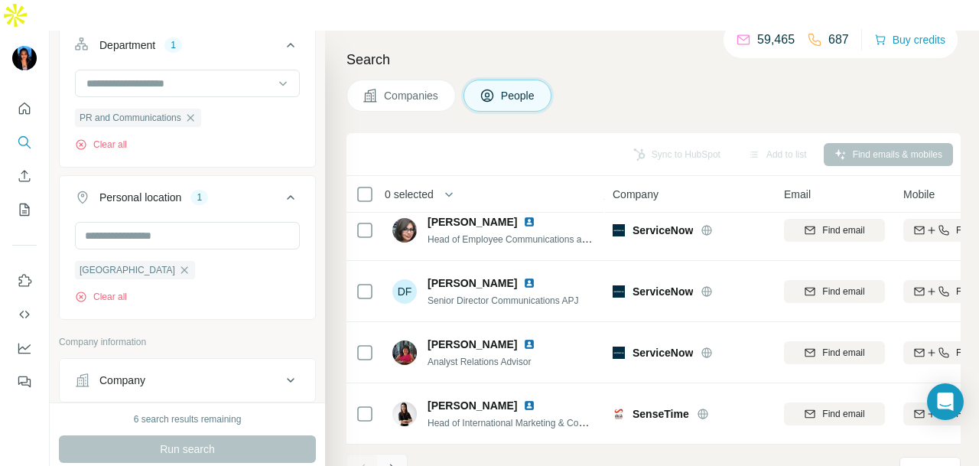
click at [399, 461] on icon "Navigate to next page" at bounding box center [392, 468] width 15 height 15
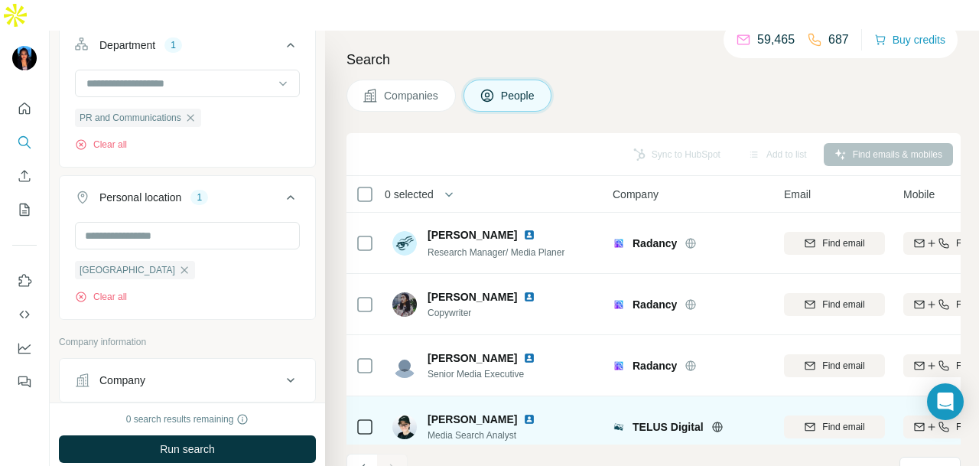
scroll to position [0, 0]
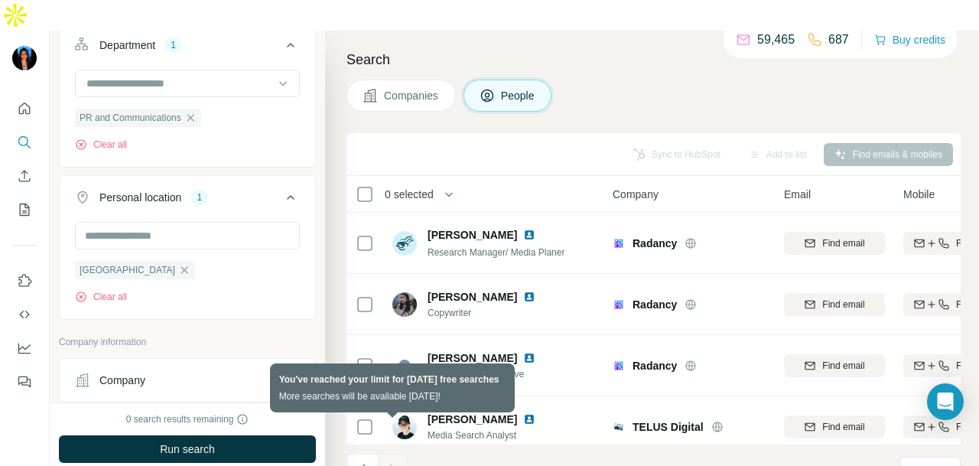
click at [392, 454] on div at bounding box center [392, 469] width 31 height 31
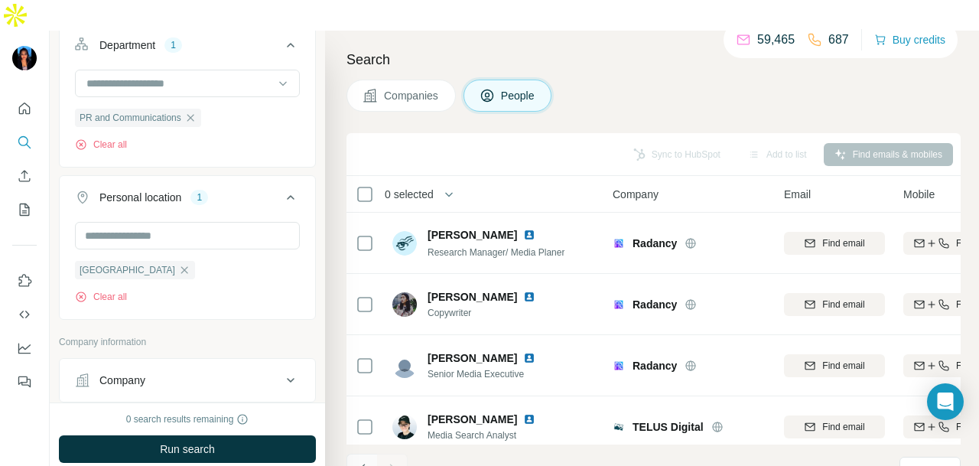
click at [359, 461] on icon "Navigate to previous page" at bounding box center [362, 468] width 15 height 15
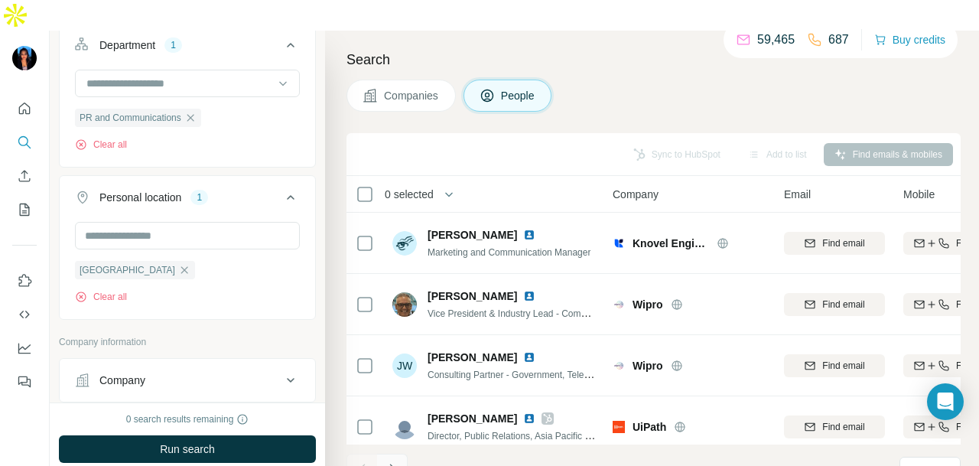
click at [389, 454] on button "Navigate to next page" at bounding box center [392, 469] width 31 height 31
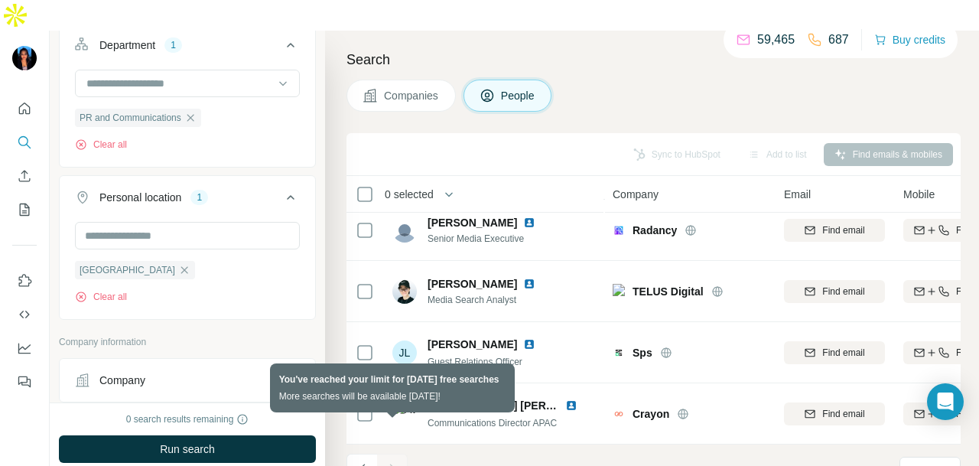
scroll to position [139, 0]
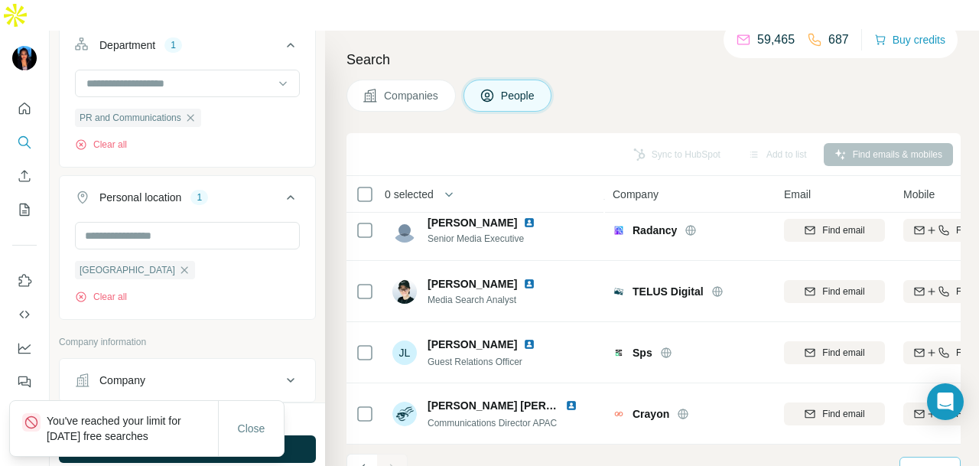
click at [948, 463] on icon at bounding box center [943, 470] width 15 height 15
click at [653, 444] on footer "61 - 66 of 555 results Rows per page 60" at bounding box center [653, 470] width 614 height 52
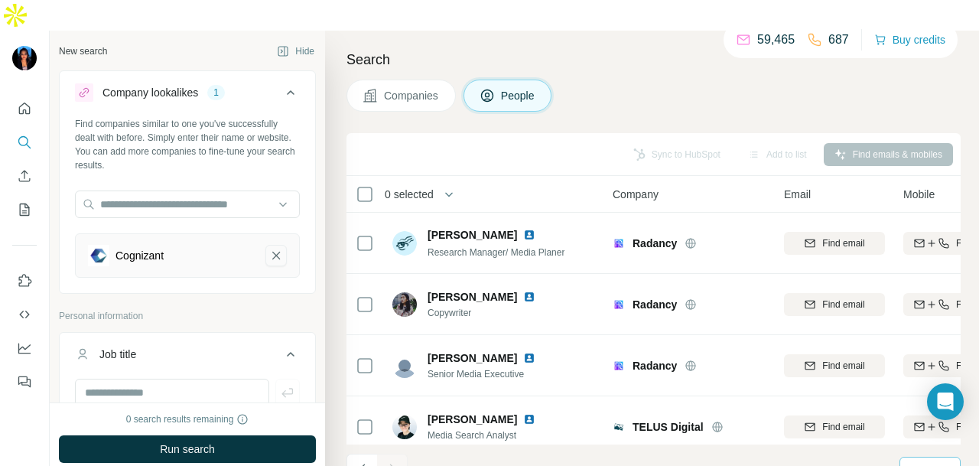
click at [269, 248] on icon "Cognizant-remove-button" at bounding box center [276, 255] width 14 height 15
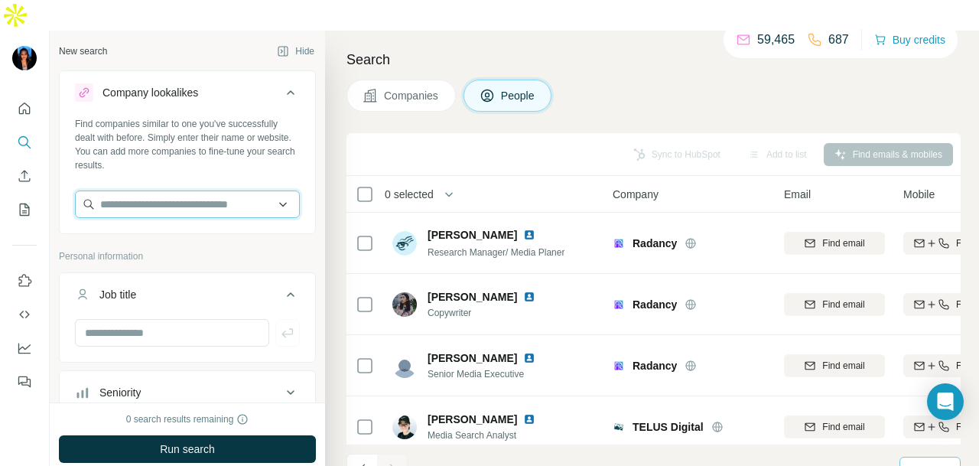
click at [190, 190] on input "text" at bounding box center [187, 204] width 225 height 28
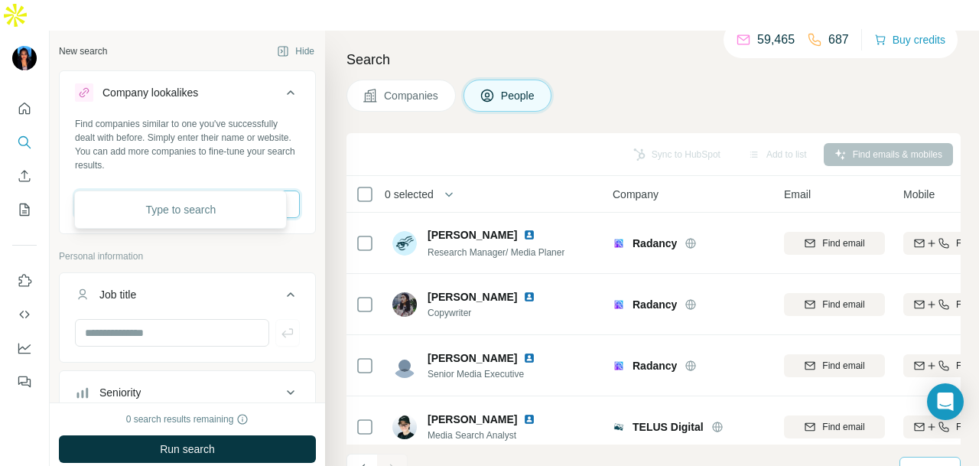
click at [242, 190] on input "text" at bounding box center [187, 204] width 225 height 28
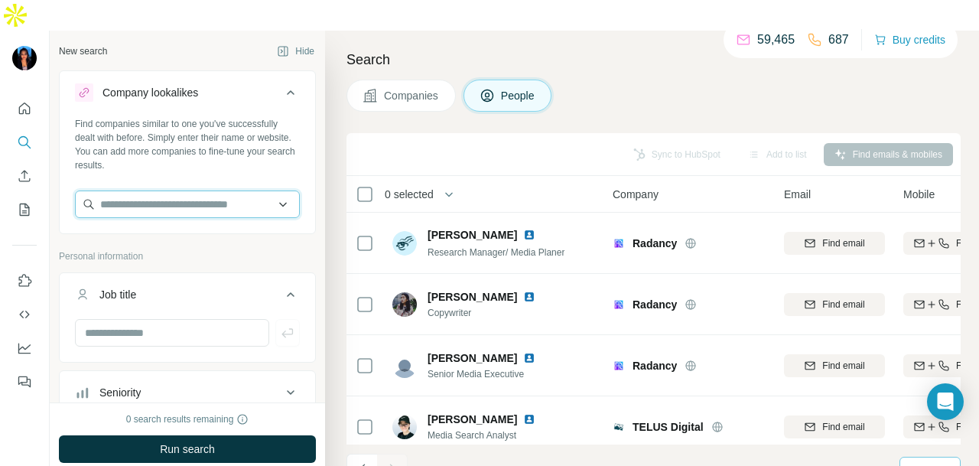
click at [239, 190] on input "text" at bounding box center [187, 204] width 225 height 28
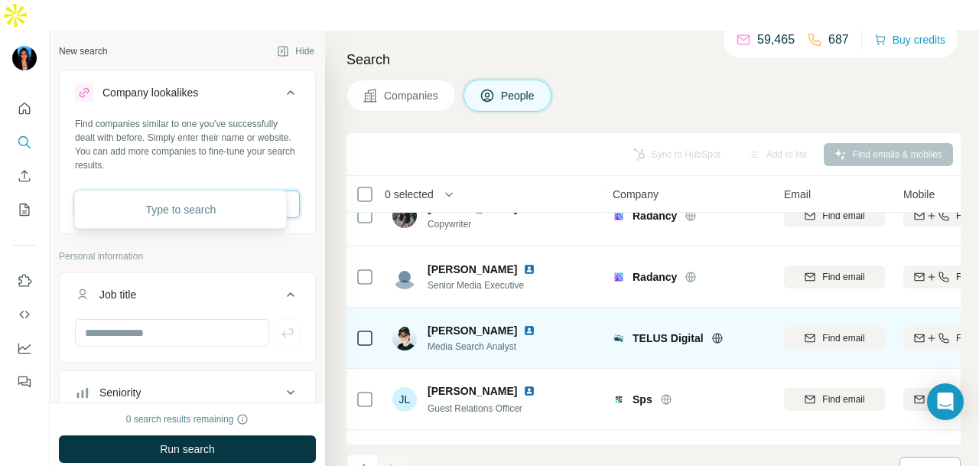
scroll to position [139, 0]
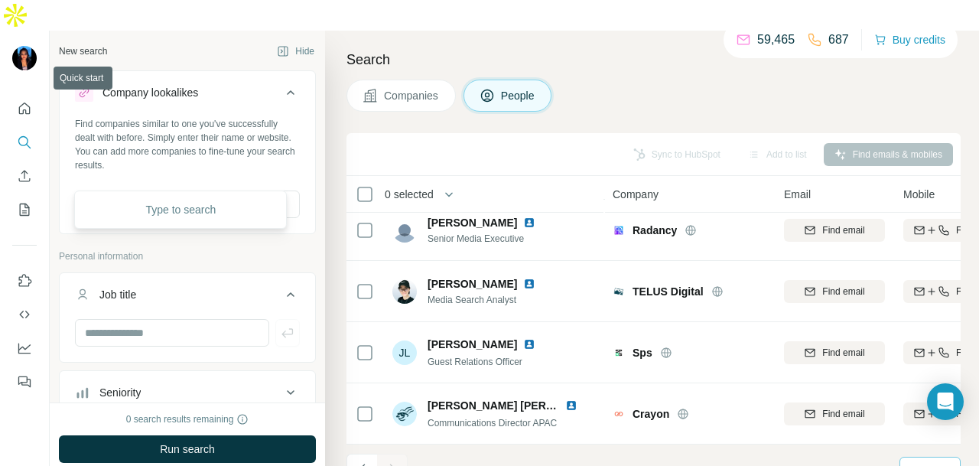
click at [17, 101] on icon "Quick start" at bounding box center [24, 108] width 15 height 15
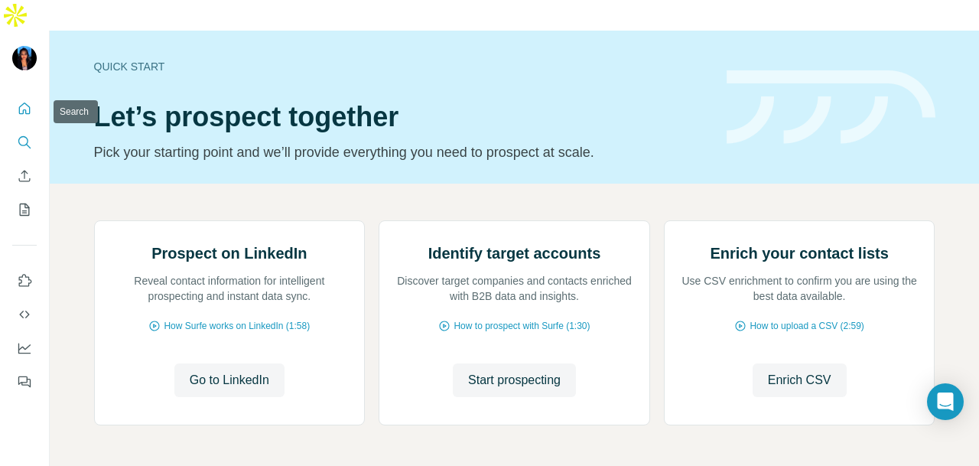
click at [34, 128] on button "Search" at bounding box center [24, 142] width 24 height 28
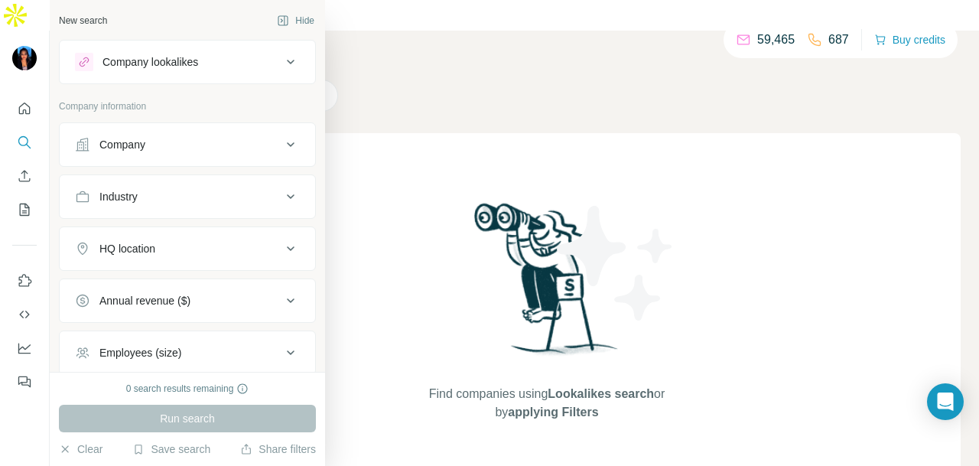
click at [174, 153] on button "Company" at bounding box center [187, 144] width 255 height 37
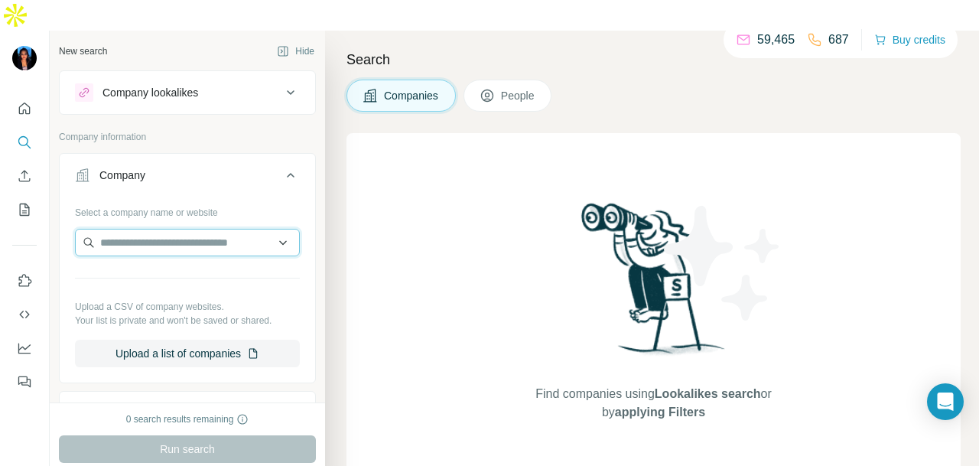
click at [171, 229] on input "text" at bounding box center [187, 243] width 225 height 28
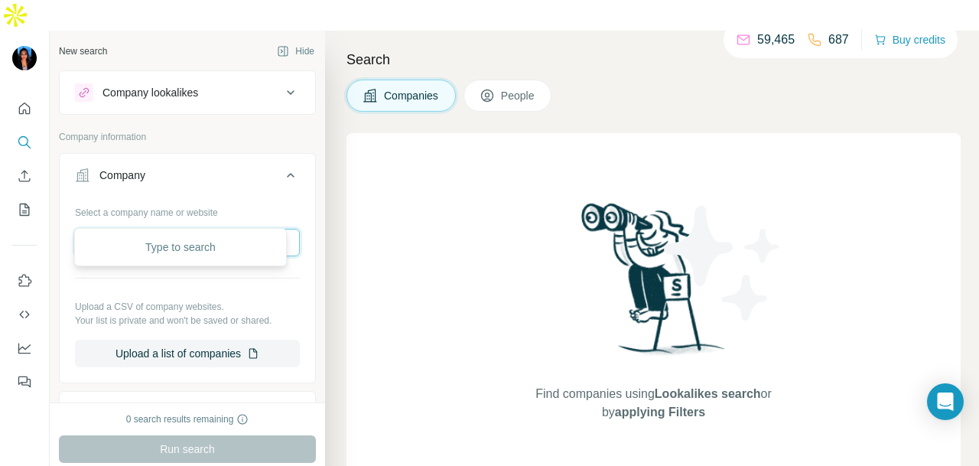
paste input "**********"
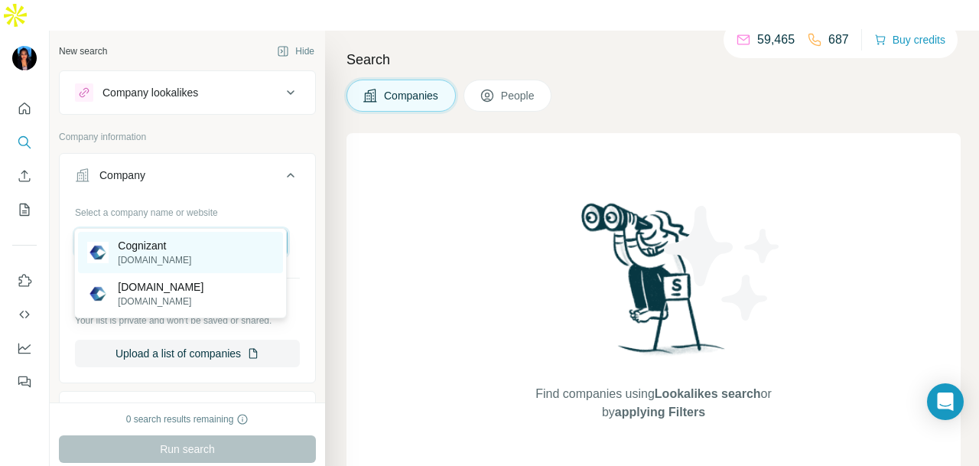
type input "**********"
click at [220, 250] on div "Cognizant cognizant.com" at bounding box center [180, 252] width 205 height 41
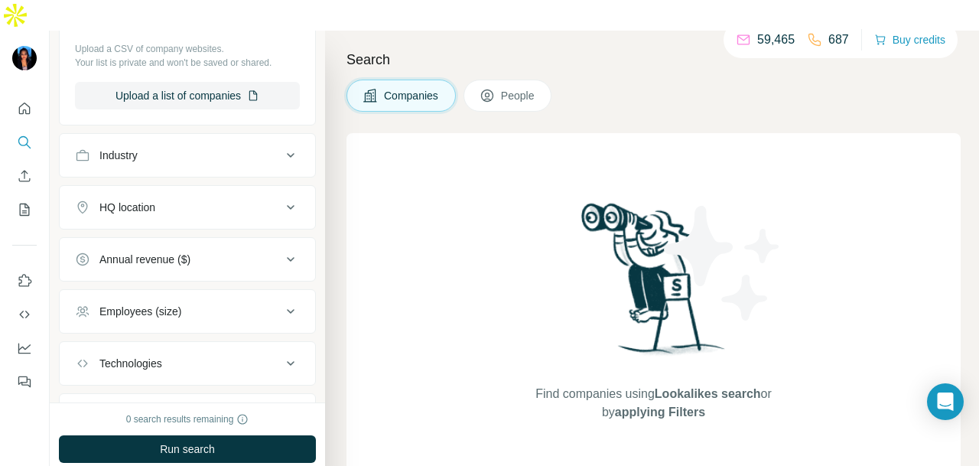
scroll to position [384, 0]
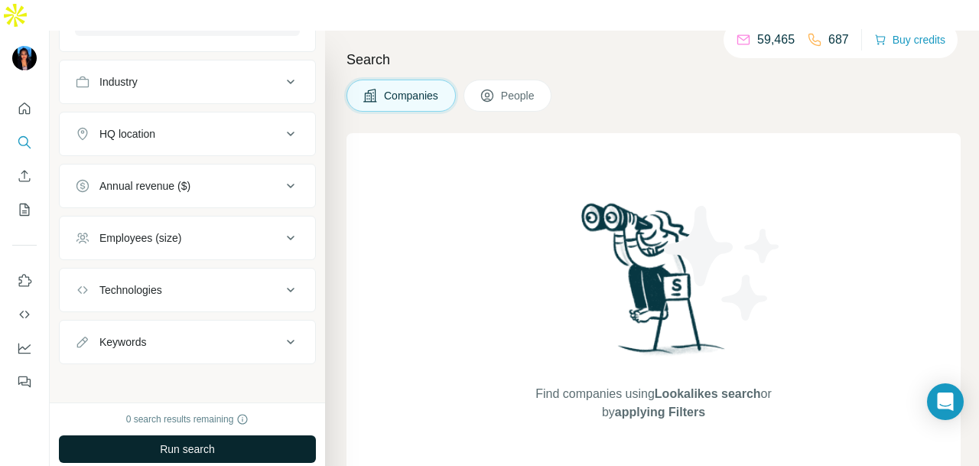
click at [196, 435] on button "Run search" at bounding box center [187, 449] width 257 height 28
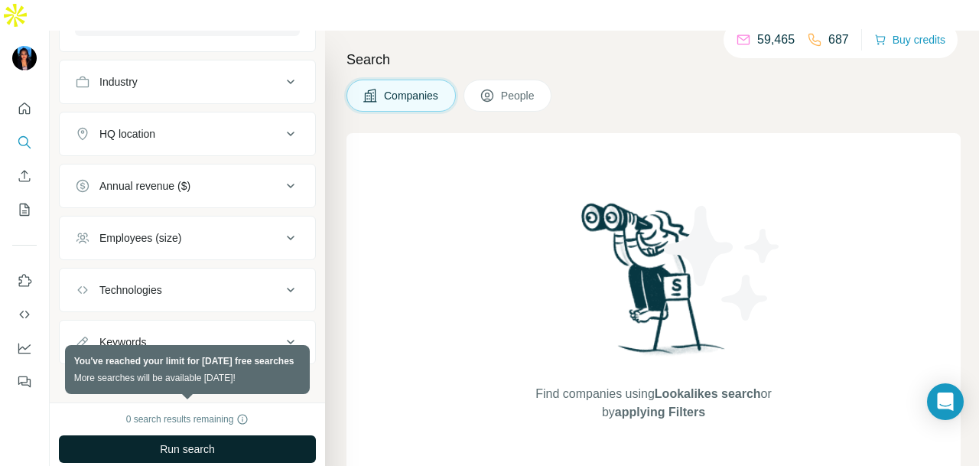
click at [229, 435] on button "Run search" at bounding box center [187, 449] width 257 height 28
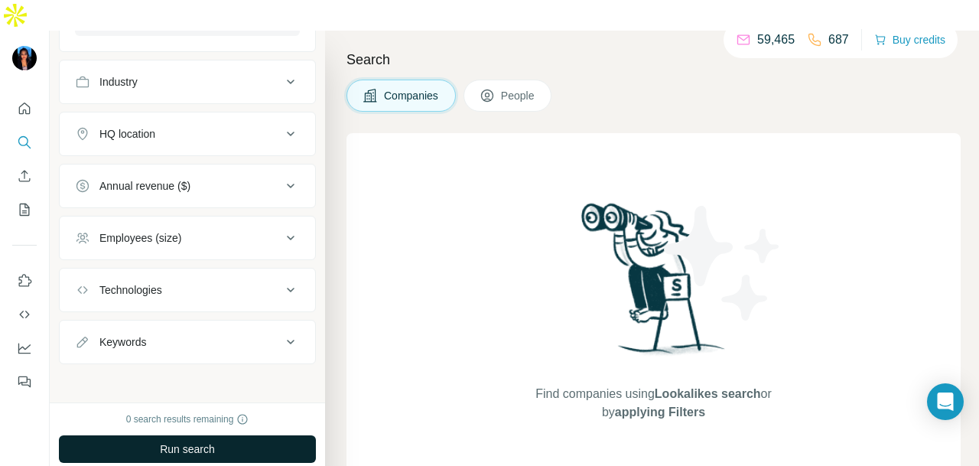
click at [229, 435] on button "Run search" at bounding box center [187, 449] width 257 height 28
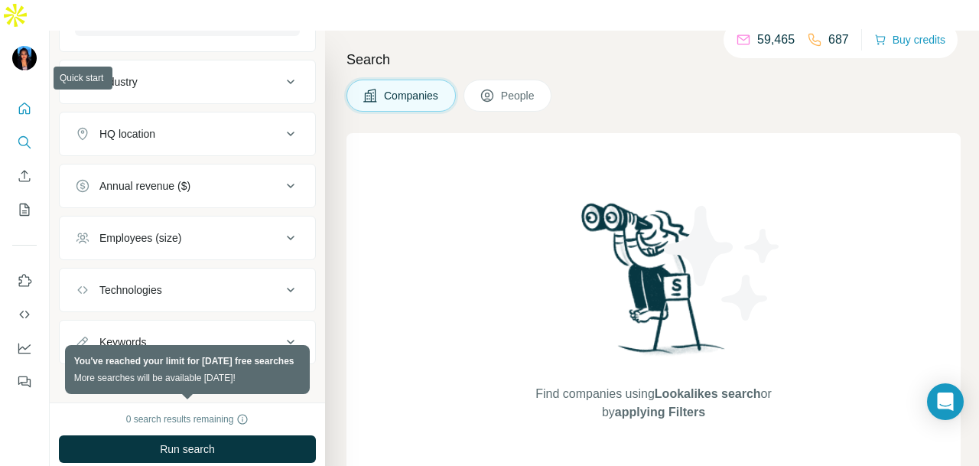
click at [17, 101] on icon "Quick start" at bounding box center [24, 108] width 15 height 15
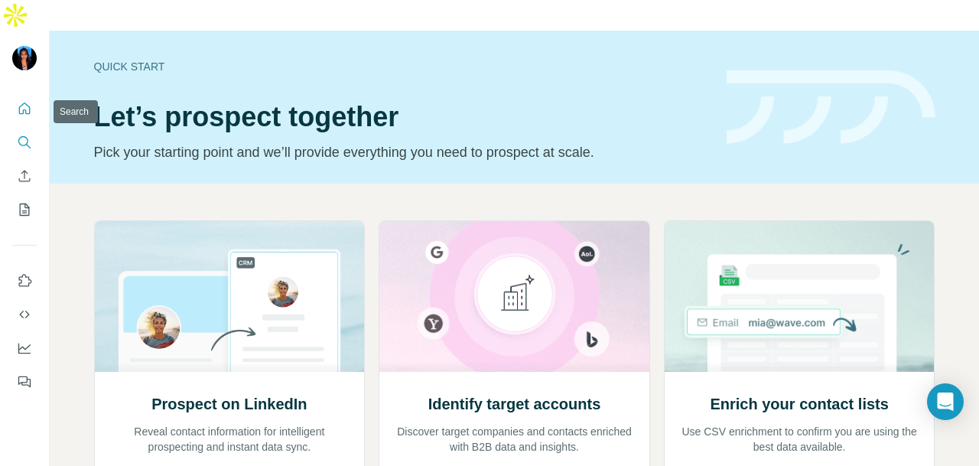
click at [20, 128] on button "Search" at bounding box center [24, 142] width 24 height 28
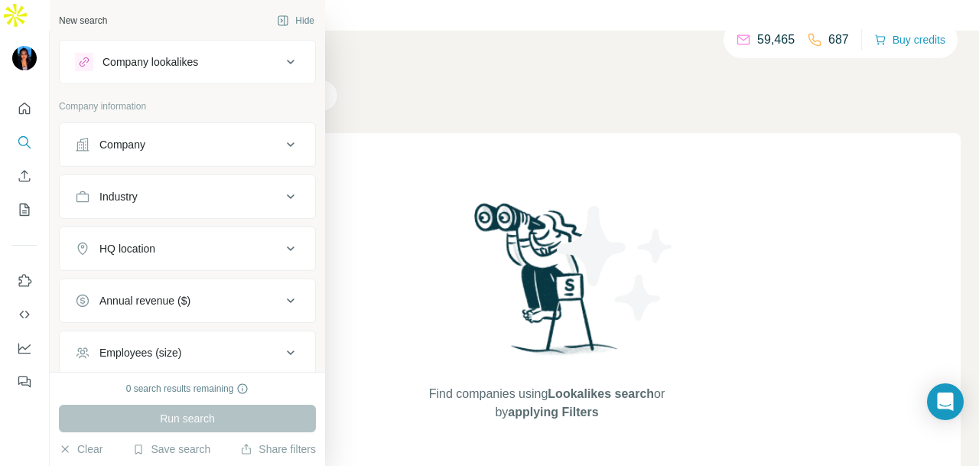
click at [128, 148] on div "Company" at bounding box center [122, 144] width 46 height 15
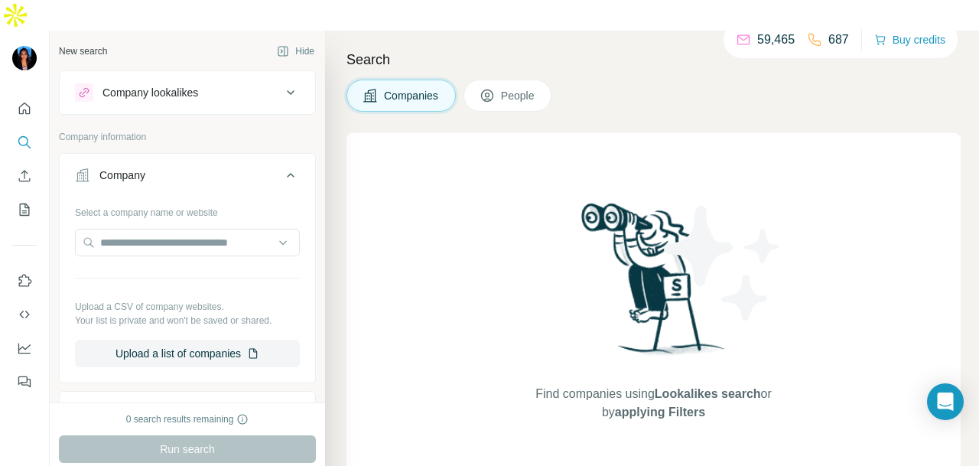
drag, startPoint x: 522, startPoint y: 60, endPoint x: 509, endPoint y: 76, distance: 19.6
click at [522, 88] on span "People" at bounding box center [518, 95] width 35 height 15
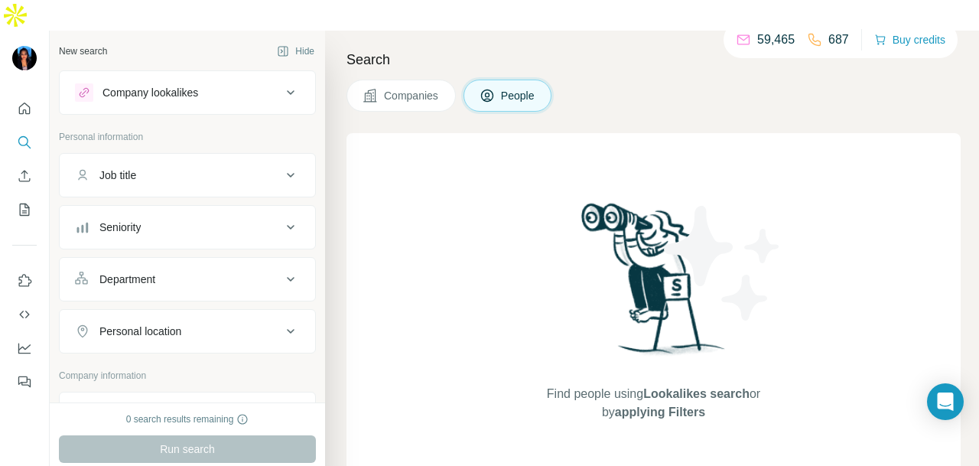
click at [166, 168] on div "Job title" at bounding box center [178, 175] width 207 height 15
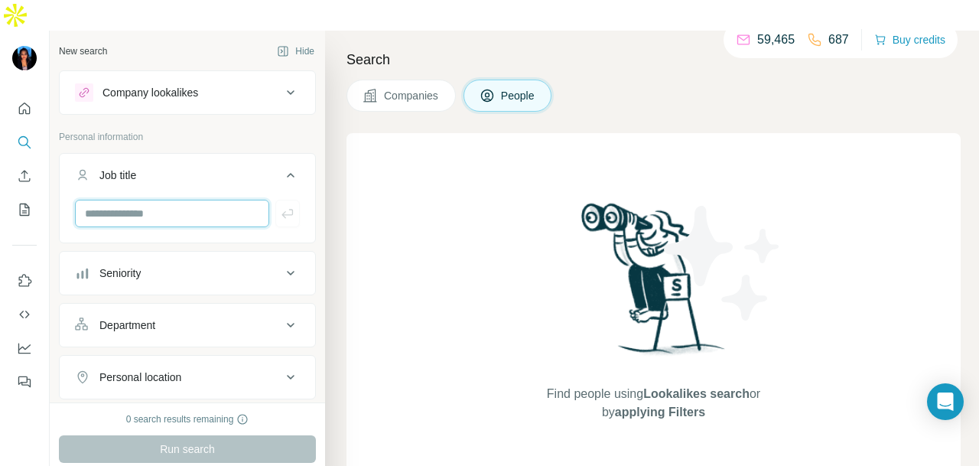
click at [166, 200] on input "text" at bounding box center [172, 214] width 194 height 28
type input "*"
type input "**"
click at [185, 265] on div "Seniority" at bounding box center [178, 272] width 207 height 15
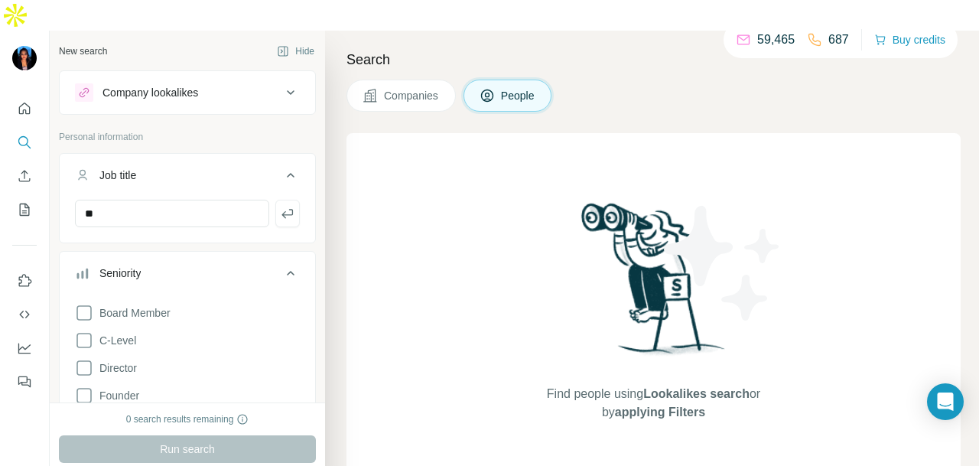
click at [177, 298] on div "Board Member C-Level Director Founder Head Manager Other Owner Partner VP" at bounding box center [187, 434] width 225 height 272
click at [171, 298] on div "Board Member C-Level Director Founder Head Manager Other Owner Partner VP" at bounding box center [187, 434] width 225 height 272
click at [148, 305] on span "Board Member" at bounding box center [131, 312] width 77 height 15
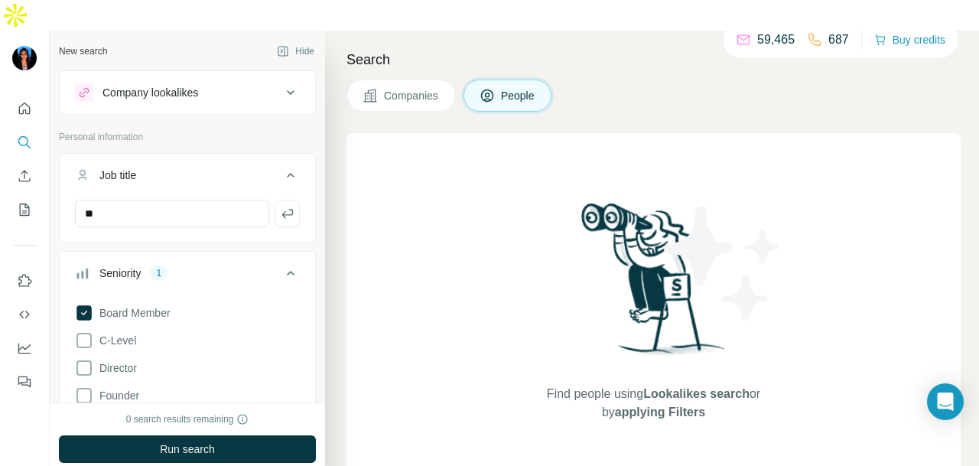
scroll to position [459, 0]
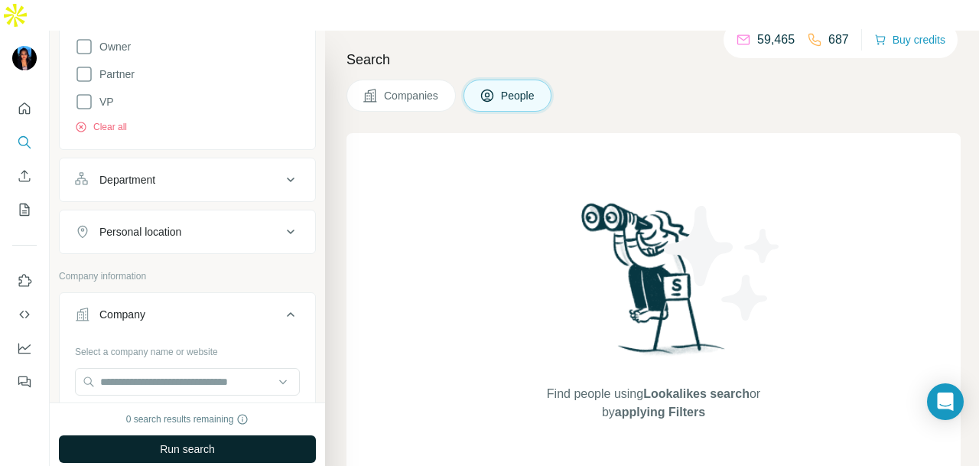
click at [193, 441] on span "Run search" at bounding box center [187, 448] width 55 height 15
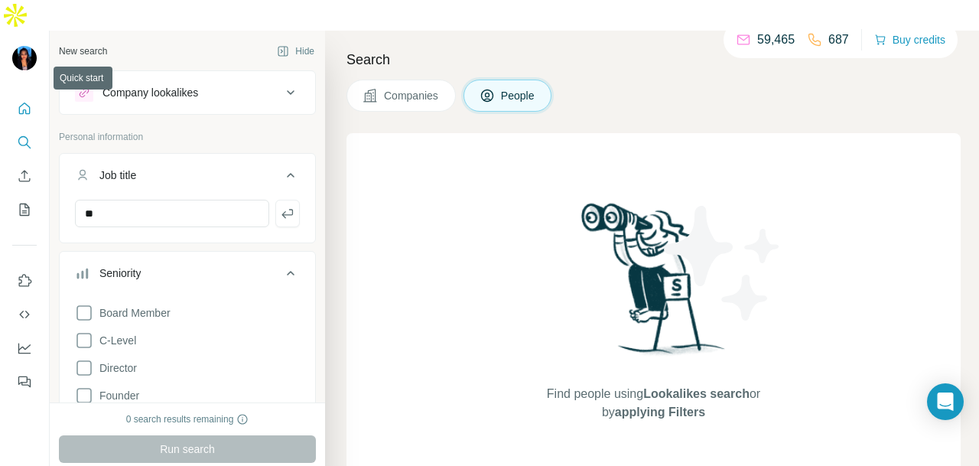
drag, startPoint x: 28, startPoint y: 74, endPoint x: 20, endPoint y: 71, distance: 8.2
click at [23, 101] on icon "Quick start" at bounding box center [24, 108] width 15 height 15
click at [20, 101] on icon "Quick start" at bounding box center [24, 108] width 15 height 15
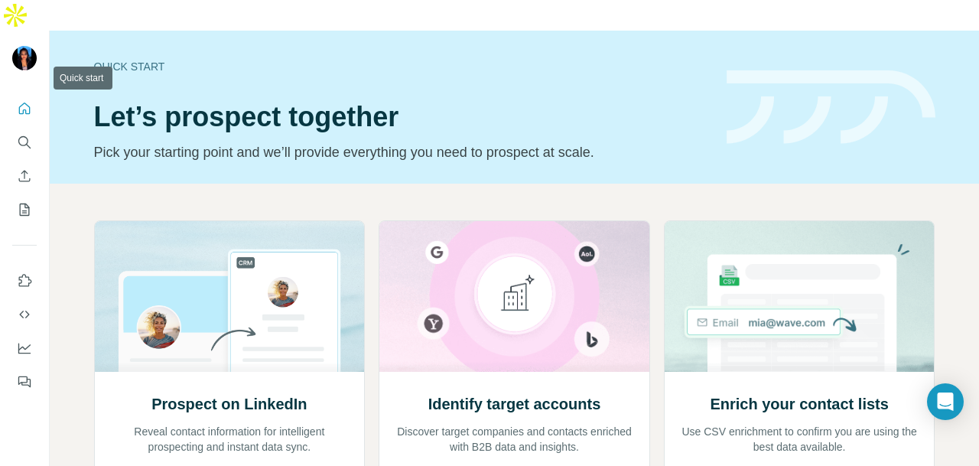
click at [20, 101] on icon "Quick start" at bounding box center [24, 108] width 15 height 15
click at [20, 102] on icon "Quick start" at bounding box center [24, 107] width 11 height 11
click at [24, 135] on icon "Search" at bounding box center [24, 142] width 15 height 15
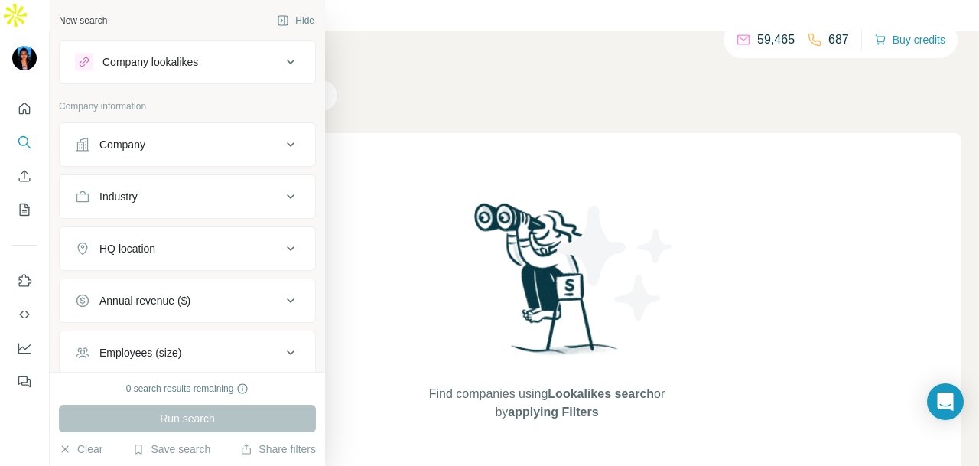
click at [195, 137] on div "Company" at bounding box center [178, 144] width 207 height 15
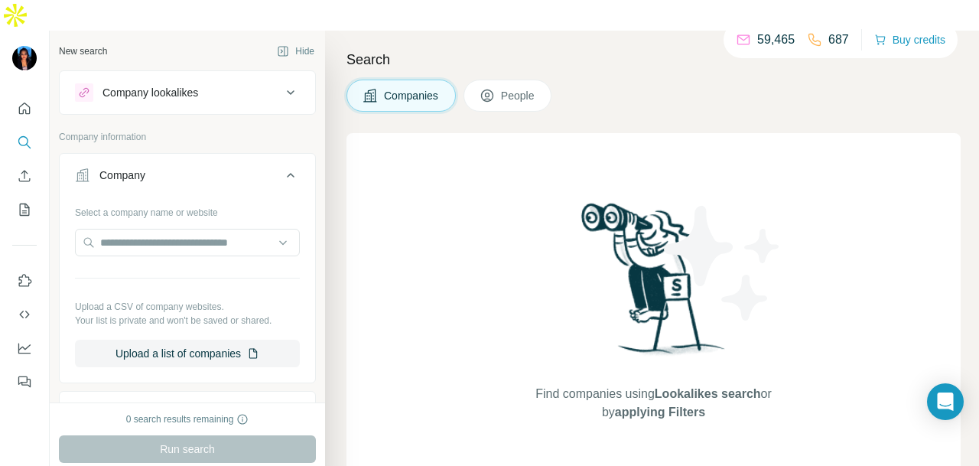
click at [214, 200] on div "Select a company name or website Upload a CSV of company websites. Your list is…" at bounding box center [187, 284] width 225 height 168
click at [219, 229] on input "text" at bounding box center [187, 243] width 225 height 28
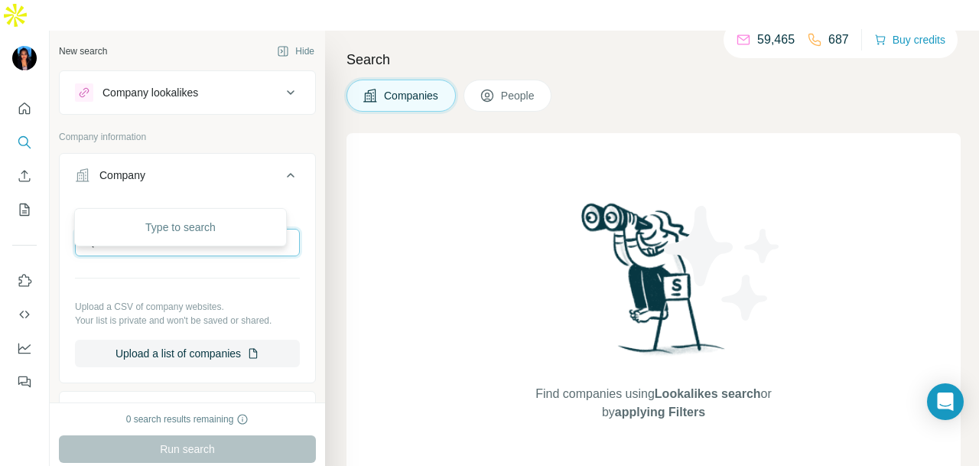
scroll to position [153, 0]
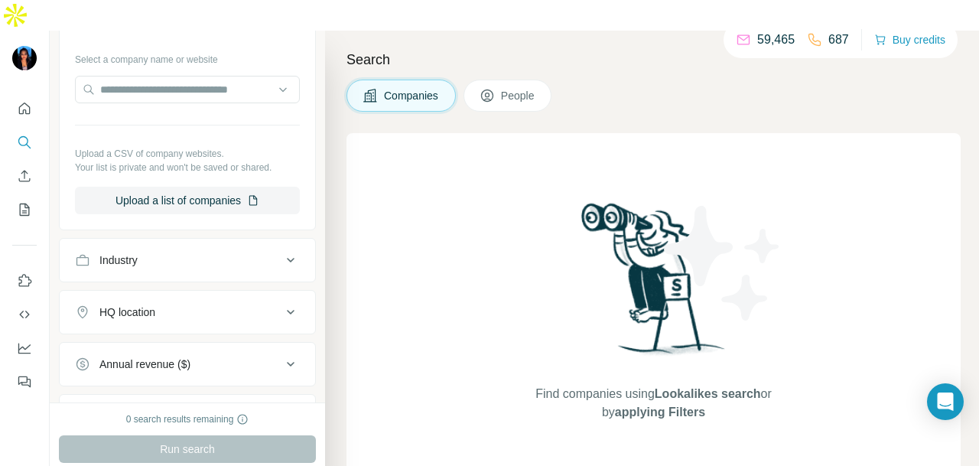
click at [220, 242] on button "Industry" at bounding box center [187, 260] width 255 height 37
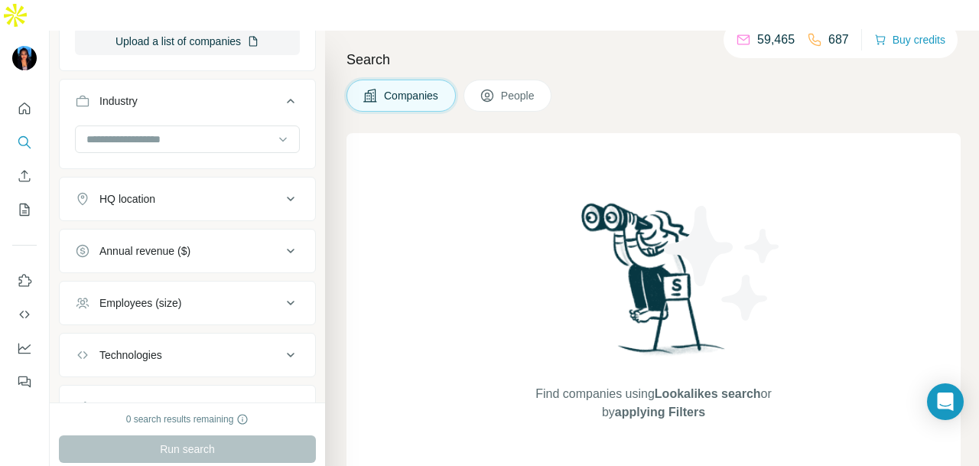
scroll to position [376, 0]
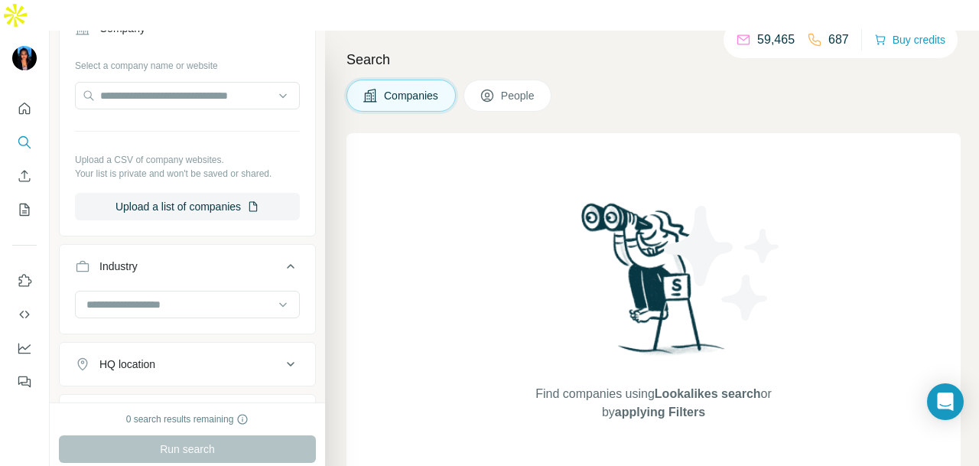
drag, startPoint x: 496, startPoint y: 52, endPoint x: 503, endPoint y: 58, distance: 9.2
click at [503, 80] on button "People" at bounding box center [507, 96] width 89 height 32
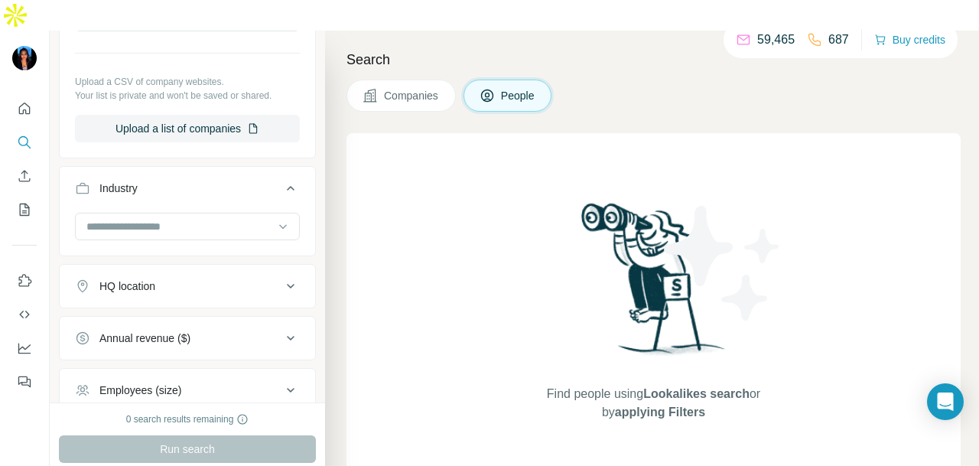
scroll to position [460, 0]
click at [190, 281] on div "HQ location" at bounding box center [178, 288] width 207 height 15
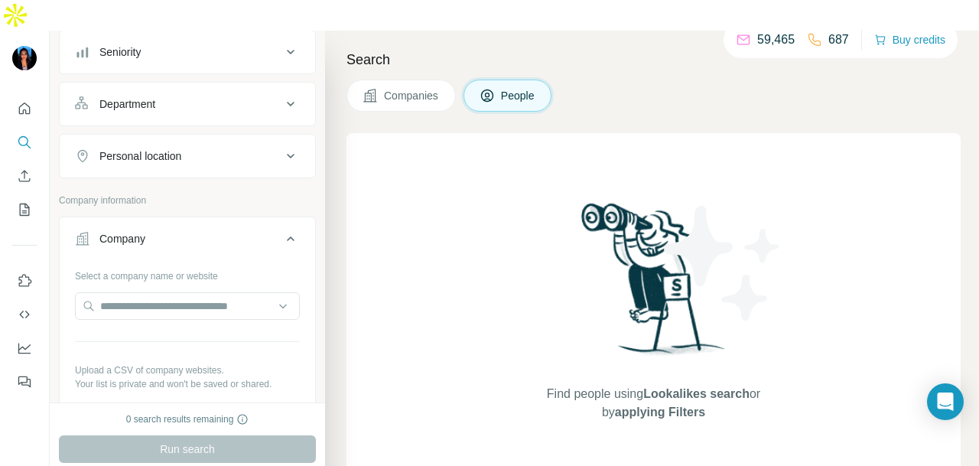
scroll to position [78, 0]
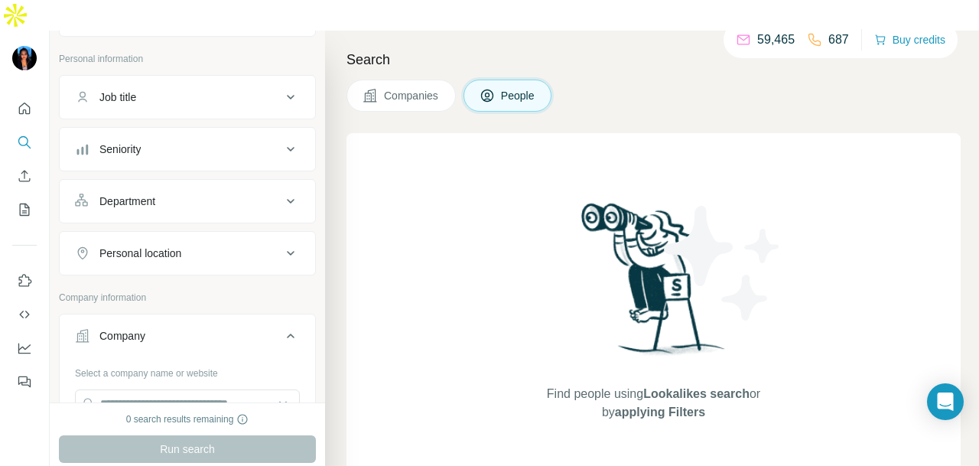
click at [192, 194] on div "Department" at bounding box center [178, 201] width 207 height 15
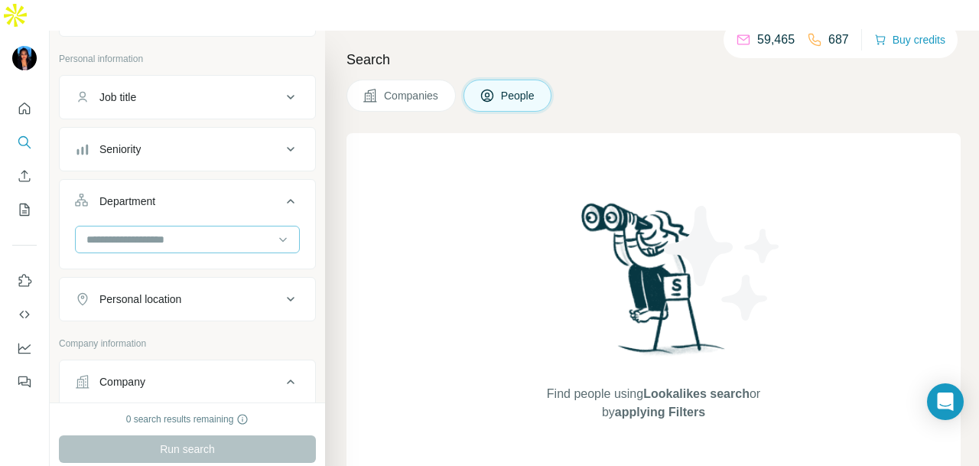
click at [192, 231] on input at bounding box center [179, 239] width 189 height 17
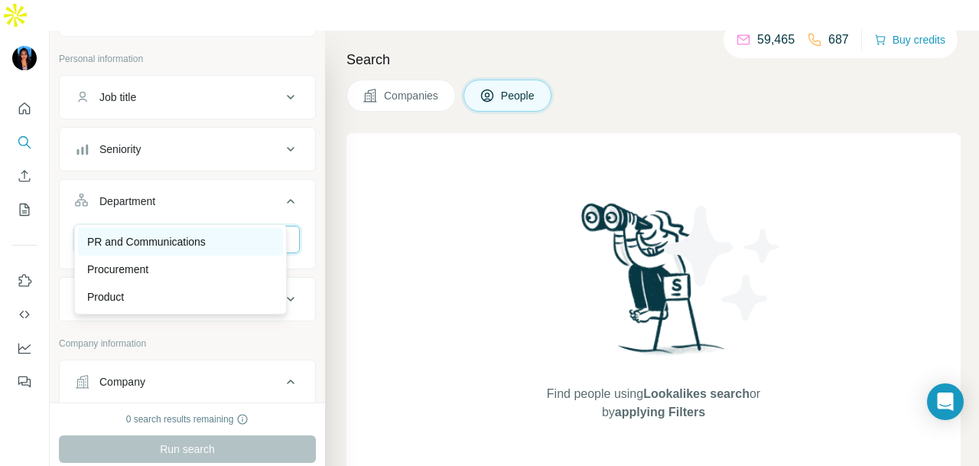
type input "**"
click at [190, 241] on p "PR and Communications" at bounding box center [146, 241] width 119 height 15
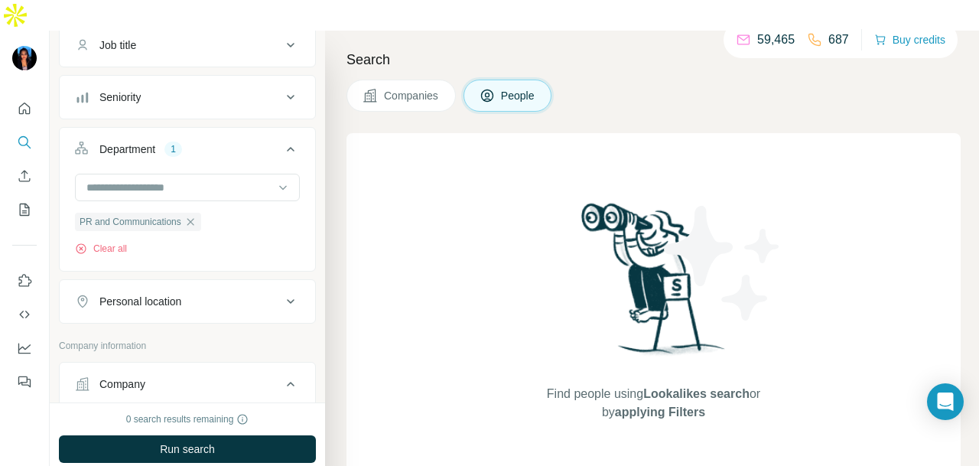
scroll to position [154, 0]
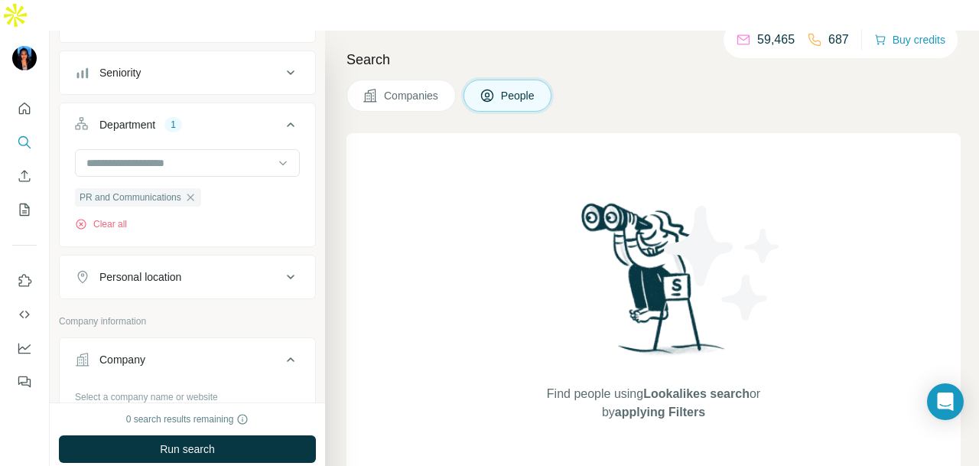
drag, startPoint x: 217, startPoint y: 237, endPoint x: 213, endPoint y: 250, distance: 13.6
click at [216, 259] on button "Personal location" at bounding box center [187, 277] width 255 height 37
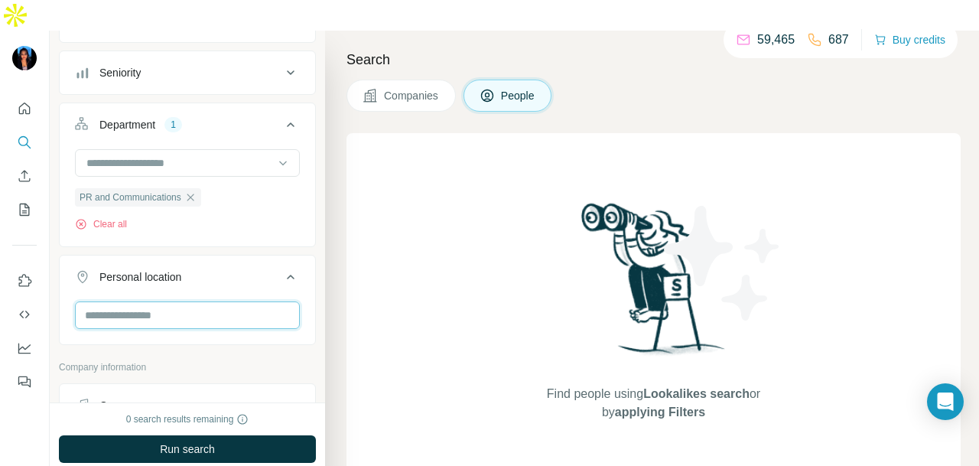
click at [167, 301] on input "text" at bounding box center [187, 315] width 225 height 28
type input "****"
click at [274, 318] on icon at bounding box center [264, 323] width 18 height 18
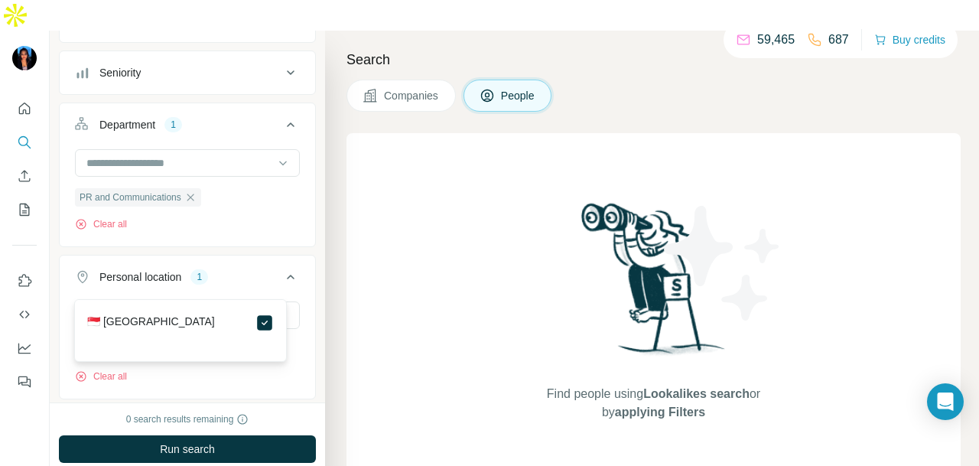
scroll to position [0, 0]
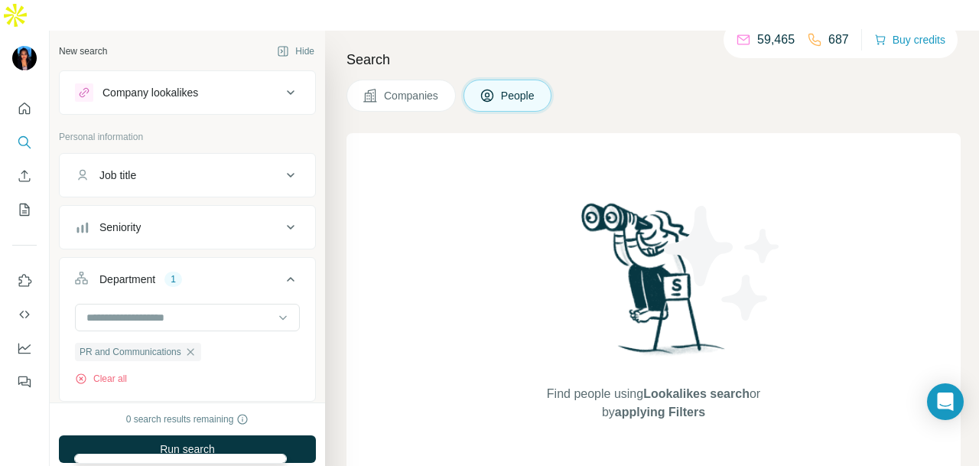
click at [225, 168] on div "Job title" at bounding box center [178, 175] width 207 height 15
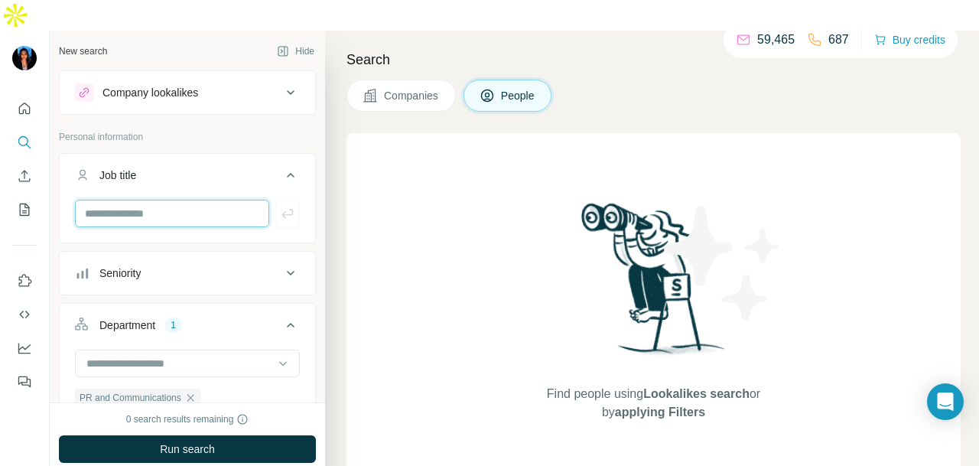
click at [214, 200] on input "text" at bounding box center [172, 214] width 194 height 28
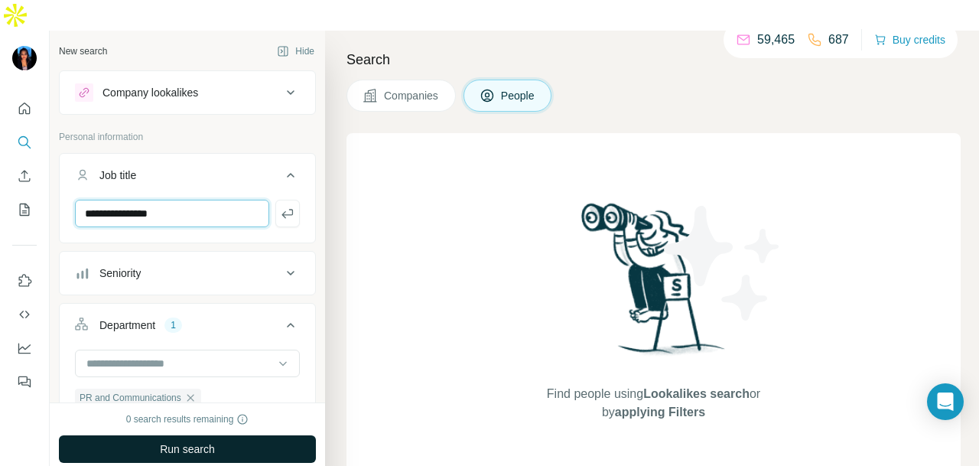
type input "**********"
click at [233, 435] on button "Run search" at bounding box center [187, 449] width 257 height 28
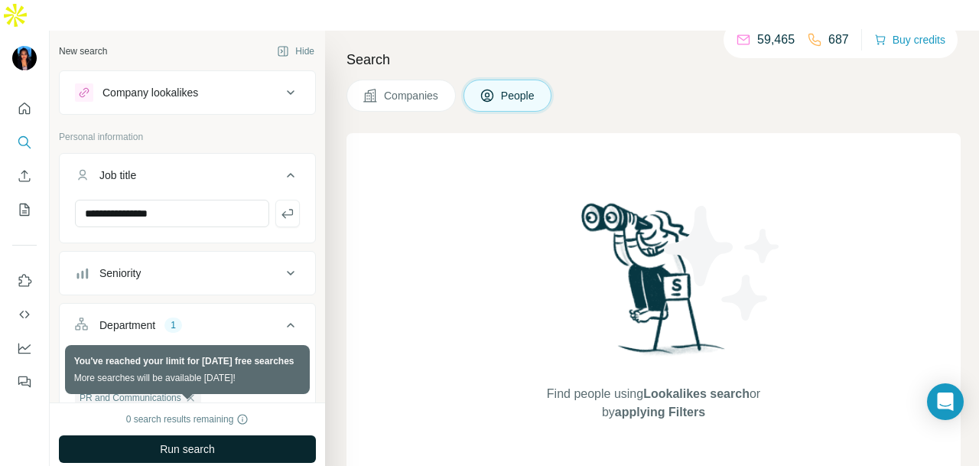
click at [223, 435] on button "Run search" at bounding box center [187, 449] width 257 height 28
click at [222, 435] on button "Run search" at bounding box center [187, 449] width 257 height 28
click at [220, 435] on button "Run search" at bounding box center [187, 449] width 257 height 28
